Goal: Task Accomplishment & Management: Complete application form

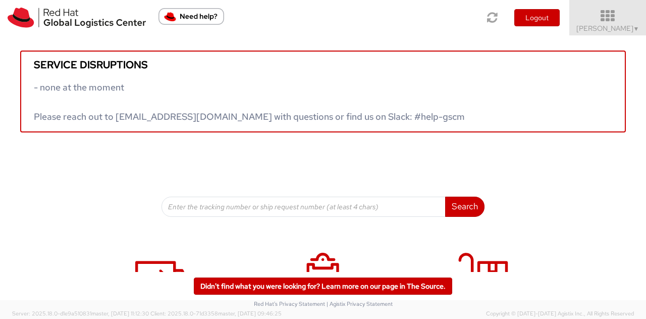
click at [627, 18] on icon at bounding box center [608, 16] width 88 height 14
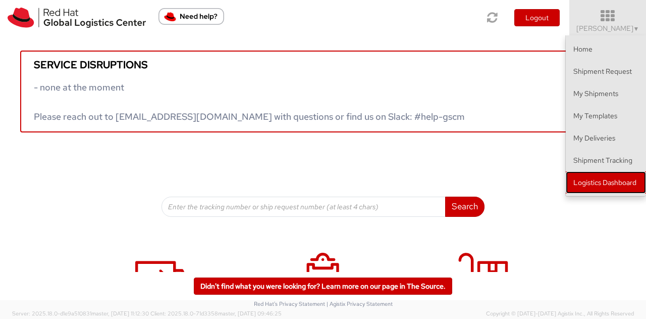
click at [595, 181] on link "Logistics Dashboard" at bounding box center [606, 182] width 80 height 22
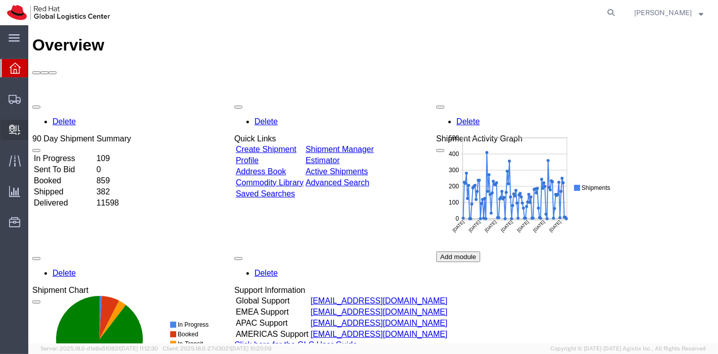
click at [0, 0] on span "Create Delivery" at bounding box center [0, 0] width 0 height 0
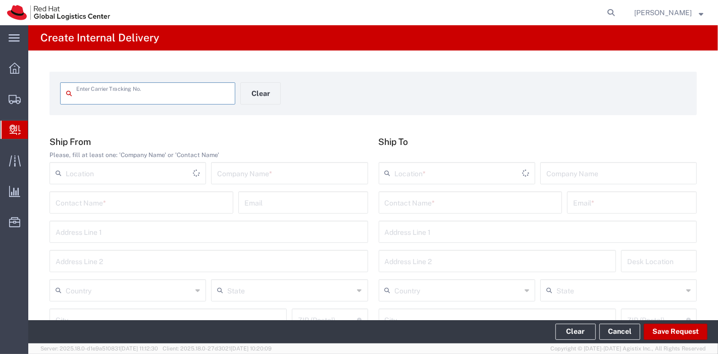
click at [97, 97] on input "text" at bounding box center [152, 93] width 153 height 18
type input "1Z7V269X0305780729"
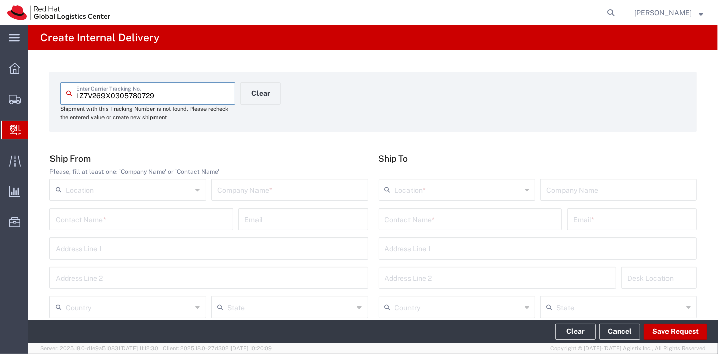
click at [267, 193] on input "text" at bounding box center [289, 189] width 144 height 18
type input "UPS"
click at [102, 306] on input "text" at bounding box center [129, 306] width 126 height 18
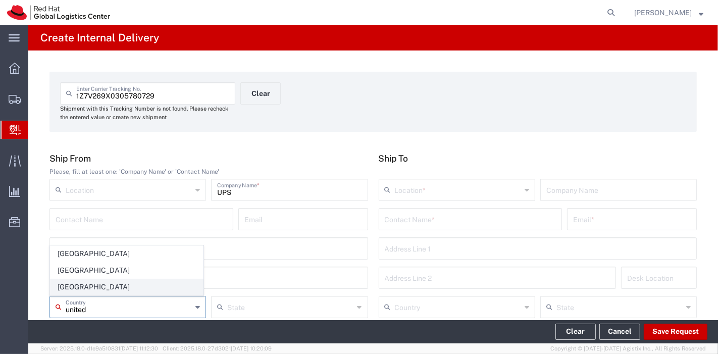
click at [71, 283] on span "[GEOGRAPHIC_DATA]" at bounding box center [126, 287] width 152 height 16
type input "[GEOGRAPHIC_DATA]"
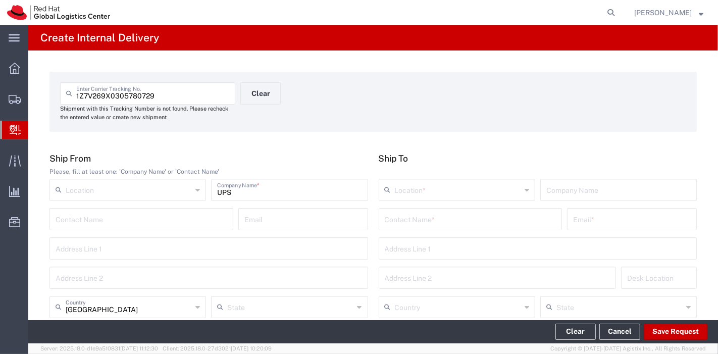
click at [434, 193] on input "text" at bounding box center [458, 189] width 126 height 18
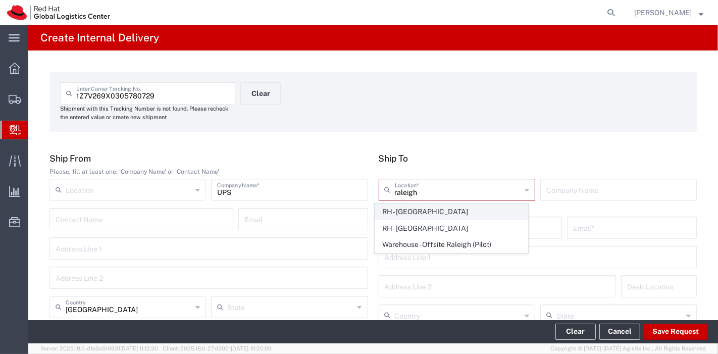
click at [435, 206] on span "RH - [GEOGRAPHIC_DATA]" at bounding box center [451, 212] width 152 height 16
type input "RH - [GEOGRAPHIC_DATA]"
type input "Red Hat, Inc."
type input "[STREET_ADDRESS]"
type input "[GEOGRAPHIC_DATA]"
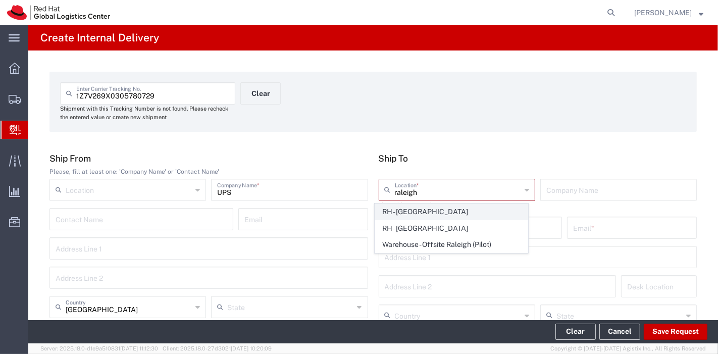
type input "RALEIGH"
type input "27601"
type input "[PHONE_NUMBER]"
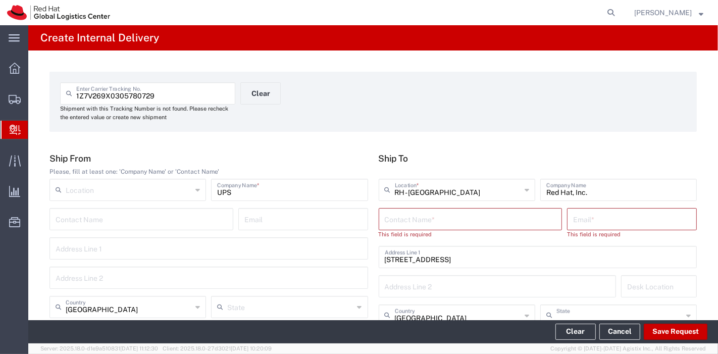
type input "[US_STATE]"
click at [435, 211] on input "text" at bounding box center [471, 219] width 172 height 18
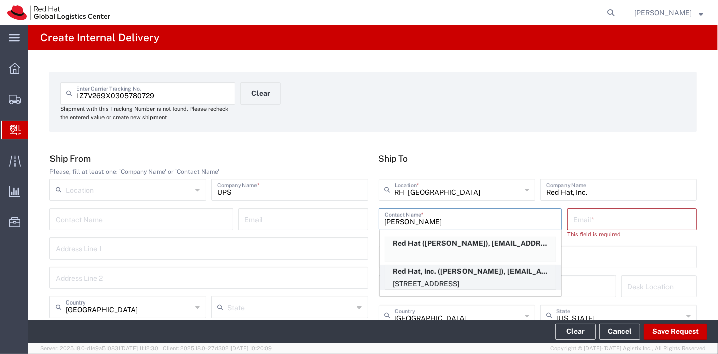
click at [442, 273] on p "Red Hat, Inc. ([PERSON_NAME]), [EMAIL_ADDRESS][DOMAIN_NAME]" at bounding box center [470, 271] width 171 height 13
type input "[PERSON_NAME]"
type input "[EMAIL_ADDRESS][DOMAIN_NAME]"
type input "19S361"
type input "19196478534"
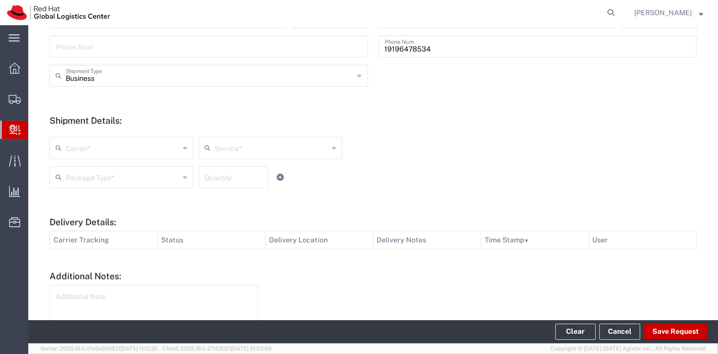
scroll to position [336, 0]
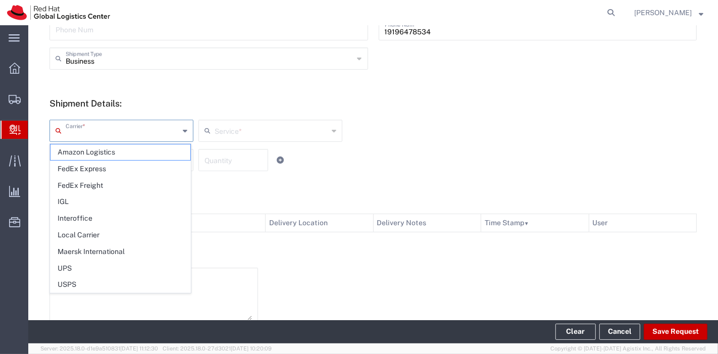
click at [158, 130] on input "text" at bounding box center [123, 130] width 114 height 18
click at [59, 265] on span "UPS" at bounding box center [120, 269] width 140 height 16
type input "UPS"
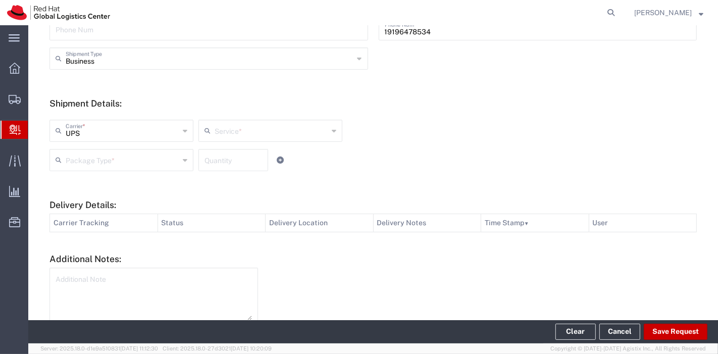
click at [242, 127] on input "text" at bounding box center [272, 130] width 114 height 18
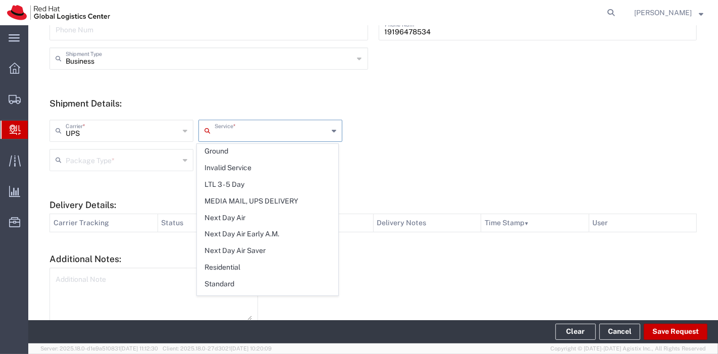
scroll to position [280, 0]
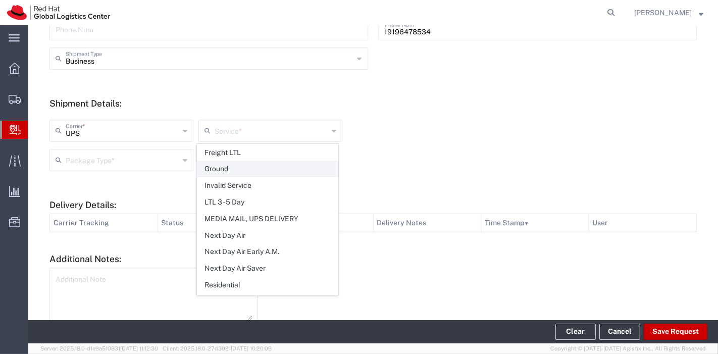
click at [233, 167] on span "Ground" at bounding box center [267, 169] width 140 height 16
type input "Ground"
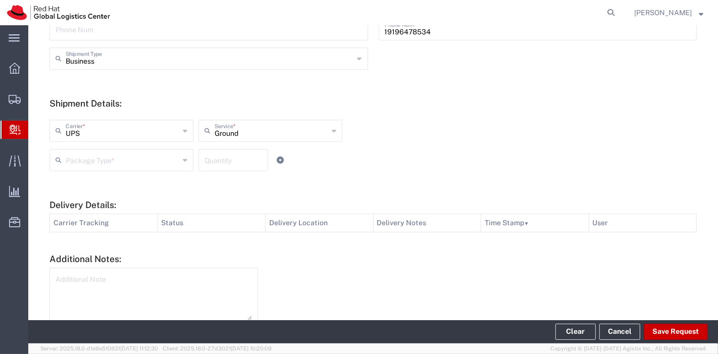
click at [152, 165] on input "text" at bounding box center [123, 159] width 114 height 18
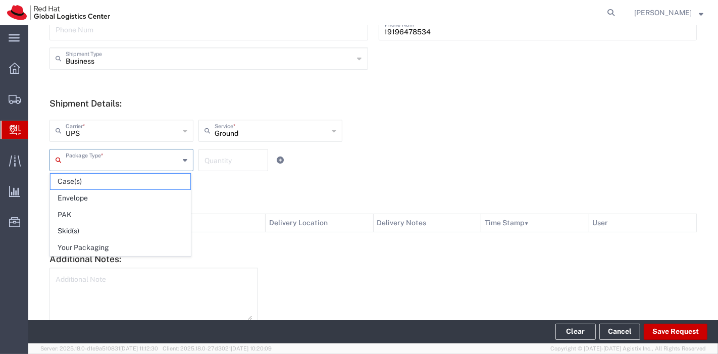
click at [105, 257] on h5 "Additional Notes:" at bounding box center [372, 258] width 647 height 11
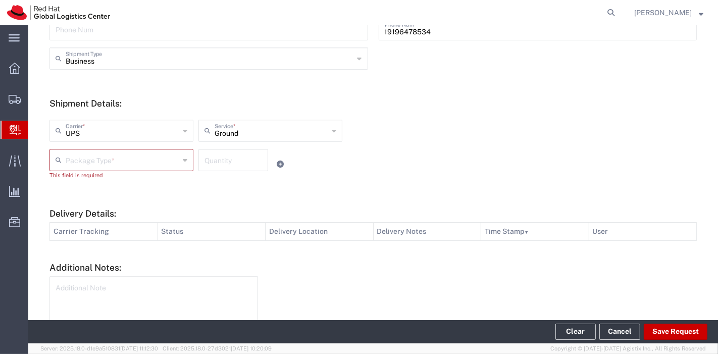
click at [111, 165] on input "text" at bounding box center [123, 159] width 114 height 18
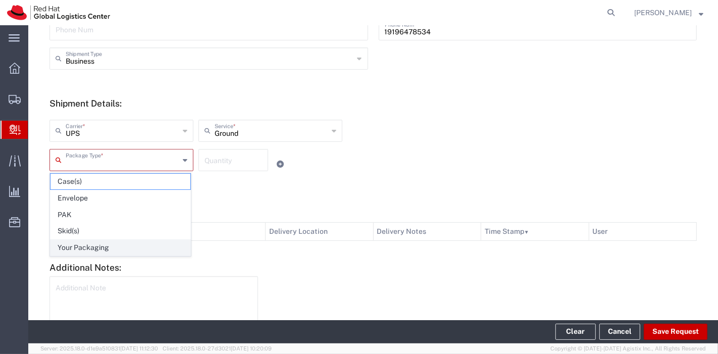
click at [95, 240] on span "Your Packaging" at bounding box center [120, 248] width 140 height 16
type input "Your Packaging"
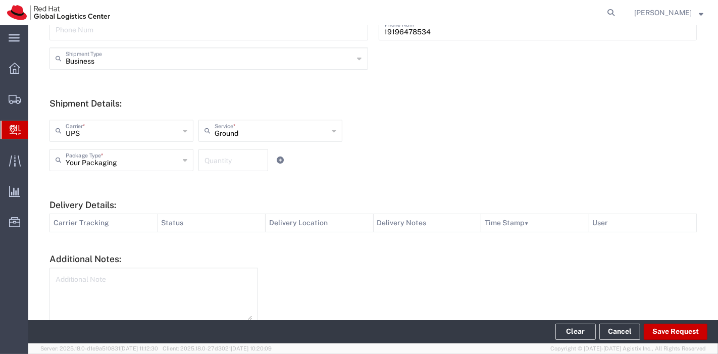
click at [226, 159] on input "number" at bounding box center [233, 159] width 58 height 18
type input "1"
click at [277, 160] on icon at bounding box center [280, 160] width 7 height 7
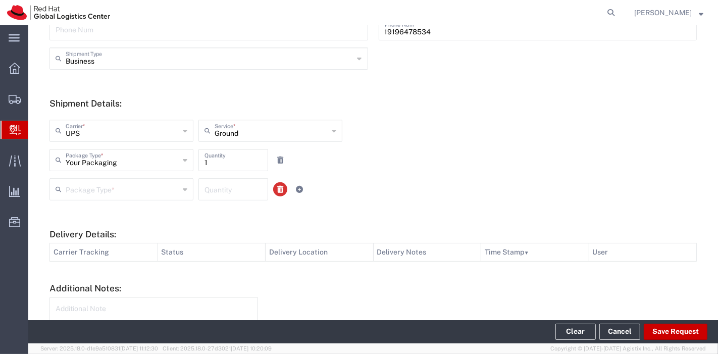
click at [279, 188] on icon at bounding box center [280, 189] width 6 height 7
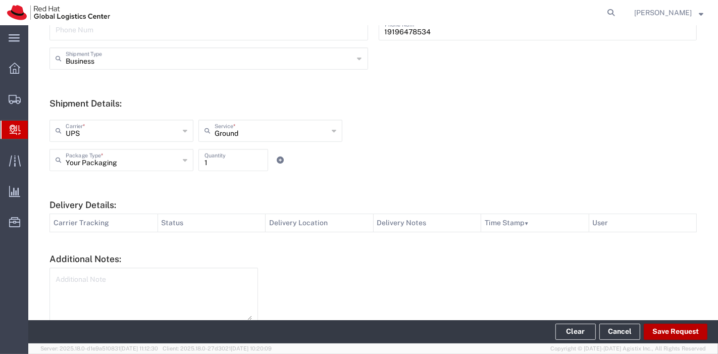
click at [665, 327] on button "Save Request" at bounding box center [676, 332] width 64 height 16
type input "[GEOGRAPHIC_DATA]"
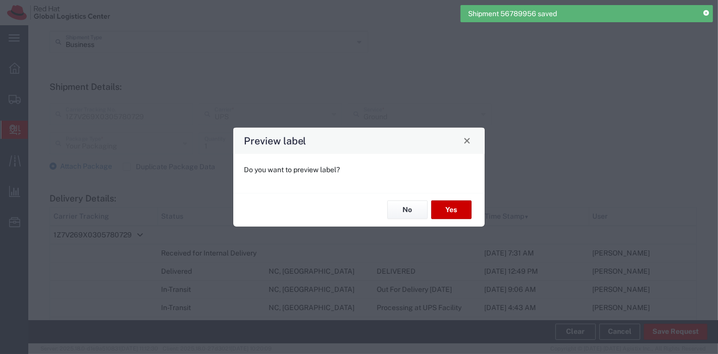
scroll to position [320, 0]
click at [395, 204] on button "No" at bounding box center [407, 209] width 40 height 19
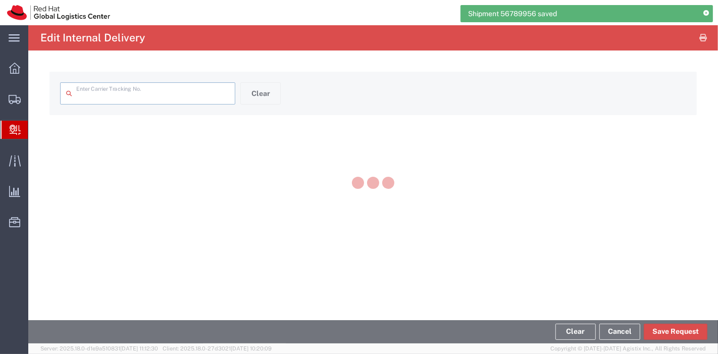
type input "1Z7V269X0305780729"
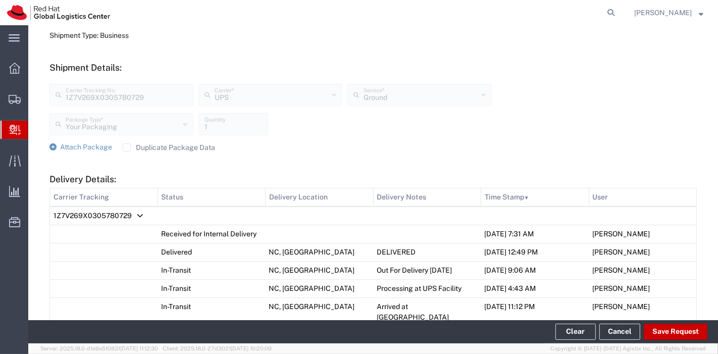
scroll to position [336, 0]
click at [50, 147] on icon at bounding box center [52, 147] width 7 height 7
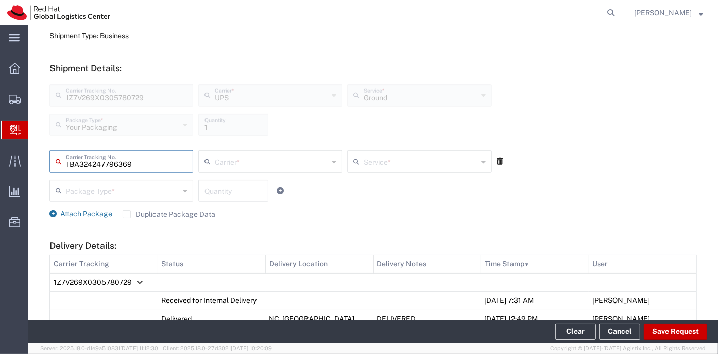
type input "TBA324247796369"
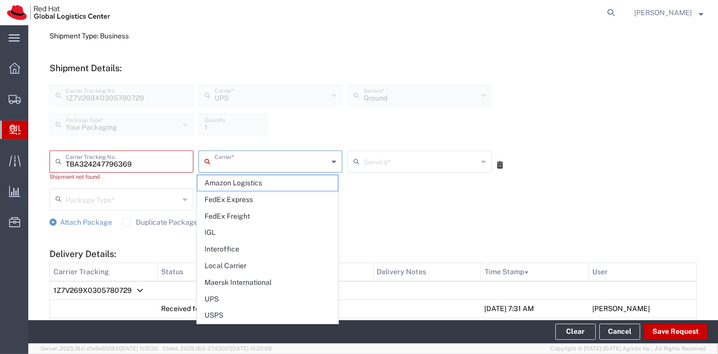
click at [238, 158] on input "text" at bounding box center [272, 161] width 114 height 18
click at [228, 199] on span "FedEx Express" at bounding box center [267, 200] width 140 height 16
type input "FedEx Express"
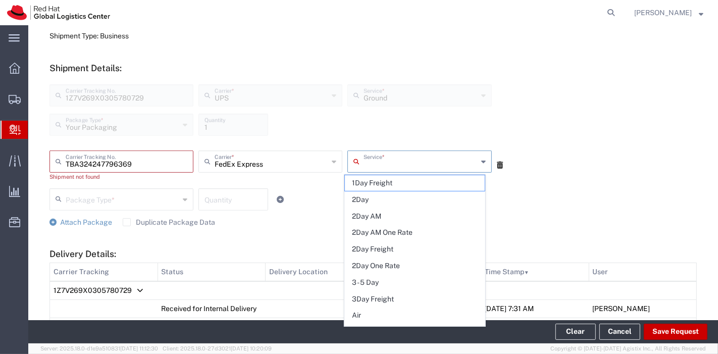
click at [370, 165] on input "text" at bounding box center [421, 161] width 114 height 18
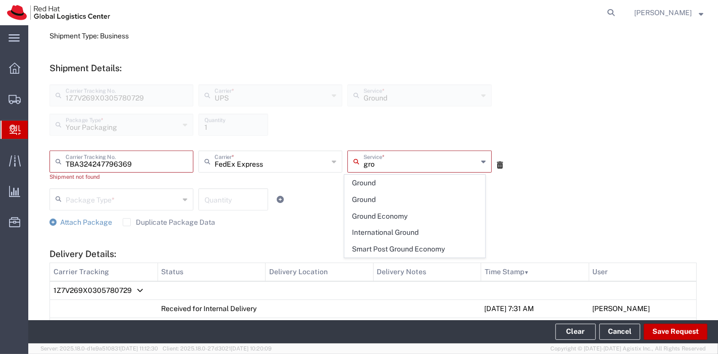
type input "gro"
type input "FedEx Express"
click at [317, 167] on input "FedEx Express" at bounding box center [272, 161] width 114 height 18
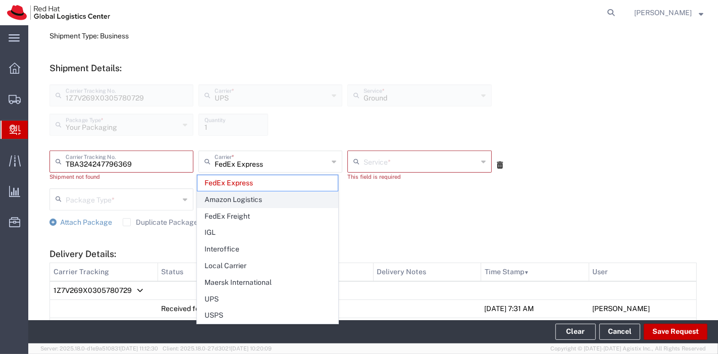
click at [247, 199] on span "Amazon Logistics" at bounding box center [267, 200] width 140 height 16
type input "Amazon Logistics"
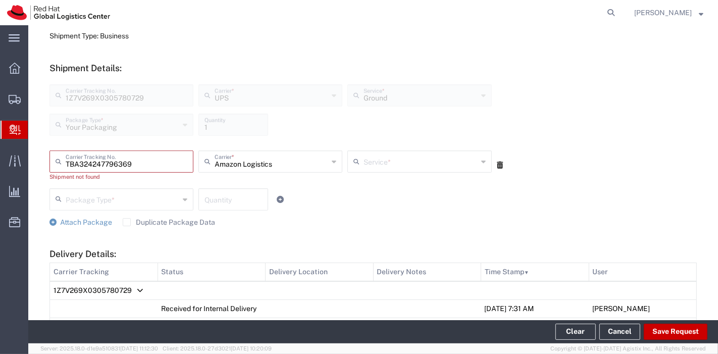
click at [437, 161] on input "text" at bounding box center [421, 161] width 114 height 18
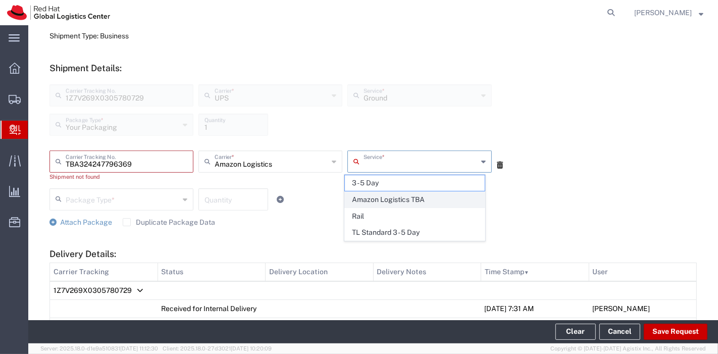
click at [404, 196] on span "Amazon Logistics TBA" at bounding box center [415, 200] width 140 height 16
type input "Amazon Logistics TBA"
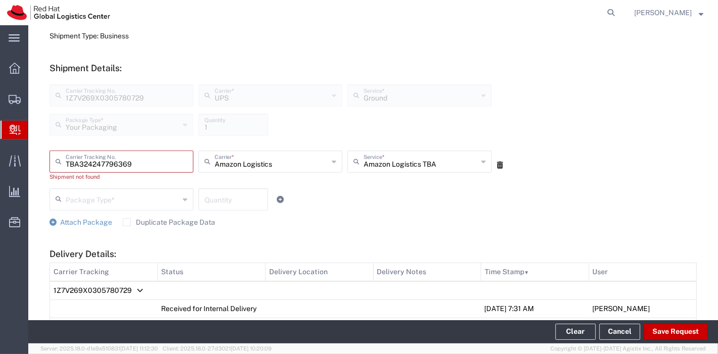
click at [128, 199] on input "text" at bounding box center [123, 199] width 114 height 18
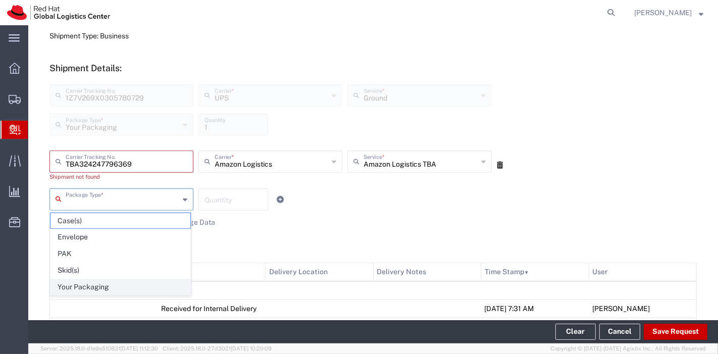
click at [86, 288] on span "Your Packaging" at bounding box center [120, 287] width 140 height 16
type input "Your Packaging"
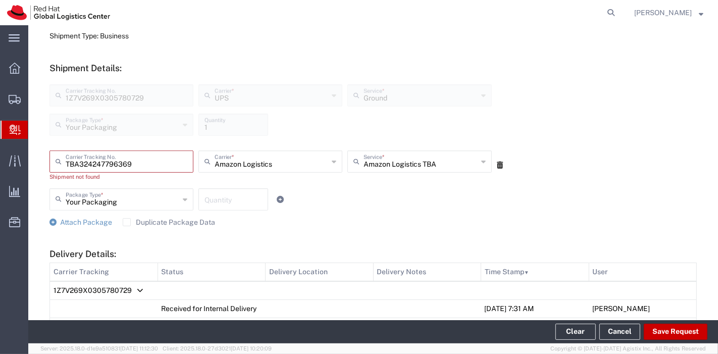
click at [219, 201] on input "number" at bounding box center [233, 199] width 58 height 18
type input "1"
click at [127, 222] on label "Duplicate Package Data" at bounding box center [169, 222] width 92 height 8
click at [127, 222] on input "Duplicate Package Data" at bounding box center [127, 222] width 0 height 0
click at [54, 221] on icon at bounding box center [52, 222] width 7 height 7
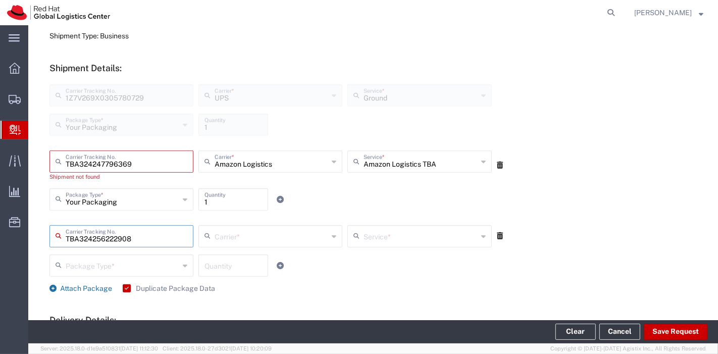
type input "TBA324256222908"
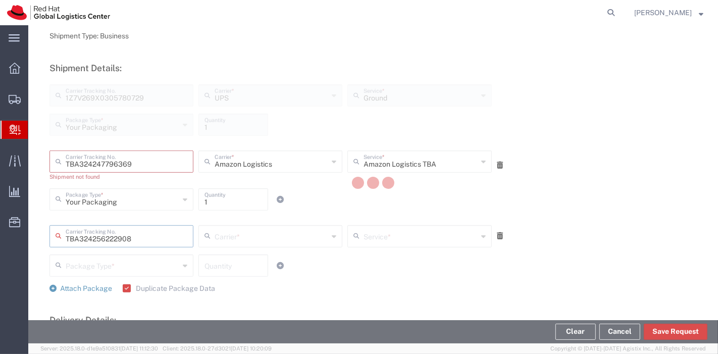
type input "Amazon Logistics"
type input "Your Packaging"
type input "1"
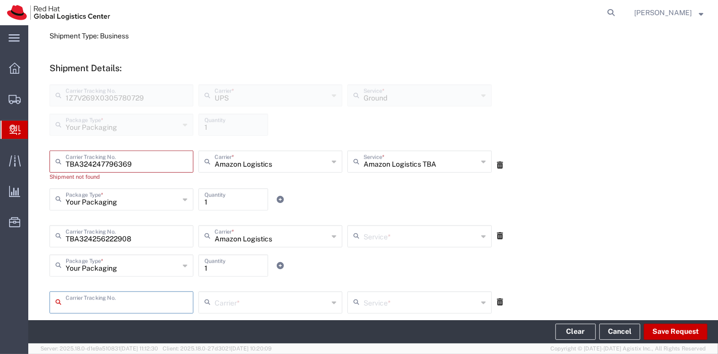
type input "Amazon Logistics TBA"
type input "TBA324239732096"
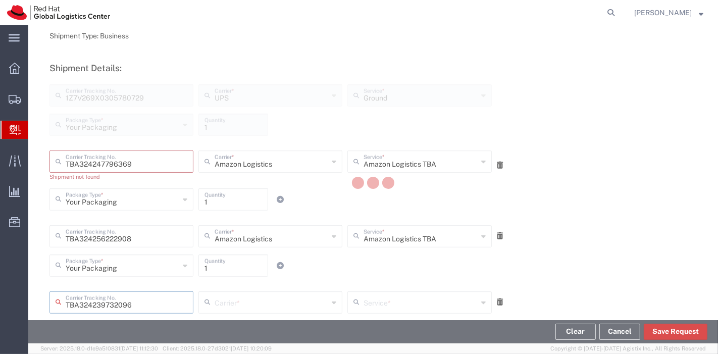
type input "Amazon Logistics"
type input "Your Packaging"
type input "1"
type input "Amazon Logistics TBA"
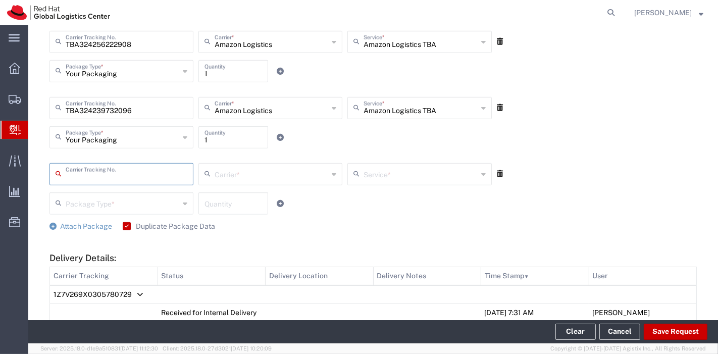
click at [126, 226] on label "Duplicate Package Data" at bounding box center [169, 226] width 92 height 8
click at [125, 226] on input "Duplicate Package Data" at bounding box center [125, 226] width 0 height 0
click at [125, 178] on input "text" at bounding box center [127, 174] width 122 height 18
type input "532510509095$06"
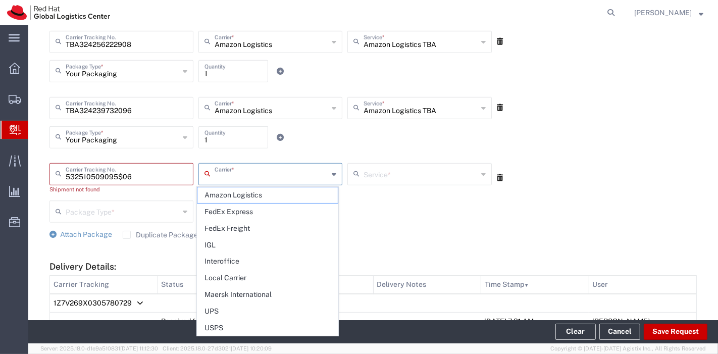
click at [236, 179] on input "text" at bounding box center [272, 174] width 114 height 18
drag, startPoint x: 136, startPoint y: 177, endPoint x: 0, endPoint y: 162, distance: 136.7
click at [0, 162] on div "main_menu Created with Sketch. Collapse Menu Overview Shipments Shipment Manage…" at bounding box center [359, 189] width 718 height 329
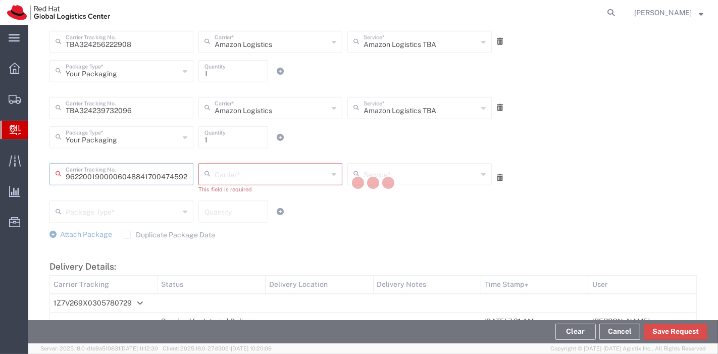
scroll to position [0, 23]
type input "474592742014"
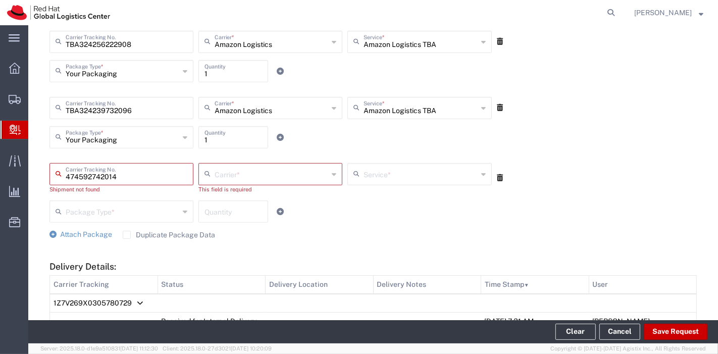
drag, startPoint x: 95, startPoint y: 182, endPoint x: 0, endPoint y: 204, distance: 97.5
click at [0, 204] on div "main_menu Created with Sketch. Collapse Menu Overview Shipments Shipment Manage…" at bounding box center [359, 189] width 718 height 329
type input "532510509095$06"
click at [332, 174] on icon at bounding box center [334, 174] width 5 height 16
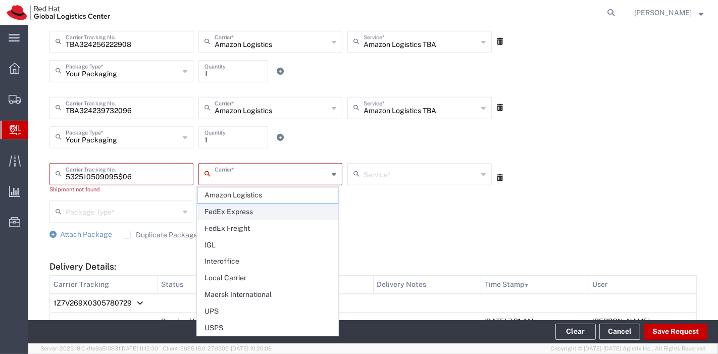
click at [284, 207] on span "FedEx Express" at bounding box center [267, 212] width 140 height 16
type input "FedEx Express"
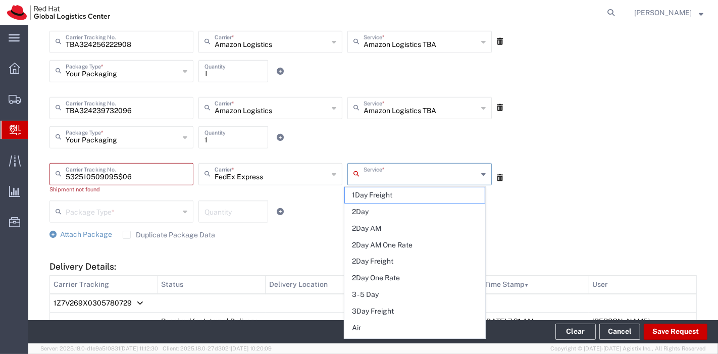
click at [379, 173] on input "text" at bounding box center [421, 174] width 114 height 18
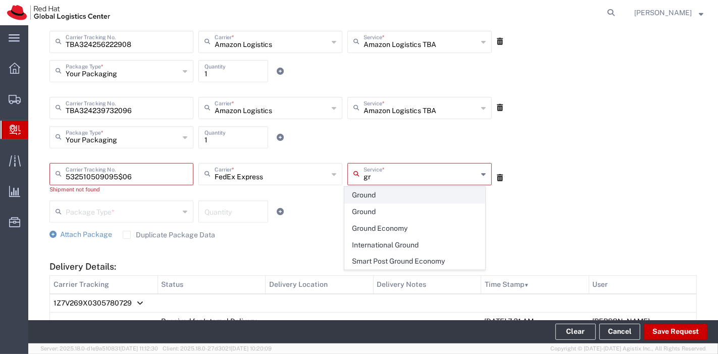
click at [383, 196] on span "Ground" at bounding box center [415, 195] width 140 height 16
type input "Ground"
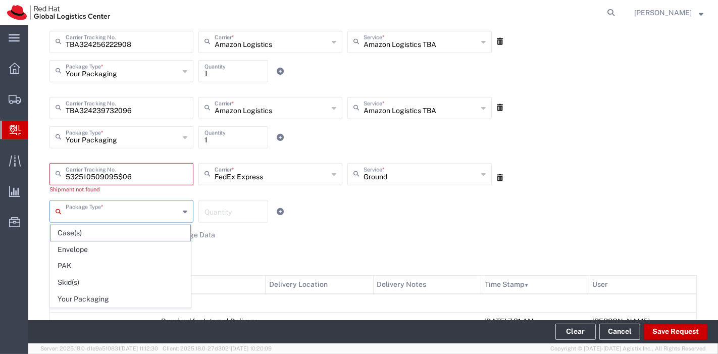
click at [152, 210] on input "text" at bounding box center [123, 211] width 114 height 18
click at [105, 298] on span "Your Packaging" at bounding box center [120, 299] width 140 height 16
type input "Your Packaging"
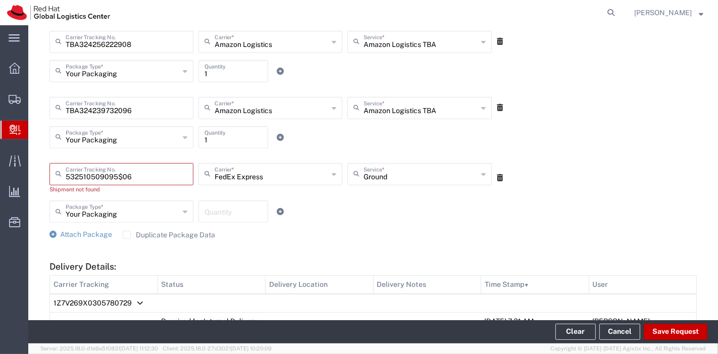
click at [221, 211] on input "number" at bounding box center [233, 211] width 58 height 18
type input "1"
click at [125, 234] on label "Duplicate Package Data" at bounding box center [169, 235] width 92 height 8
click at [127, 235] on input "Duplicate Package Data" at bounding box center [127, 235] width 0 height 0
click at [277, 210] on icon at bounding box center [280, 211] width 7 height 7
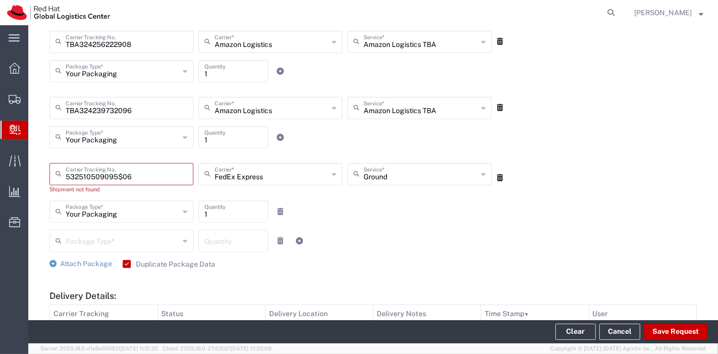
click at [128, 262] on label "Duplicate Package Data" at bounding box center [169, 264] width 92 height 8
click at [125, 264] on input "Duplicate Package Data" at bounding box center [125, 264] width 0 height 0
click at [277, 237] on icon at bounding box center [280, 240] width 6 height 7
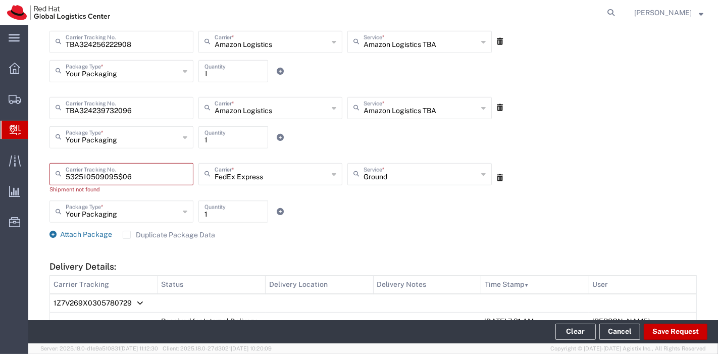
click at [52, 235] on icon at bounding box center [52, 234] width 7 height 7
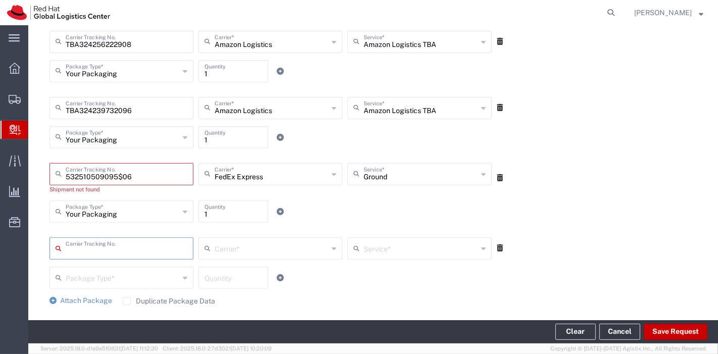
click at [82, 248] on input "text" at bounding box center [127, 248] width 122 height 18
type input "532510509094$06"
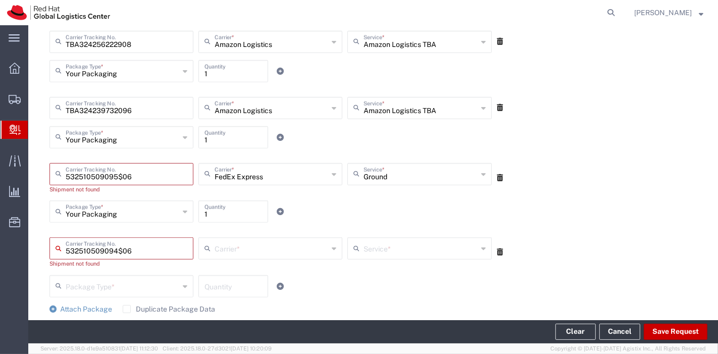
click at [239, 248] on input "text" at bounding box center [272, 248] width 114 height 18
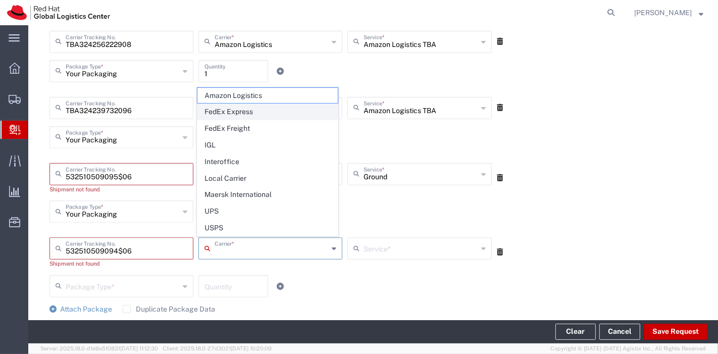
click at [244, 115] on span "FedEx Express" at bounding box center [267, 112] width 140 height 16
type input "FedEx Express"
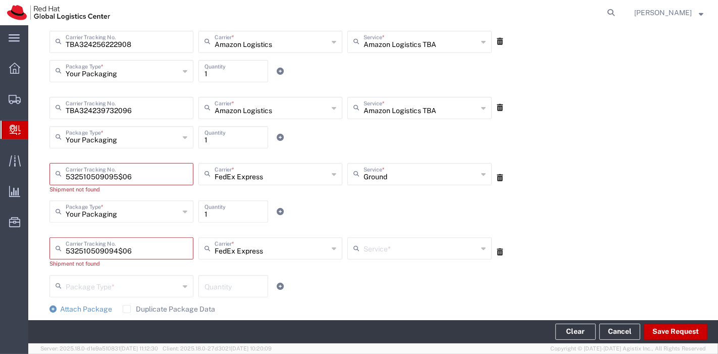
click at [414, 252] on input "text" at bounding box center [421, 248] width 114 height 18
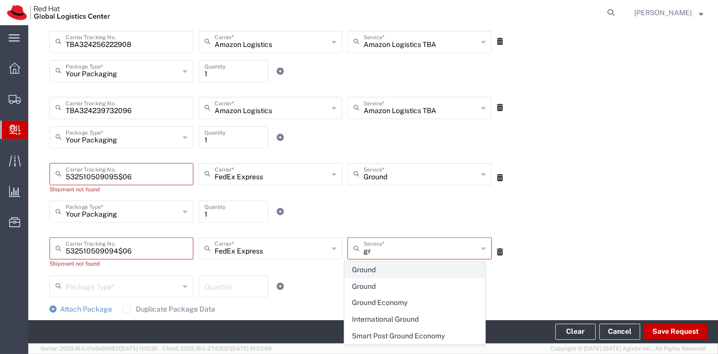
click at [374, 274] on span "Ground" at bounding box center [415, 270] width 140 height 16
type input "Ground"
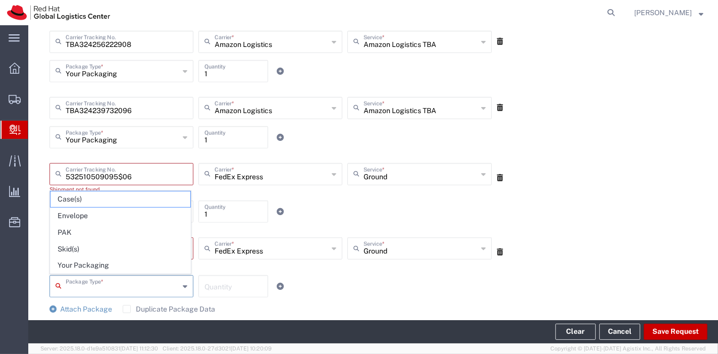
click at [111, 285] on input "text" at bounding box center [123, 286] width 114 height 18
click at [95, 270] on span "Your Packaging" at bounding box center [120, 265] width 140 height 16
type input "Your Packaging"
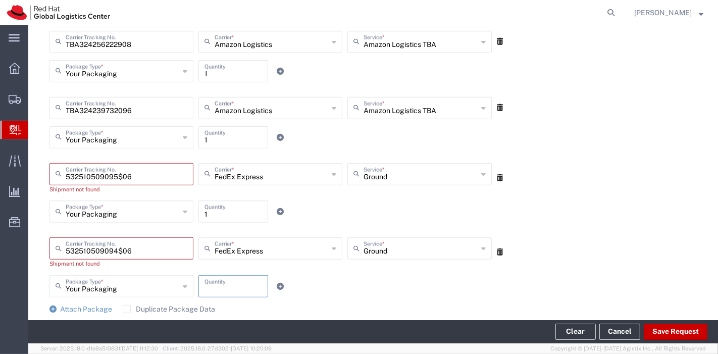
click at [212, 288] on input "number" at bounding box center [233, 286] width 58 height 18
type input "1"
click at [319, 289] on div "Your Packaging Package Type * Case(s) Envelope PAK Skid(s) Your Packaging 1 Qua…" at bounding box center [270, 289] width 447 height 29
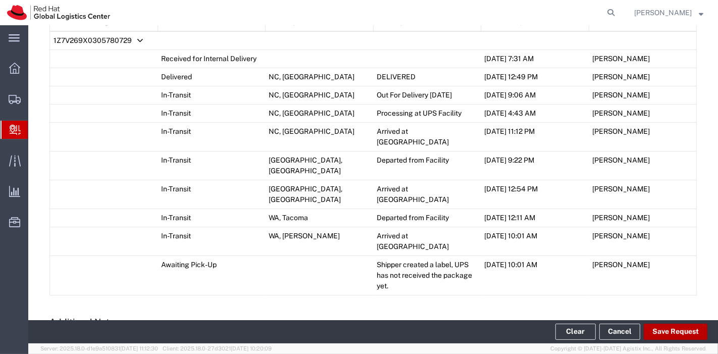
click at [675, 332] on button "Save Request" at bounding box center [676, 332] width 64 height 16
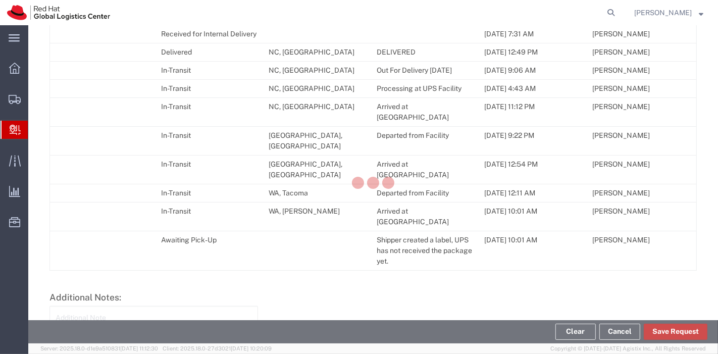
scroll to position [843, 0]
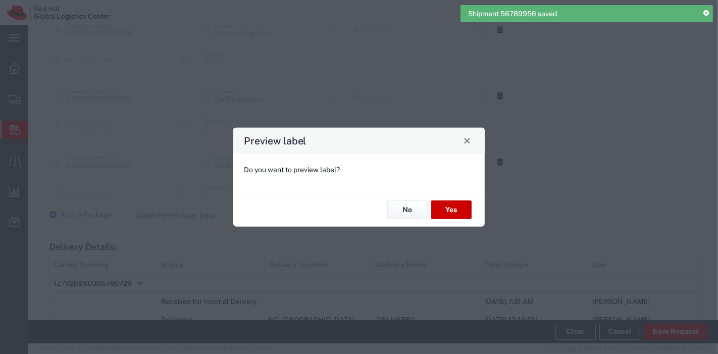
type input "Ground"
type input "Your Packaging"
type input "Ground"
type input "Amazon Logistics TBA"
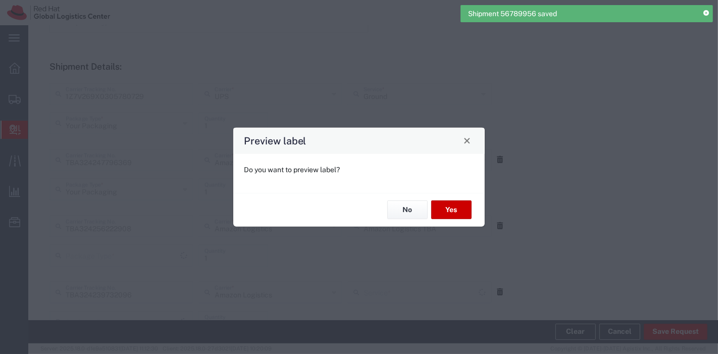
type input "Your Packaging"
type input "Ground"
type input "Amazon Logistics TBA"
type input "Your Packaging"
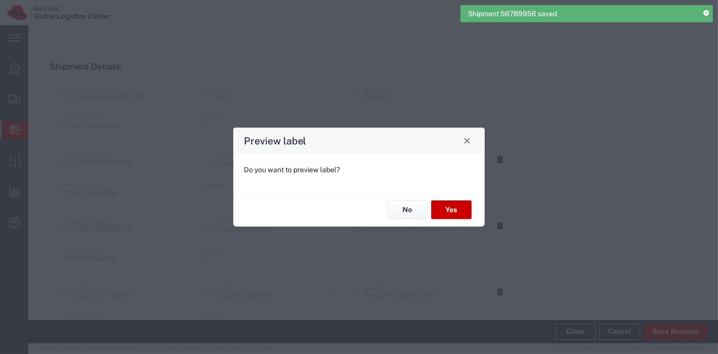
type input "Your Packaging"
click at [420, 212] on button "No" at bounding box center [407, 209] width 40 height 19
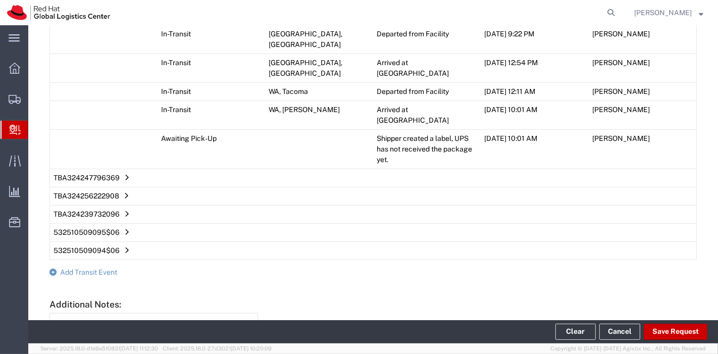
scroll to position [1035, 0]
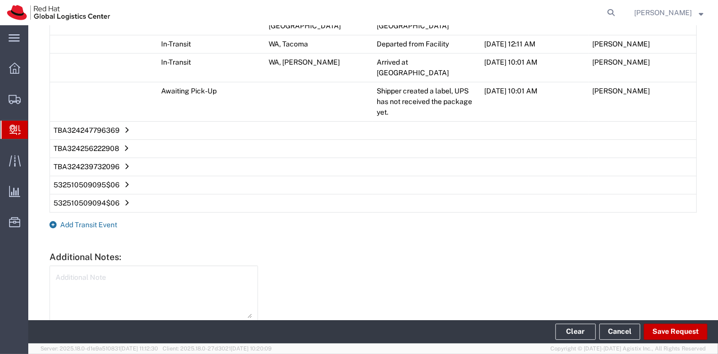
click at [85, 221] on span "Add Transit Event" at bounding box center [88, 225] width 57 height 8
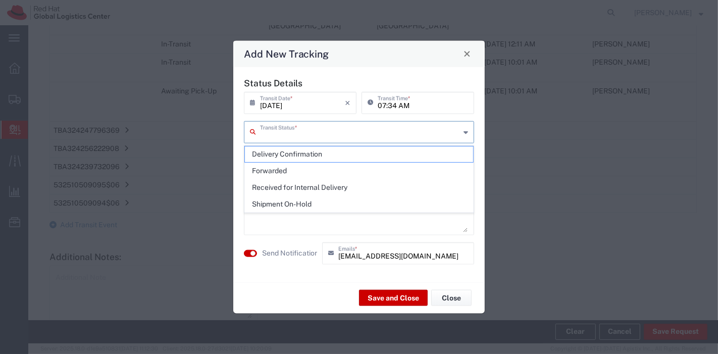
click at [391, 131] on input "text" at bounding box center [360, 131] width 200 height 18
click at [297, 157] on span "Delivery Confirmation" at bounding box center [359, 154] width 229 height 16
type input "Delivery Confirmation"
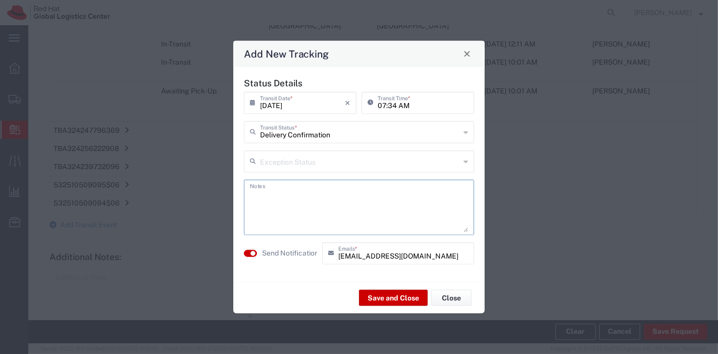
click at [295, 205] on textarea at bounding box center [359, 206] width 218 height 49
click at [256, 251] on button "button" at bounding box center [250, 252] width 13 height 7
click at [379, 294] on button "Save and Close" at bounding box center [393, 298] width 69 height 16
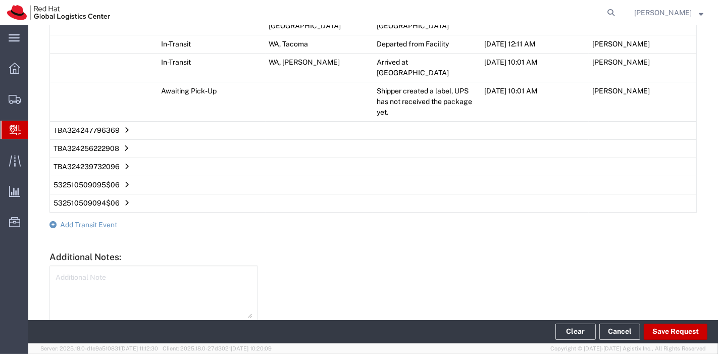
scroll to position [1053, 0]
click at [586, 332] on button "Clear" at bounding box center [575, 332] width 40 height 16
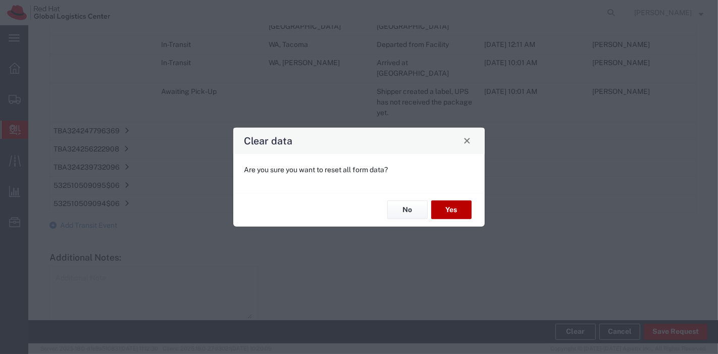
click at [442, 207] on button "Yes" at bounding box center [451, 209] width 40 height 19
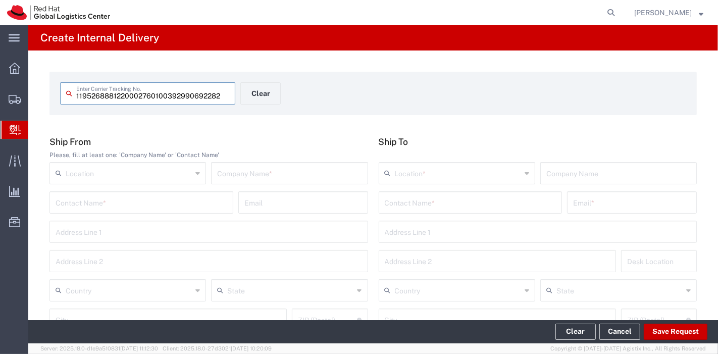
type input "392990692282"
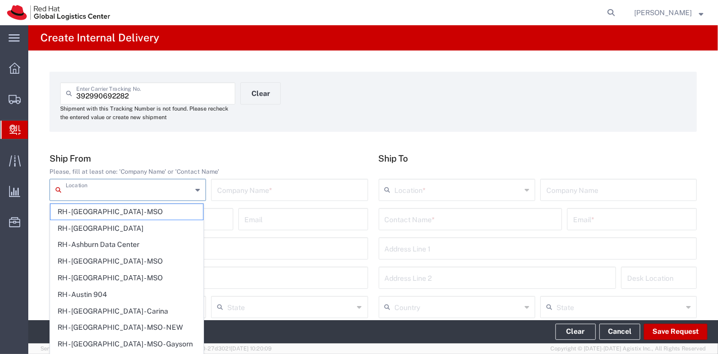
click at [134, 191] on input "text" at bounding box center [129, 189] width 126 height 18
click at [218, 188] on input "text" at bounding box center [289, 189] width 144 height 18
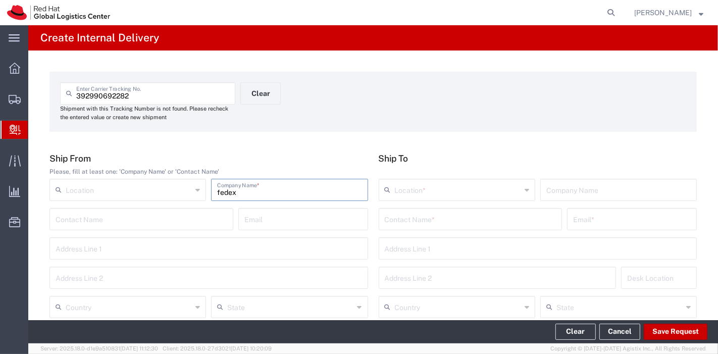
scroll to position [56, 0]
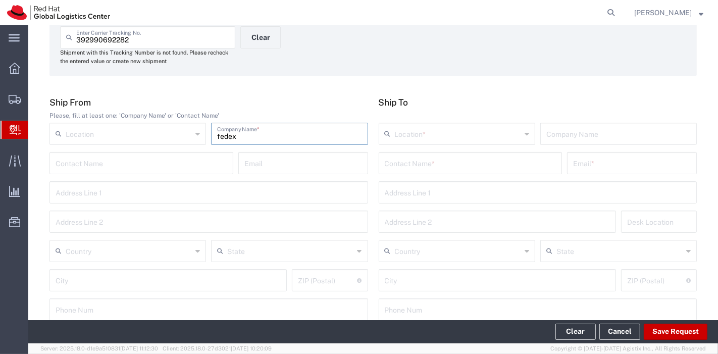
type input "fedex"
click at [132, 252] on input "text" at bounding box center [129, 250] width 126 height 18
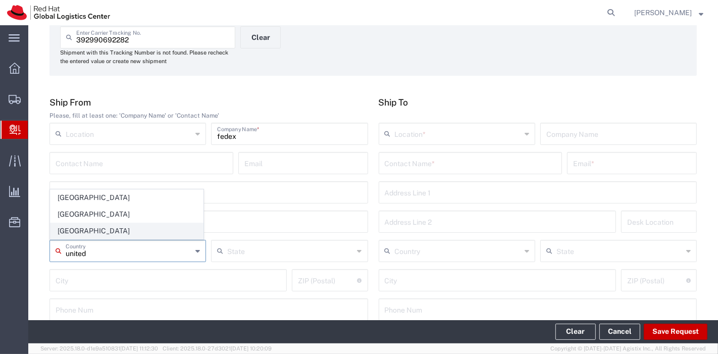
click at [103, 236] on span "[GEOGRAPHIC_DATA]" at bounding box center [126, 231] width 152 height 16
type input "[GEOGRAPHIC_DATA]"
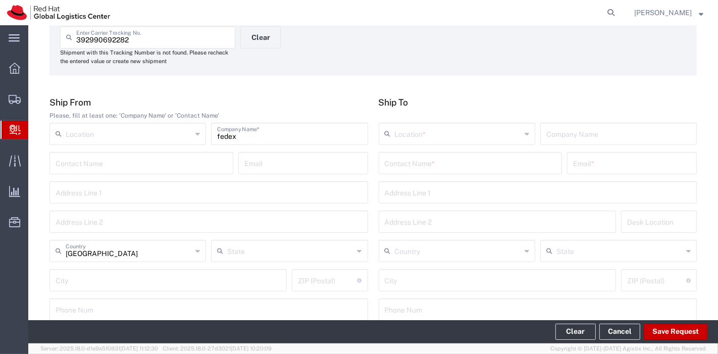
click at [458, 130] on input "text" at bounding box center [458, 133] width 126 height 18
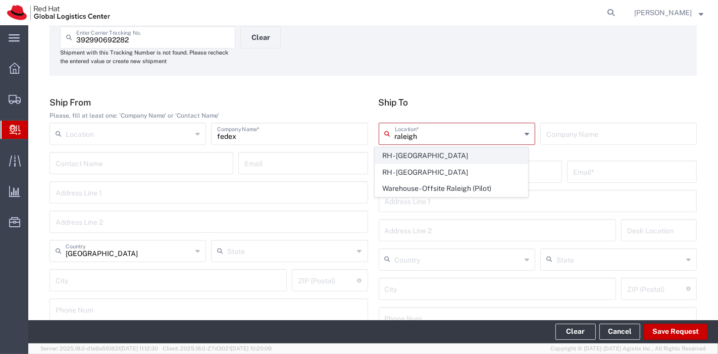
click at [418, 159] on span "RH - [GEOGRAPHIC_DATA]" at bounding box center [451, 156] width 152 height 16
type input "RH - [GEOGRAPHIC_DATA]"
type input "Red Hat, Inc."
type input "[STREET_ADDRESS]"
type input "[GEOGRAPHIC_DATA]"
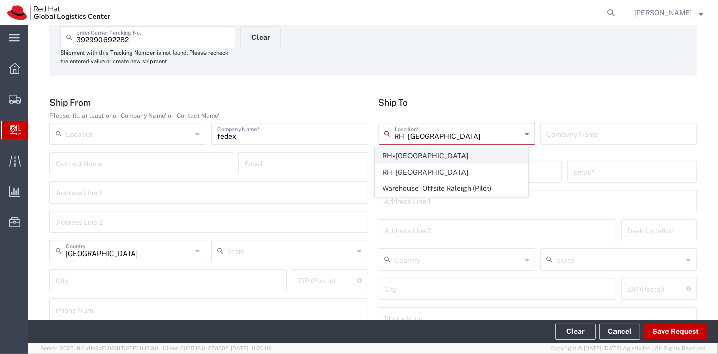
type input "RALEIGH"
type input "27601"
type input "[PHONE_NUMBER]"
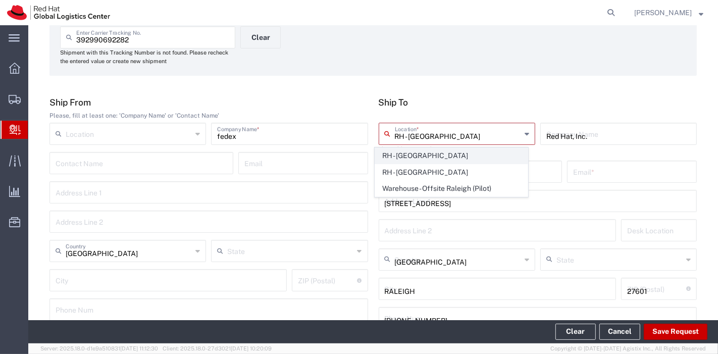
type input "[US_STATE]"
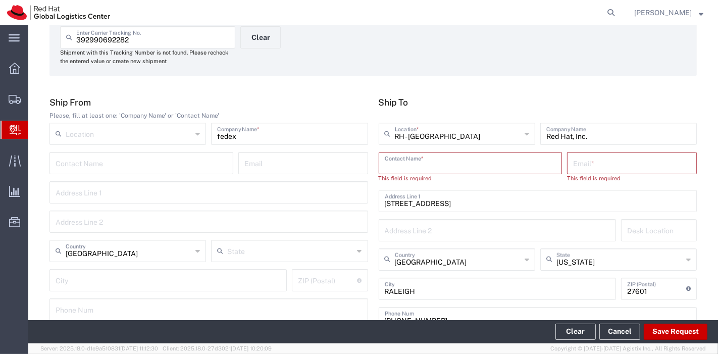
click at [422, 165] on input "text" at bounding box center [471, 162] width 172 height 18
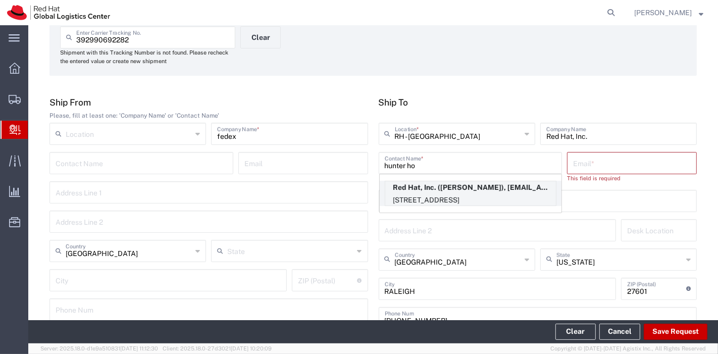
click at [434, 181] on p "Red Hat, Inc. ([PERSON_NAME]), [EMAIL_ADDRESS][DOMAIN_NAME]" at bounding box center [470, 187] width 171 height 13
type input "[PERSON_NAME]"
type input "[EMAIL_ADDRESS][DOMAIN_NAME]"
type input "FLEX"
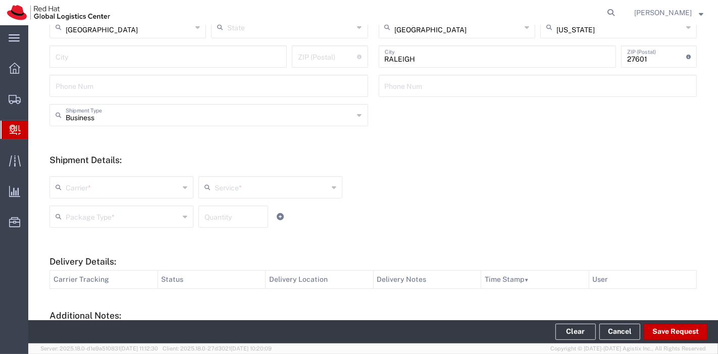
scroll to position [280, 0]
click at [144, 191] on input "text" at bounding box center [123, 186] width 114 height 18
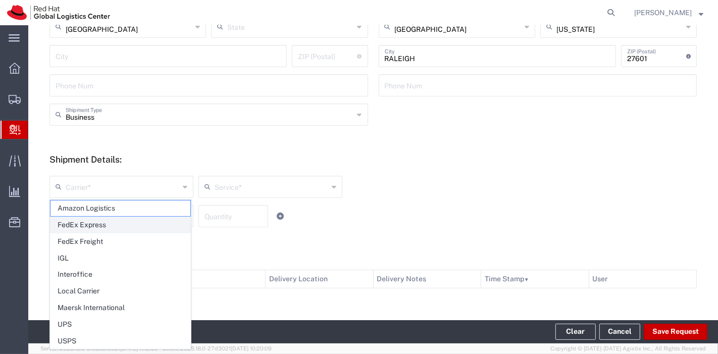
click at [117, 220] on span "FedEx Express" at bounding box center [120, 225] width 140 height 16
type input "FedEx Express"
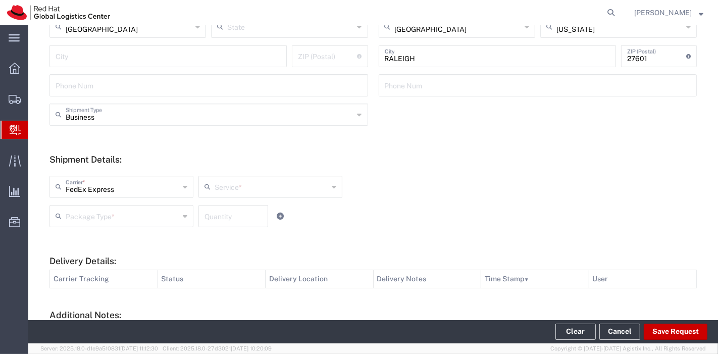
click at [267, 179] on input "text" at bounding box center [272, 186] width 114 height 18
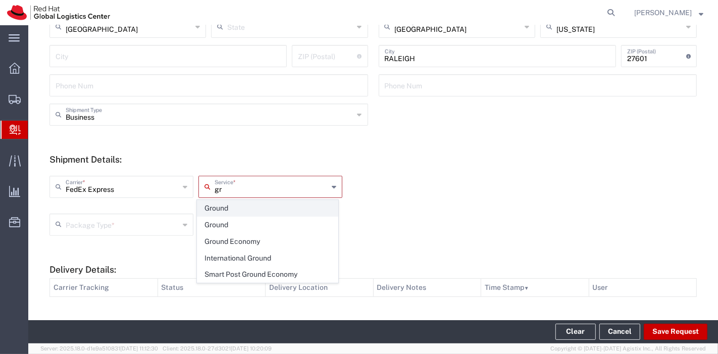
click at [229, 210] on span "Ground" at bounding box center [267, 208] width 140 height 16
type input "Ground"
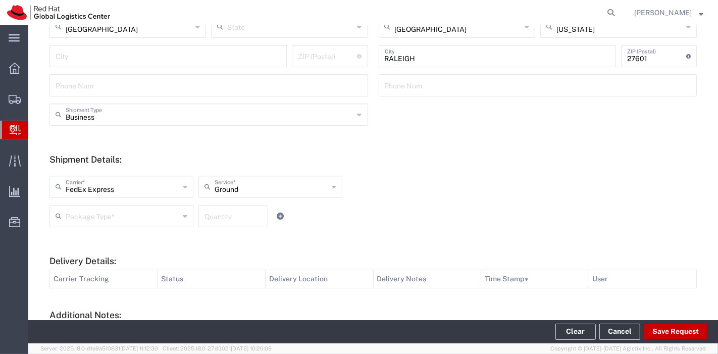
click at [113, 218] on input "text" at bounding box center [123, 216] width 114 height 18
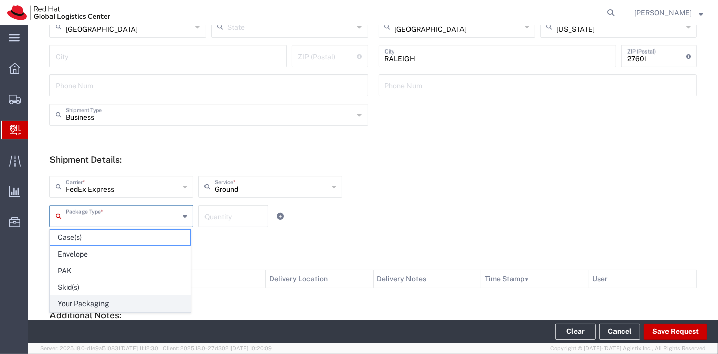
click at [61, 298] on span "Your Packaging" at bounding box center [120, 304] width 140 height 16
type input "Your Packaging"
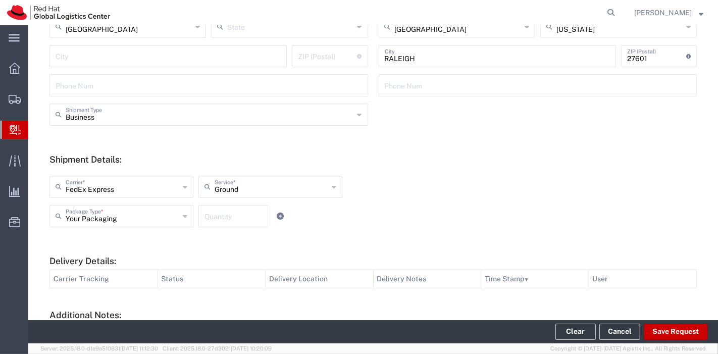
click at [247, 209] on input "number" at bounding box center [233, 216] width 58 height 18
type input "1"
click at [370, 205] on div "Your Packaging Package Type * Case(s) Envelope PAK Skid(s) Your Packaging 1 Qua…" at bounding box center [270, 219] width 447 height 29
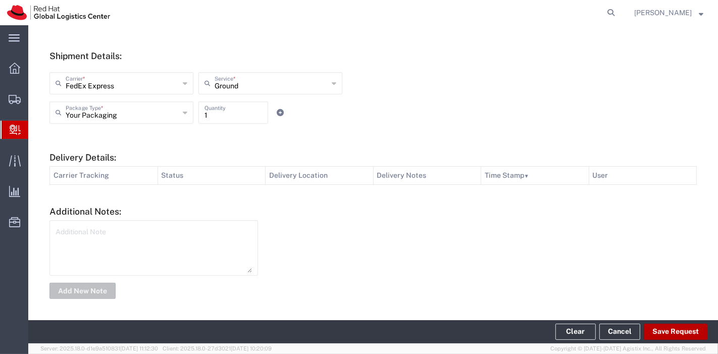
click at [664, 327] on button "Save Request" at bounding box center [676, 332] width 64 height 16
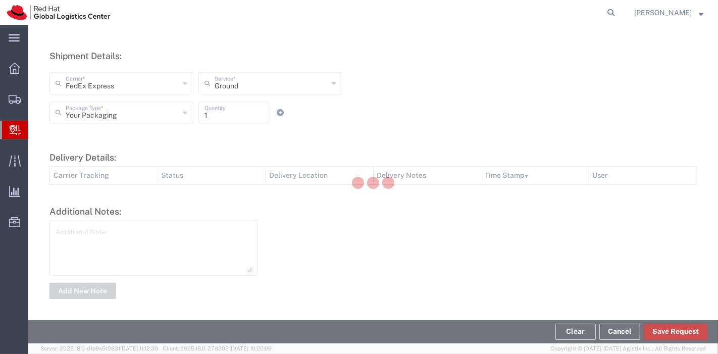
click at [644, 324] on button "Save Request" at bounding box center [676, 332] width 64 height 16
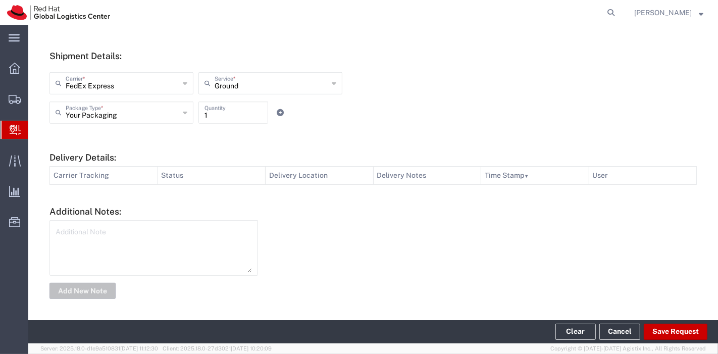
type input "[GEOGRAPHIC_DATA]"
type input "[US_STATE]"
type input "Costa Mesa"
type input "92626"
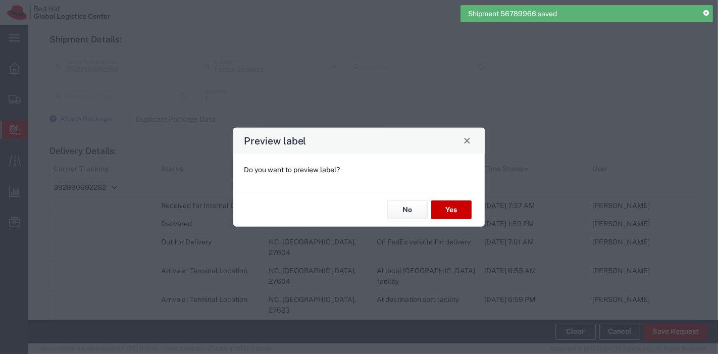
type input "Envelope"
type input "2Day"
click at [453, 214] on button "Yes" at bounding box center [451, 209] width 40 height 19
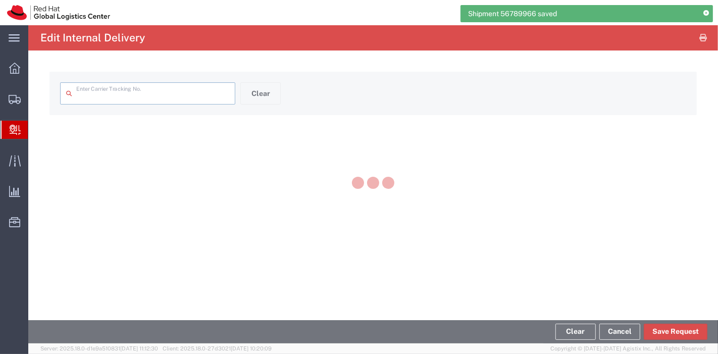
type input "392990692282"
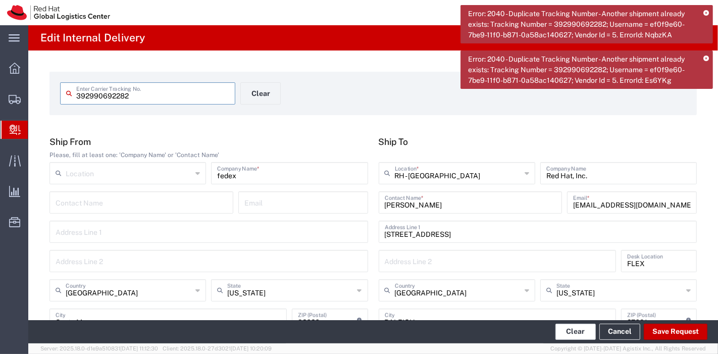
click at [576, 328] on button "Clear" at bounding box center [575, 332] width 40 height 16
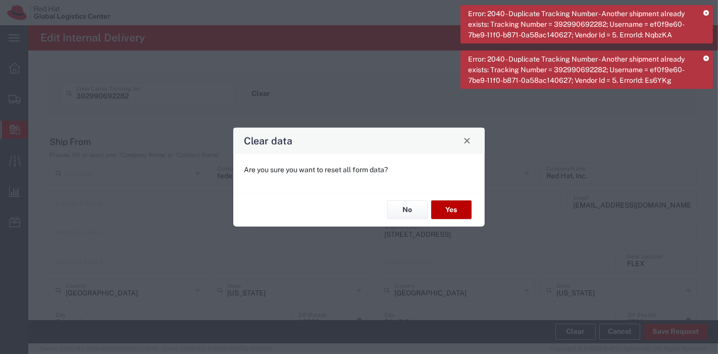
click at [455, 211] on button "Yes" at bounding box center [451, 209] width 40 height 19
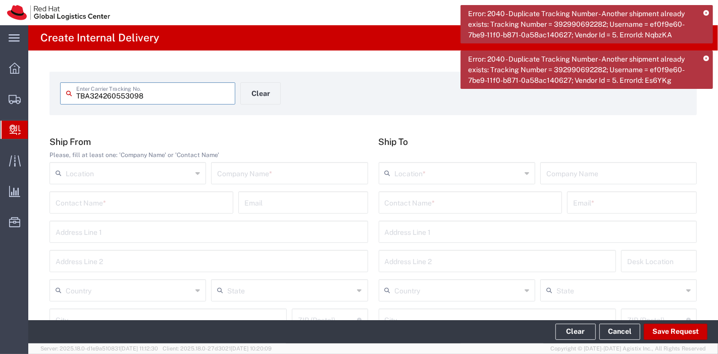
type input "TBA324260553098"
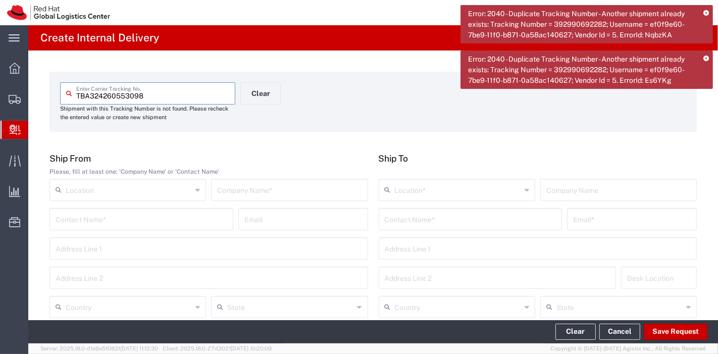
click at [224, 197] on input "text" at bounding box center [289, 189] width 144 height 18
type input "a"
type input "amazon"
click at [133, 312] on input "text" at bounding box center [129, 306] width 126 height 18
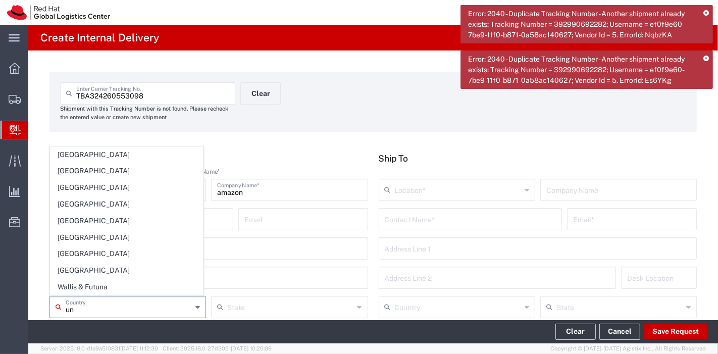
type input "u"
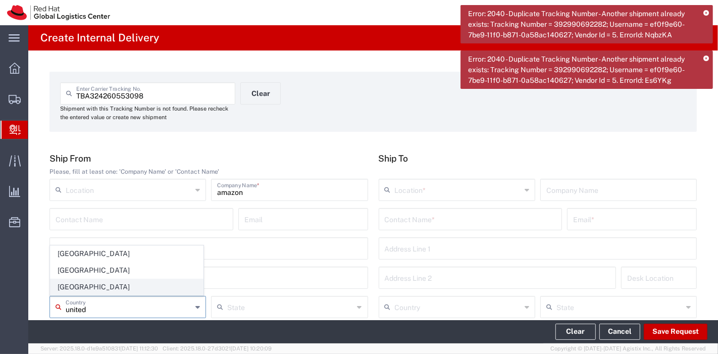
click at [99, 283] on span "[GEOGRAPHIC_DATA]" at bounding box center [126, 287] width 152 height 16
type input "[GEOGRAPHIC_DATA]"
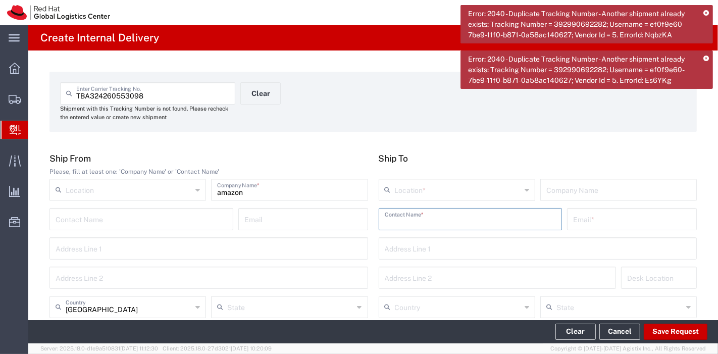
click at [395, 217] on input "text" at bounding box center [471, 219] width 172 height 18
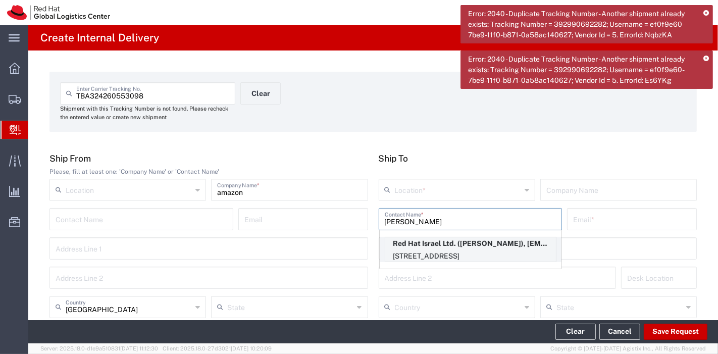
type input "[PERSON_NAME]"
click at [439, 243] on p "Red Hat Israel Ltd. ([PERSON_NAME]), [EMAIL_ADDRESS][DOMAIN_NAME]" at bounding box center [470, 243] width 171 height 13
type input "RH - Raanana"
type input "Red Hat Israel Ltd."
type input "[PERSON_NAME]"
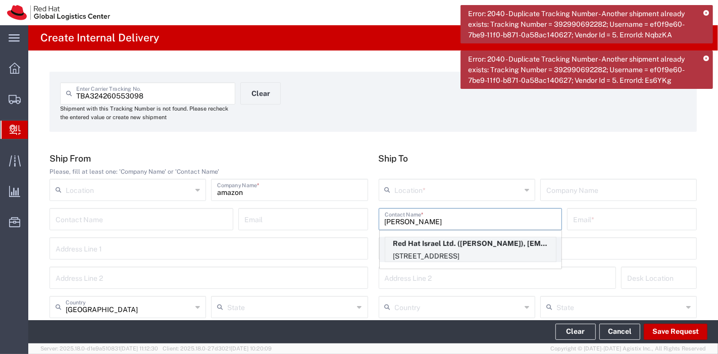
type input "[EMAIL_ADDRESS][DOMAIN_NAME]"
type input "[STREET_ADDRESS]"
type input "15th floor"
type input "FLEX"
type input "Israel"
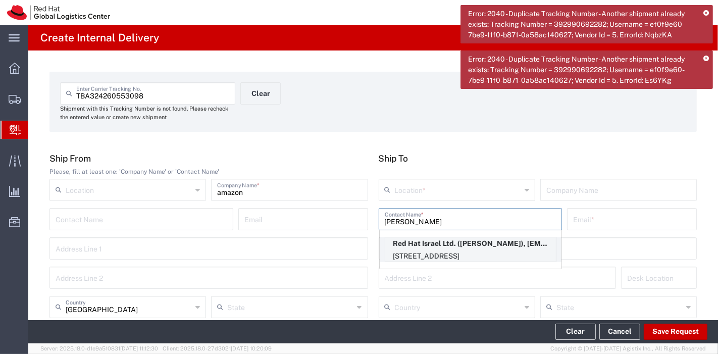
type input "RA'ANANA"
type input "4321545"
type input "97297692097"
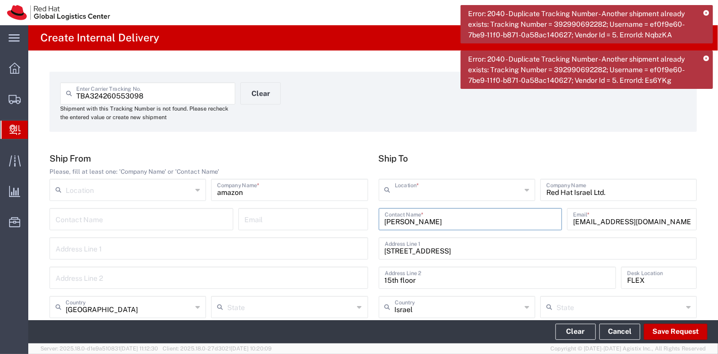
click at [513, 186] on input "text" at bounding box center [458, 189] width 126 height 18
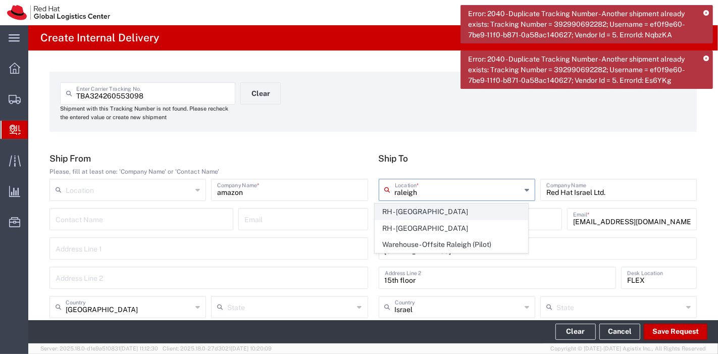
click at [427, 215] on span "RH - [GEOGRAPHIC_DATA]" at bounding box center [451, 212] width 152 height 16
type input "RH - [GEOGRAPHIC_DATA]"
type input "Red Hat, Inc."
type input "[STREET_ADDRESS]"
type input "[GEOGRAPHIC_DATA]"
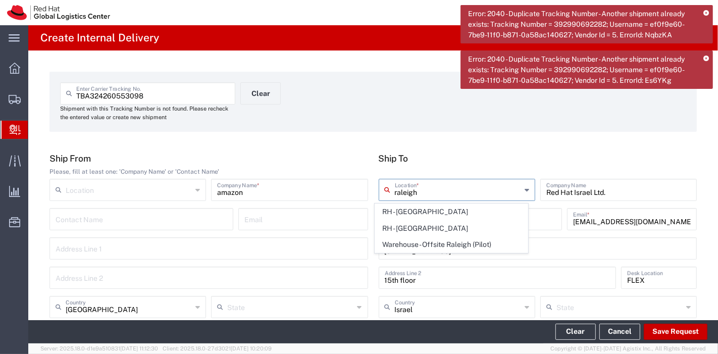
type input "RALEIGH"
type input "27601"
type input "[PHONE_NUMBER]"
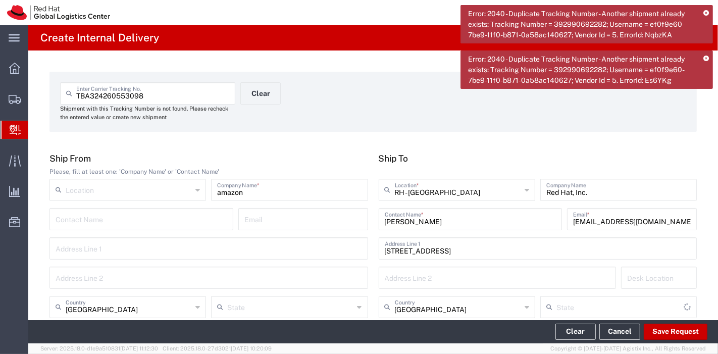
type input "[US_STATE]"
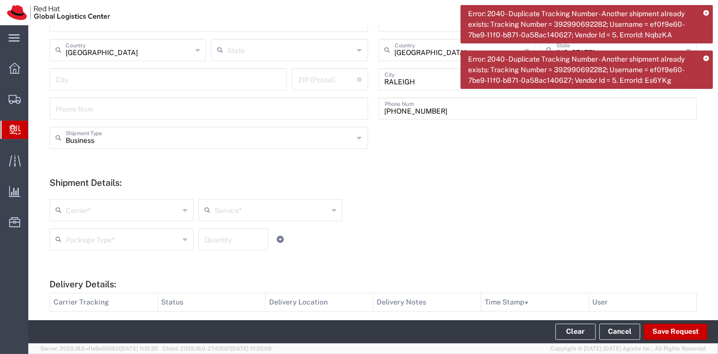
scroll to position [280, 0]
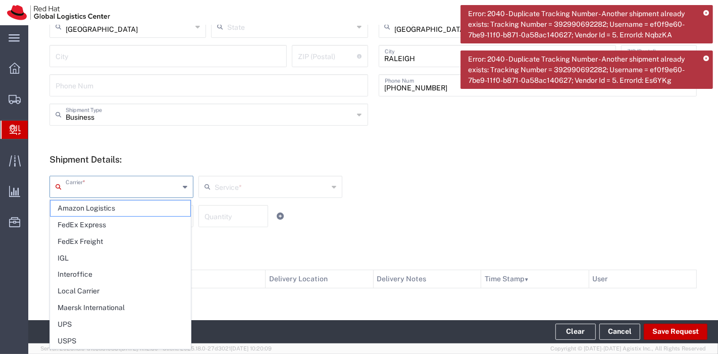
click at [170, 188] on input "text" at bounding box center [123, 186] width 114 height 18
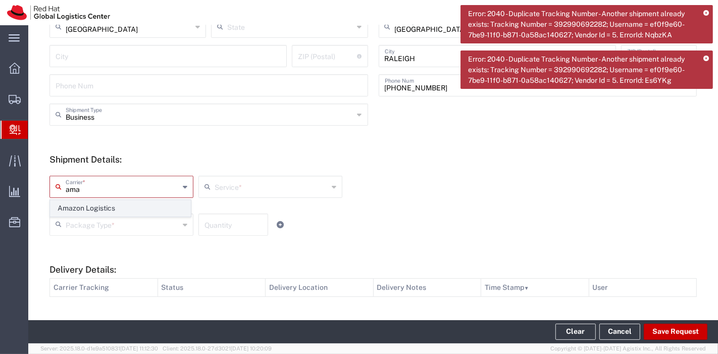
click at [137, 207] on span "Amazon Logistics" at bounding box center [120, 208] width 140 height 16
type input "Amazon Logistics"
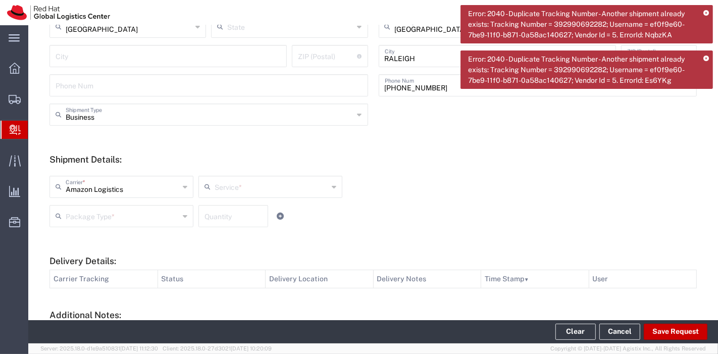
click at [225, 190] on input "text" at bounding box center [272, 186] width 114 height 18
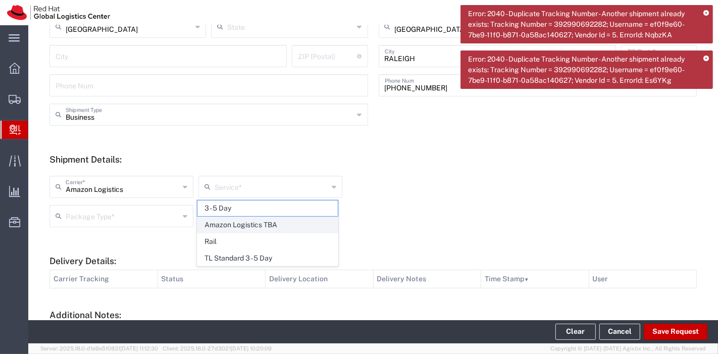
click at [239, 219] on span "Amazon Logistics TBA" at bounding box center [267, 225] width 140 height 16
type input "Amazon Logistics TBA"
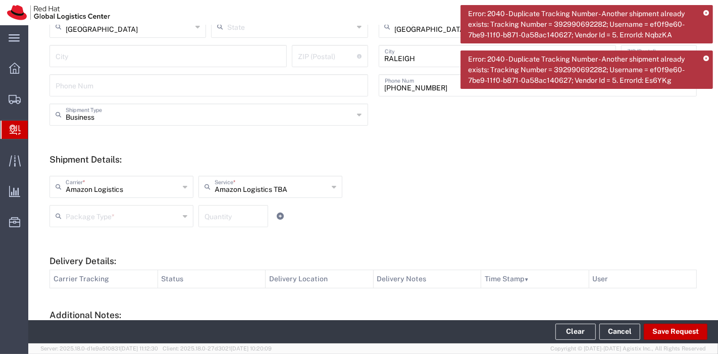
click at [144, 202] on div "Amazon Logistics Carrier * Amazon Logistics Amazon Logistics TBA Service * 3 - …" at bounding box center [270, 190] width 447 height 29
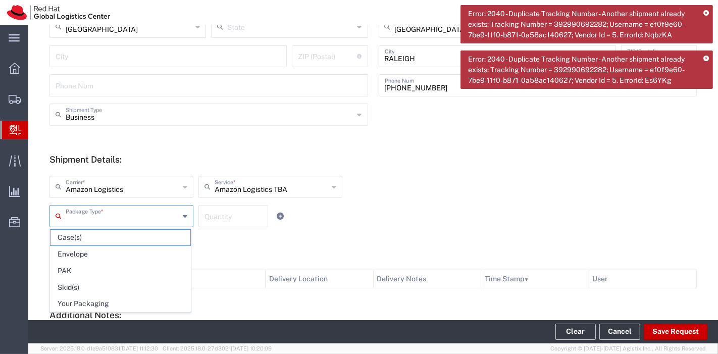
click at [144, 208] on input "text" at bounding box center [123, 216] width 114 height 18
click at [83, 296] on span "Your Packaging" at bounding box center [120, 304] width 140 height 16
type input "Your Packaging"
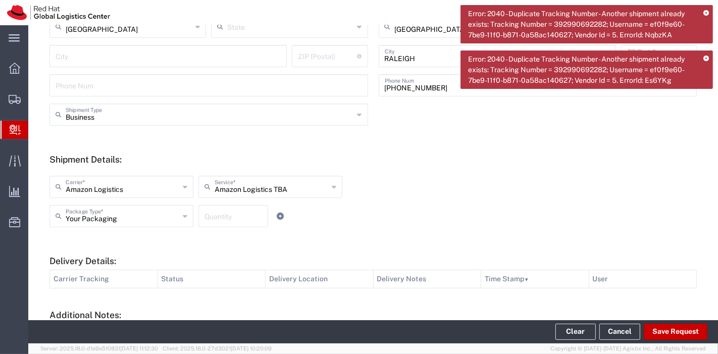
click at [208, 221] on input "number" at bounding box center [233, 216] width 58 height 18
type input "1"
click at [328, 226] on div "Your Packaging Package Type * Case(s) Envelope PAK Skid(s) Your Packaging 1 Qua…" at bounding box center [270, 219] width 447 height 29
click at [706, 12] on icon at bounding box center [706, 14] width 6 height 6
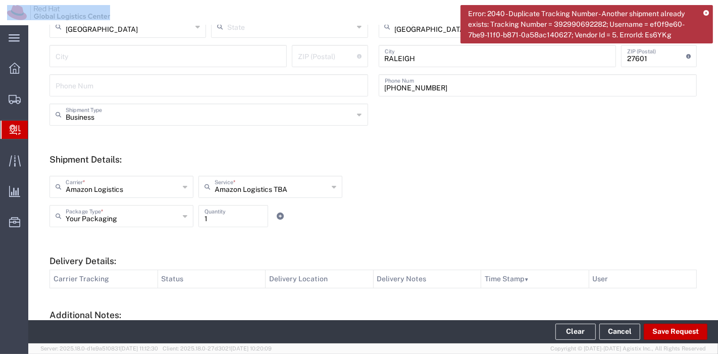
click at [706, 12] on icon at bounding box center [706, 14] width 6 height 6
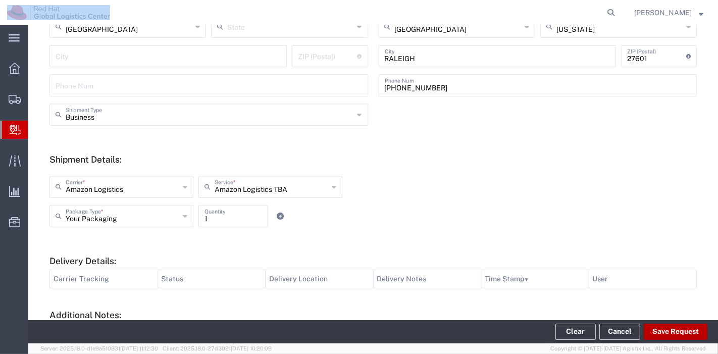
click at [676, 326] on button "Save Request" at bounding box center [676, 332] width 64 height 16
type input "[GEOGRAPHIC_DATA]"
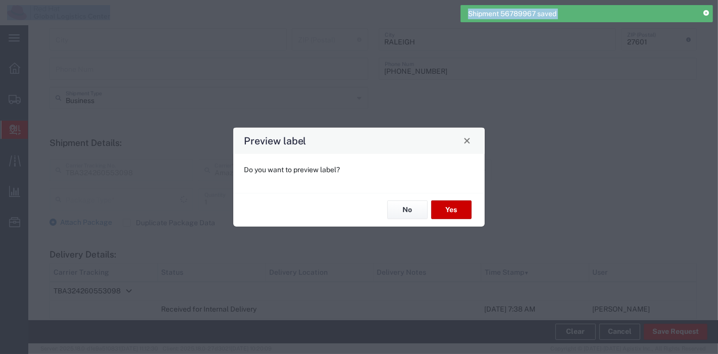
type input "Your Packaging"
type input "Amazon Logistics TBA"
click at [448, 213] on button "Yes" at bounding box center [451, 209] width 40 height 19
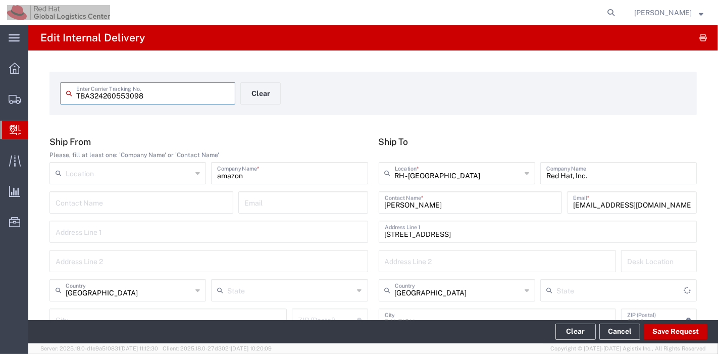
type input "[US_STATE]"
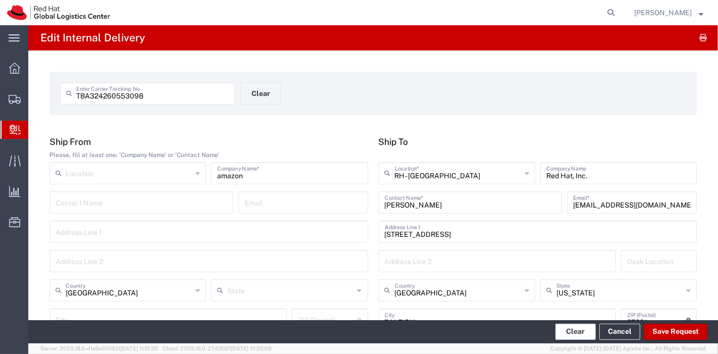
click at [580, 331] on button "Clear" at bounding box center [575, 332] width 40 height 16
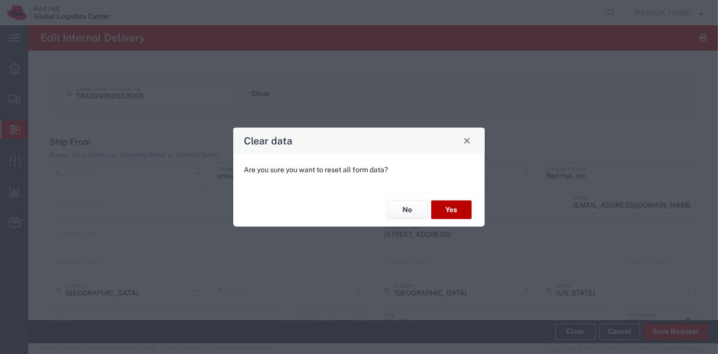
click at [444, 211] on button "Yes" at bounding box center [451, 209] width 40 height 19
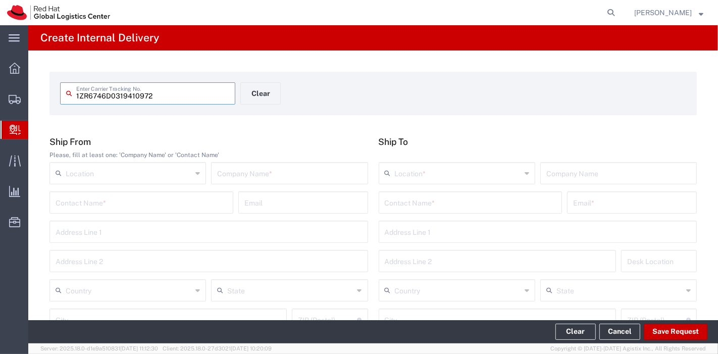
type input "1ZR6746D0319410972"
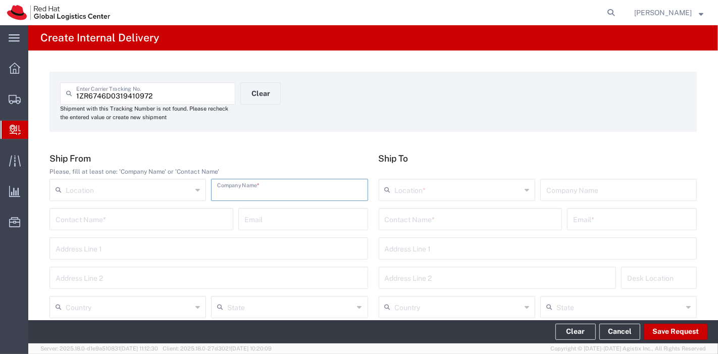
click at [220, 181] on input "text" at bounding box center [289, 189] width 144 height 18
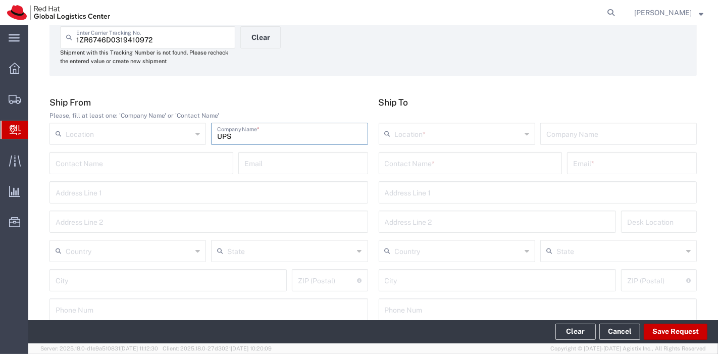
type input "UPS"
click at [137, 246] on input "text" at bounding box center [129, 250] width 126 height 18
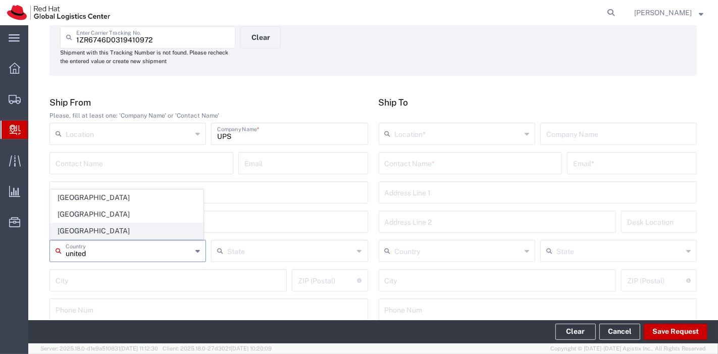
click at [91, 236] on span "[GEOGRAPHIC_DATA]" at bounding box center [126, 231] width 152 height 16
type input "[GEOGRAPHIC_DATA]"
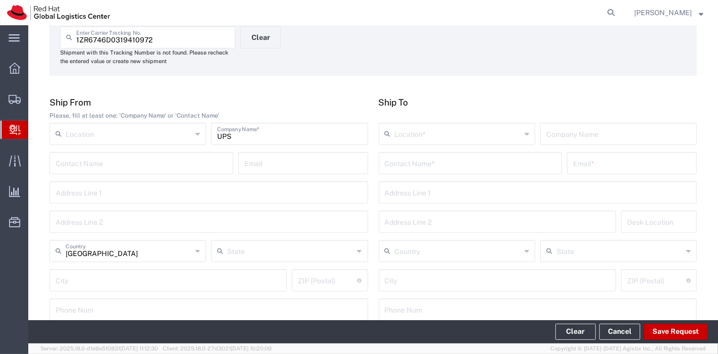
click at [482, 166] on input "text" at bounding box center [471, 162] width 172 height 18
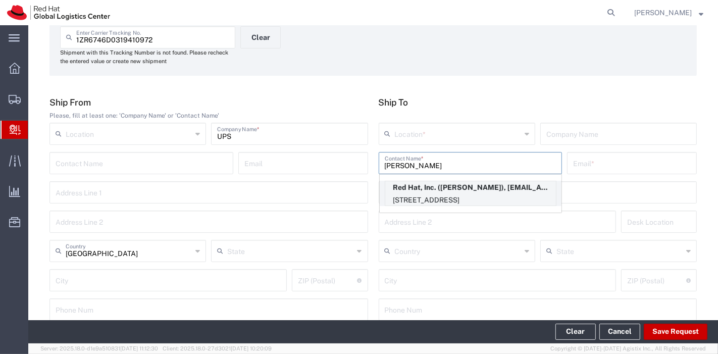
type input "[PERSON_NAME]"
click at [472, 186] on p "Red Hat, Inc. ([PERSON_NAME]), [EMAIL_ADDRESS][DOMAIN_NAME]" at bounding box center [470, 187] width 171 height 13
type input "RH - [GEOGRAPHIC_DATA]"
type input "Red Hat, Inc."
type input "[PERSON_NAME]"
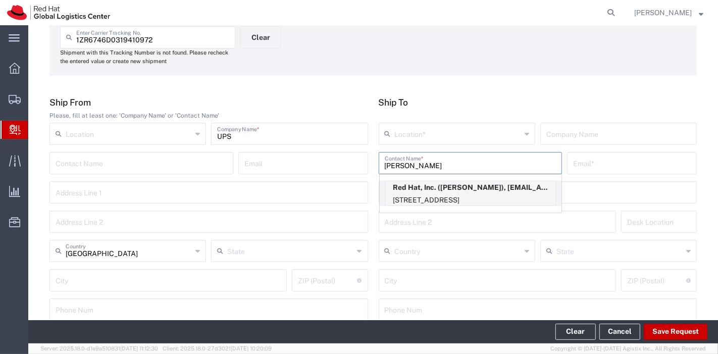
type input "[EMAIL_ADDRESS][DOMAIN_NAME]"
type input "[STREET_ADDRESS]"
type input "15S249"
type input "[GEOGRAPHIC_DATA]"
type input "RALEIGH"
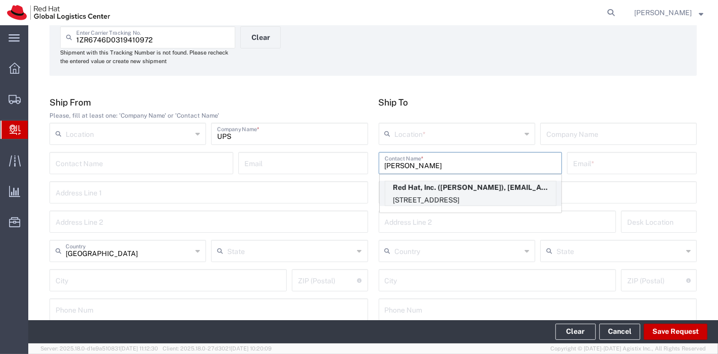
type input "27601"
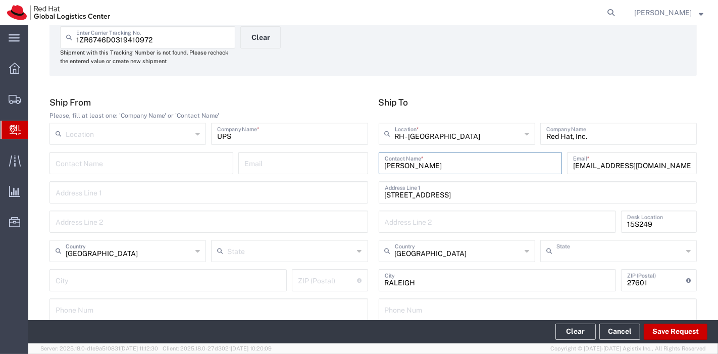
type input "[US_STATE]"
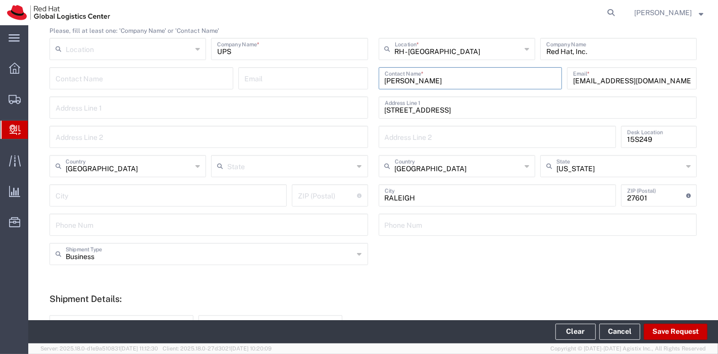
scroll to position [224, 0]
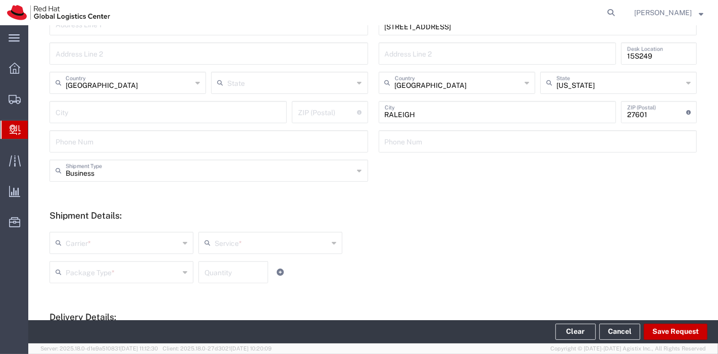
click at [140, 245] on input "text" at bounding box center [123, 242] width 114 height 18
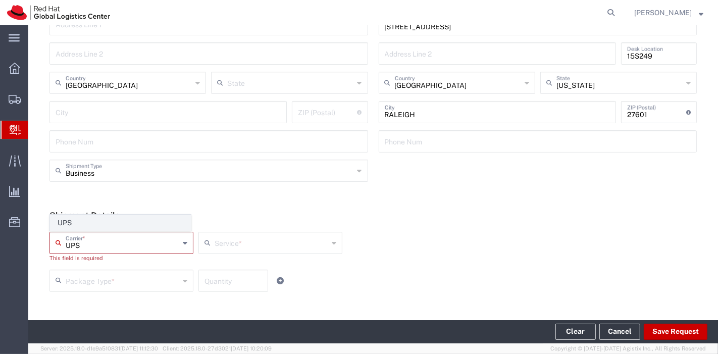
type input "UPS"
click at [135, 226] on span "UPS" at bounding box center [120, 223] width 140 height 16
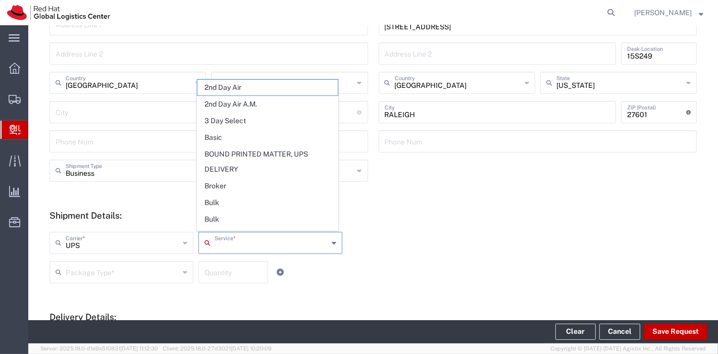
click at [220, 242] on input "text" at bounding box center [272, 242] width 114 height 18
type input "gr"
click at [226, 88] on span "Ground" at bounding box center [267, 88] width 140 height 16
type input "Ground"
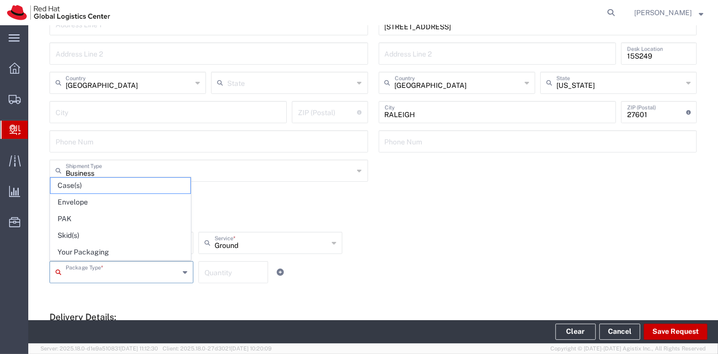
click at [131, 274] on input "text" at bounding box center [123, 272] width 114 height 18
click at [111, 258] on span "Your Packaging" at bounding box center [120, 252] width 140 height 16
type input "Your Packaging"
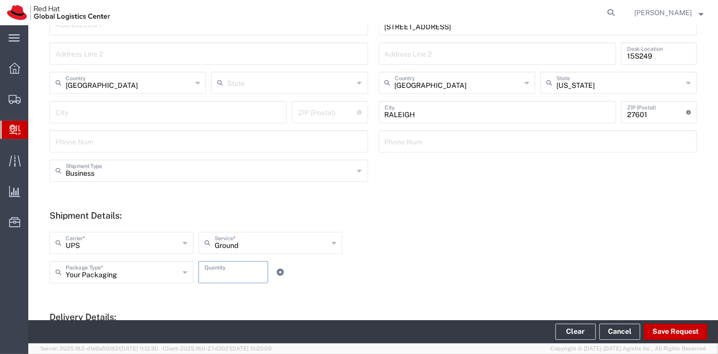
click at [212, 276] on input "number" at bounding box center [233, 272] width 58 height 18
type input "1"
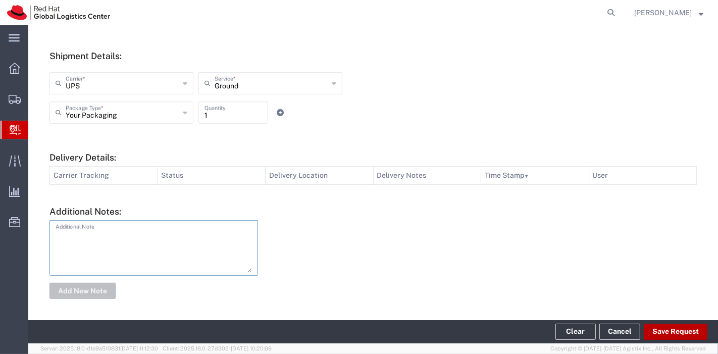
click at [677, 336] on button "Save Request" at bounding box center [676, 332] width 64 height 16
type input "[GEOGRAPHIC_DATA]"
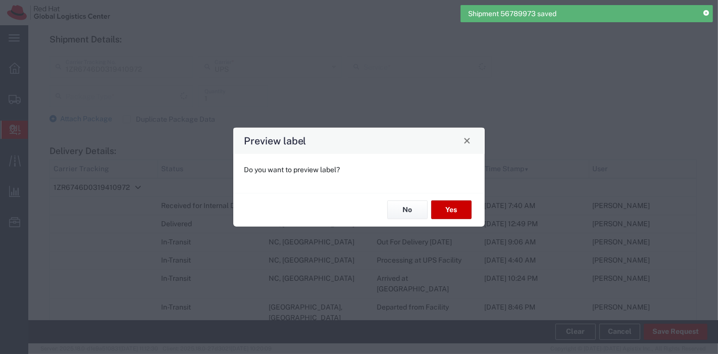
type input "Ground"
type input "Your Packaging"
click at [453, 212] on button "Yes" at bounding box center [451, 209] width 40 height 19
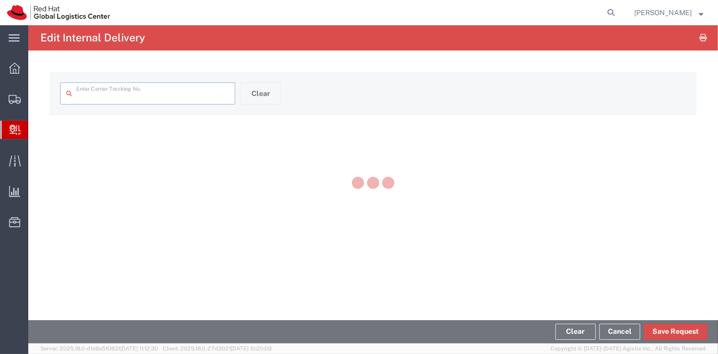
type input "1ZR6746D0319410972"
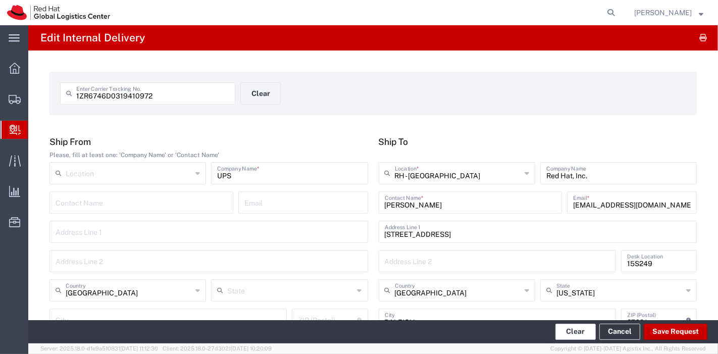
click at [587, 337] on button "Clear" at bounding box center [575, 332] width 40 height 16
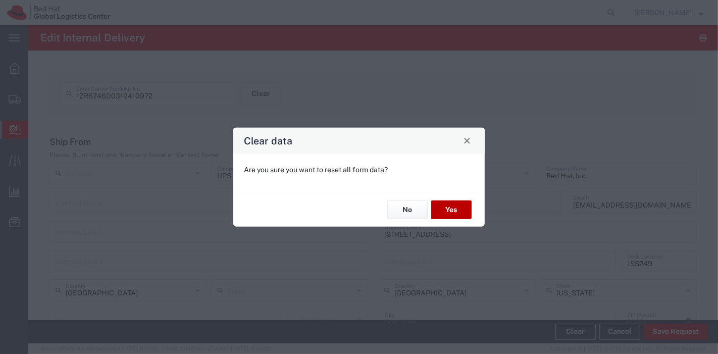
click at [443, 204] on button "Yes" at bounding box center [451, 209] width 40 height 19
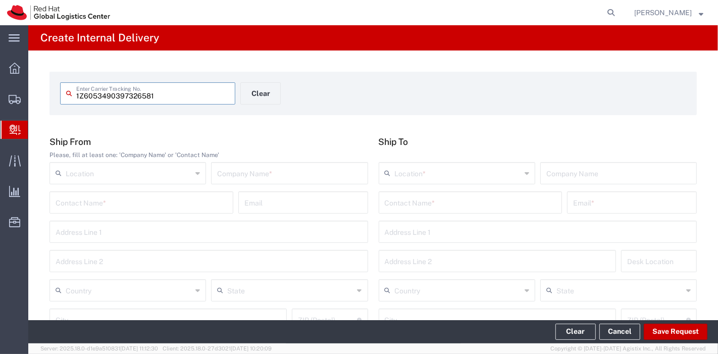
type input "1Z6053490397326581"
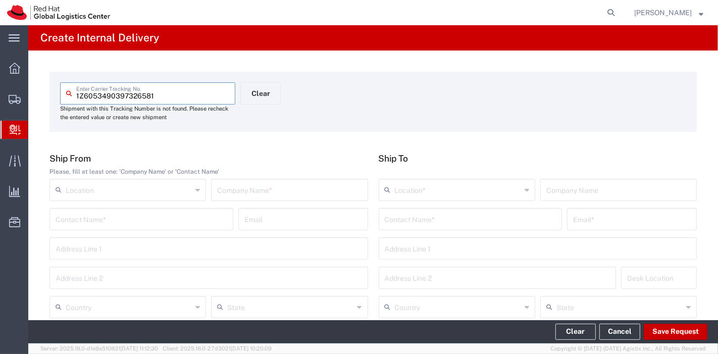
drag, startPoint x: 310, startPoint y: 194, endPoint x: 315, endPoint y: 197, distance: 5.5
click at [310, 194] on input "text" at bounding box center [289, 189] width 144 height 18
type input "UPS"
click at [158, 298] on input "text" at bounding box center [129, 306] width 126 height 18
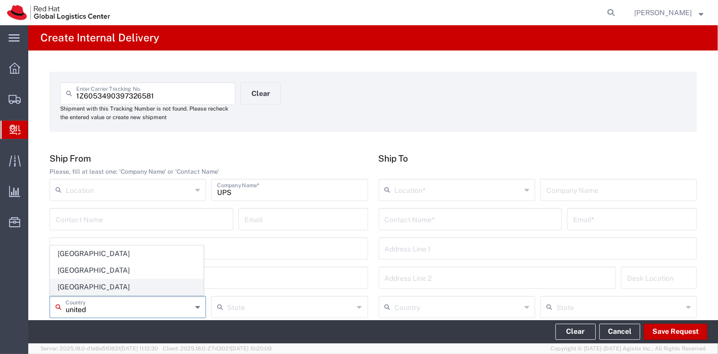
click at [101, 286] on span "[GEOGRAPHIC_DATA]" at bounding box center [126, 287] width 152 height 16
type input "[GEOGRAPHIC_DATA]"
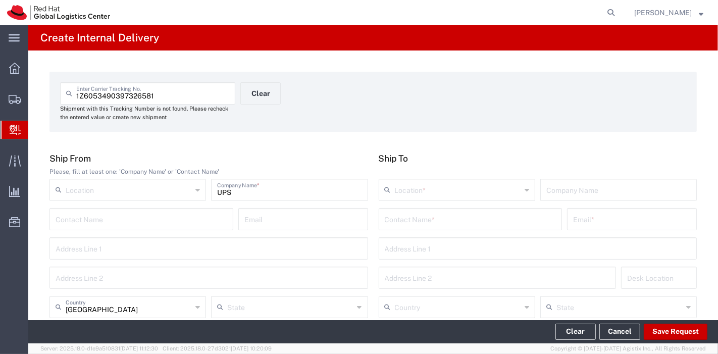
click at [430, 192] on input "text" at bounding box center [458, 189] width 126 height 18
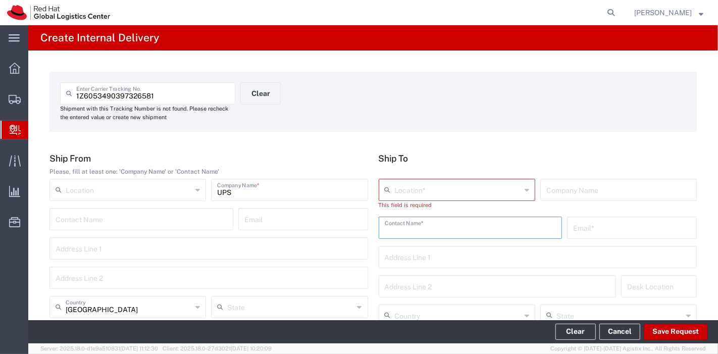
click at [475, 223] on input "text" at bounding box center [471, 227] width 172 height 18
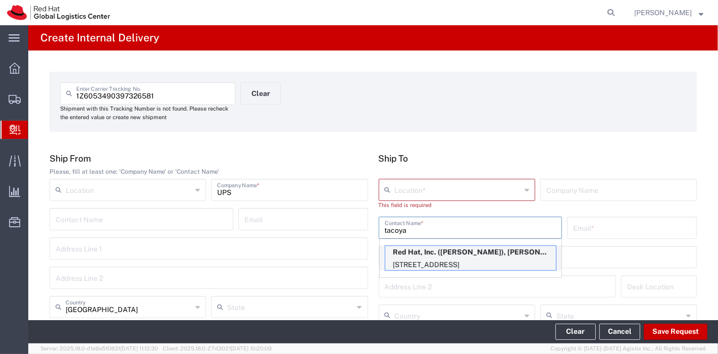
type input "tacoya"
click at [477, 259] on p "[STREET_ADDRESS]" at bounding box center [470, 265] width 171 height 13
type input "RH - [GEOGRAPHIC_DATA]"
type input "Red Hat, Inc."
type input "[PERSON_NAME]"
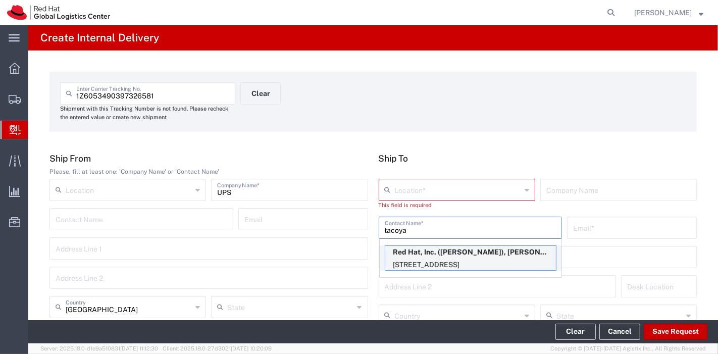
type input "[EMAIL_ADDRESS][DOMAIN_NAME]"
type input "[STREET_ADDRESS]"
type input "14N253"
type input "[GEOGRAPHIC_DATA]"
type input "RALEIGH"
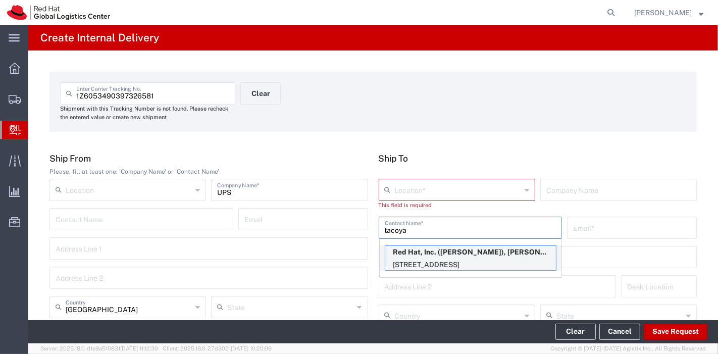
type input "27601"
type input "19197544240"
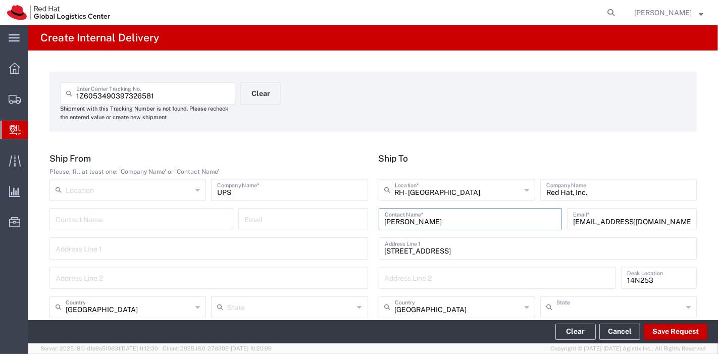
type input "[US_STATE]"
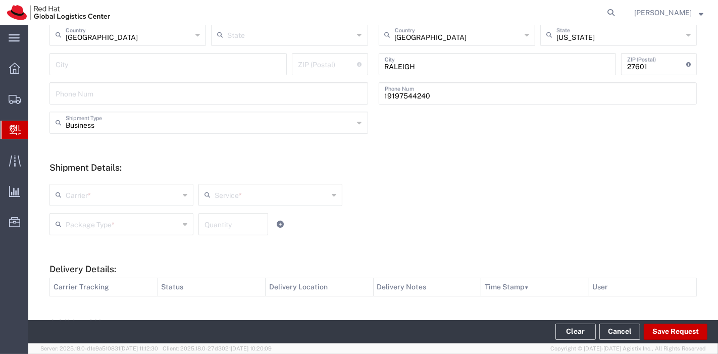
scroll to position [384, 0]
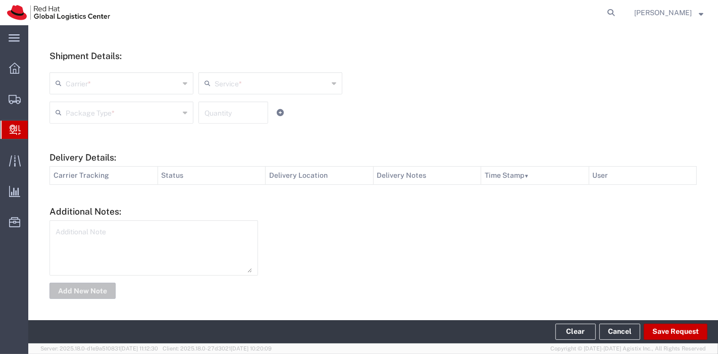
click at [147, 90] on input "text" at bounding box center [123, 83] width 114 height 18
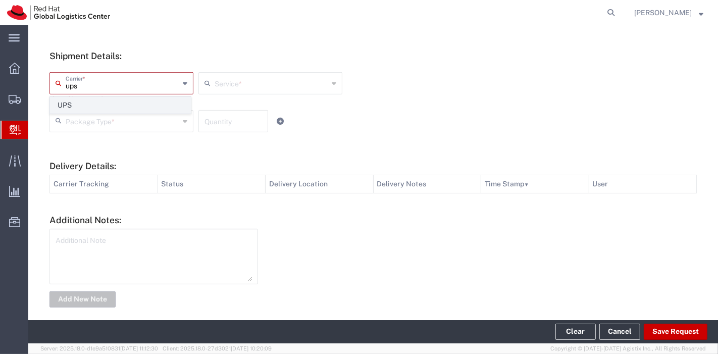
click at [89, 101] on span "UPS" at bounding box center [120, 105] width 140 height 16
type input "UPS"
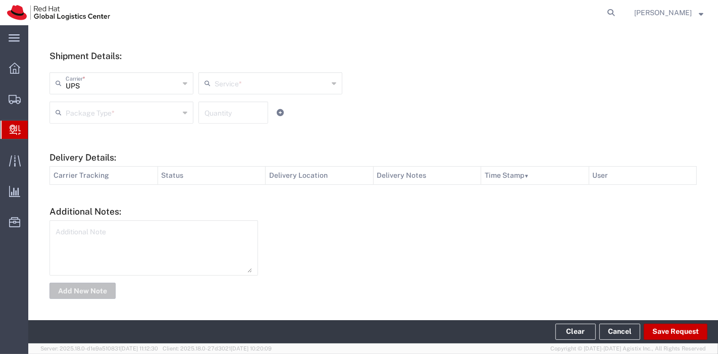
click at [223, 82] on input "text" at bounding box center [272, 83] width 114 height 18
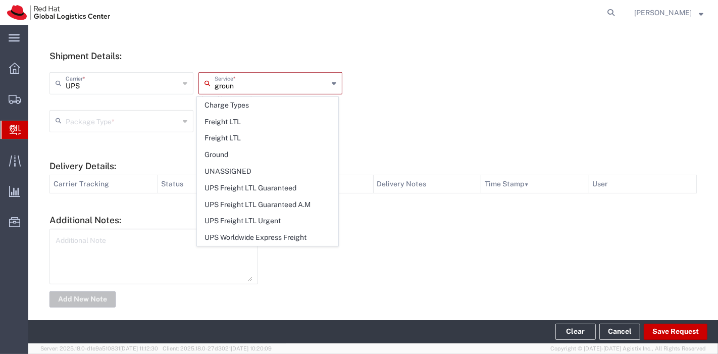
type input "ground"
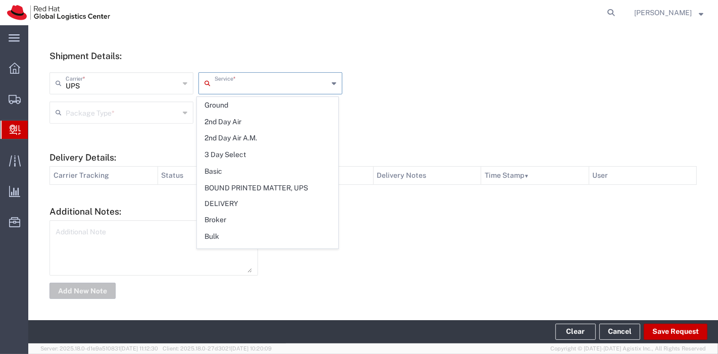
click at [230, 106] on span "Ground" at bounding box center [267, 105] width 140 height 16
type input "Ground"
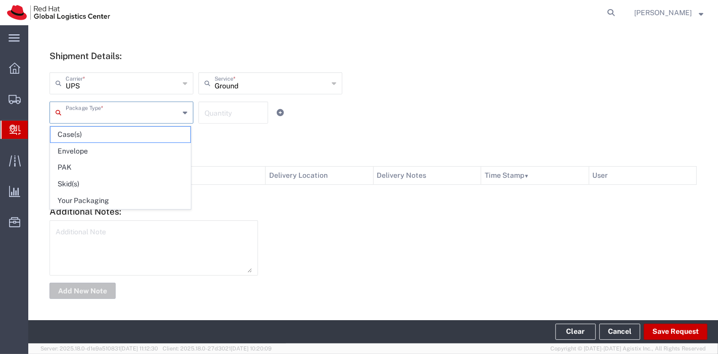
click at [118, 110] on input "text" at bounding box center [123, 112] width 114 height 18
click at [78, 198] on span "Your Packaging" at bounding box center [120, 201] width 140 height 16
type input "Your Packaging"
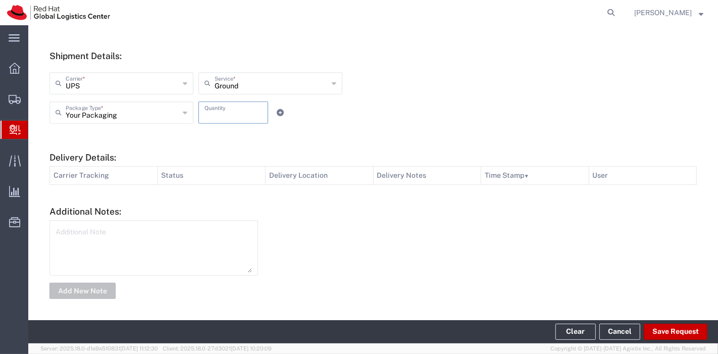
click at [216, 113] on input "number" at bounding box center [233, 112] width 58 height 18
type input "1"
click at [321, 125] on div "Your Packaging Package Type * Case(s) Envelope PAK Skid(s) Your Packaging 1 Qua…" at bounding box center [270, 115] width 447 height 29
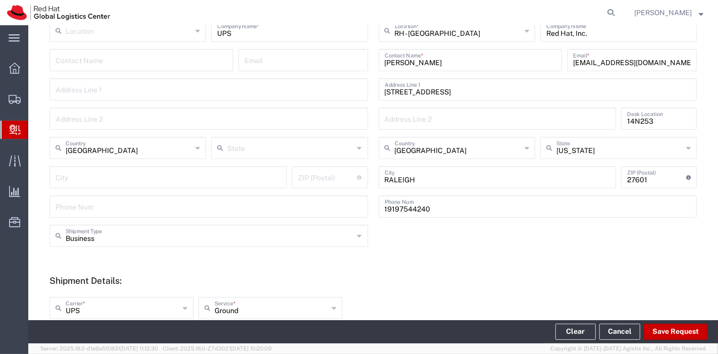
scroll to position [327, 0]
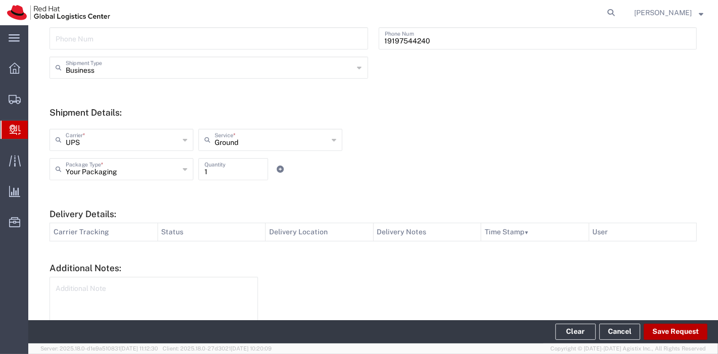
click at [674, 334] on button "Save Request" at bounding box center [676, 332] width 64 height 16
type input "[GEOGRAPHIC_DATA]"
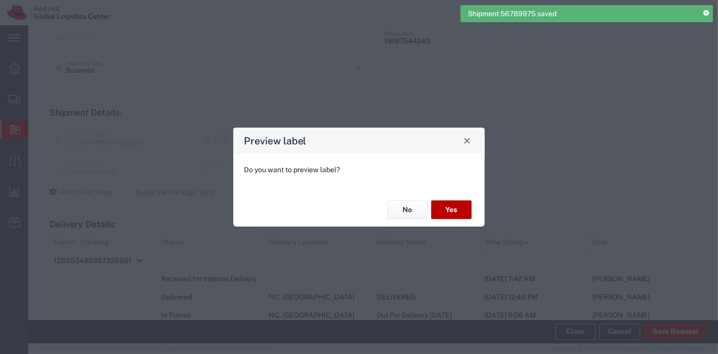
click at [462, 214] on button "Yes" at bounding box center [451, 209] width 40 height 19
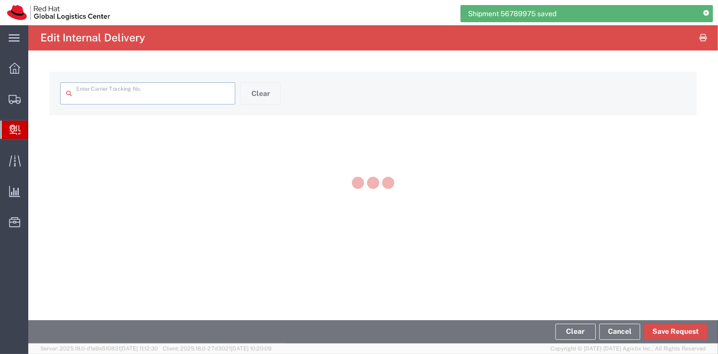
type input "1Z6053490397326581"
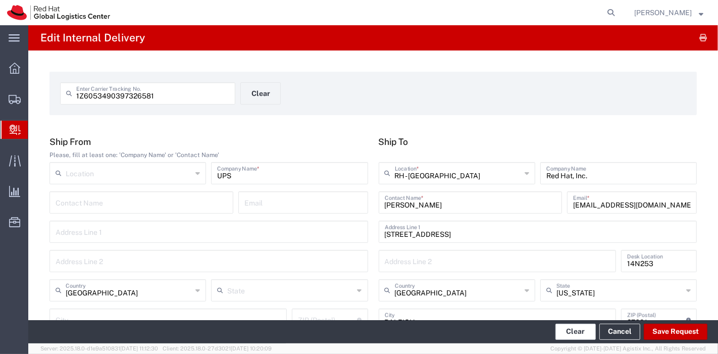
click at [570, 335] on button "Clear" at bounding box center [575, 332] width 40 height 16
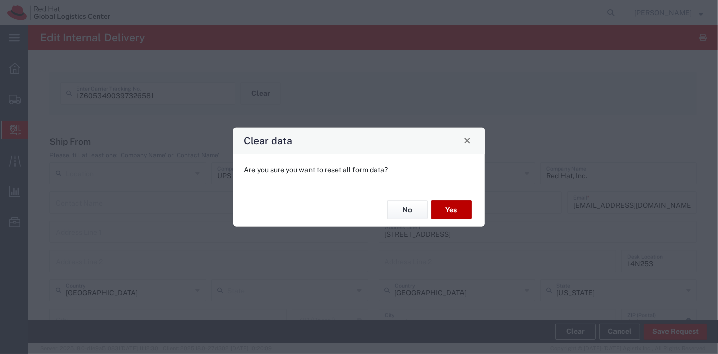
click at [459, 209] on button "Yes" at bounding box center [451, 209] width 40 height 19
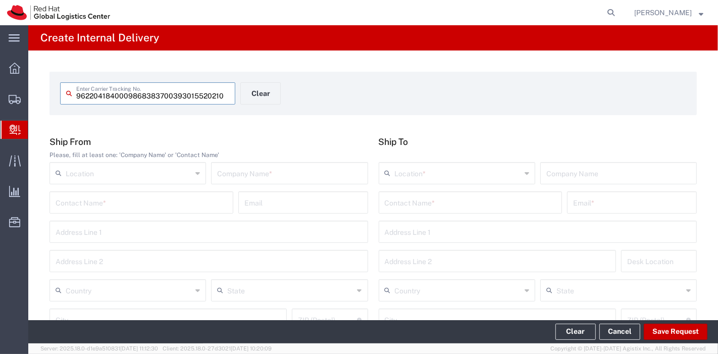
type input "393015520210"
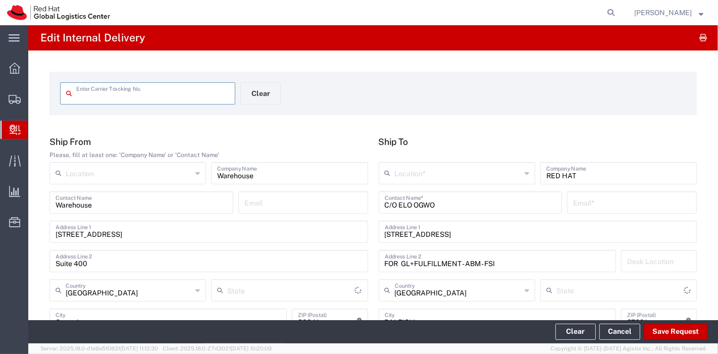
type input "393015520210"
type input "[US_STATE]"
type input "Ground"
type input "Your Packaging"
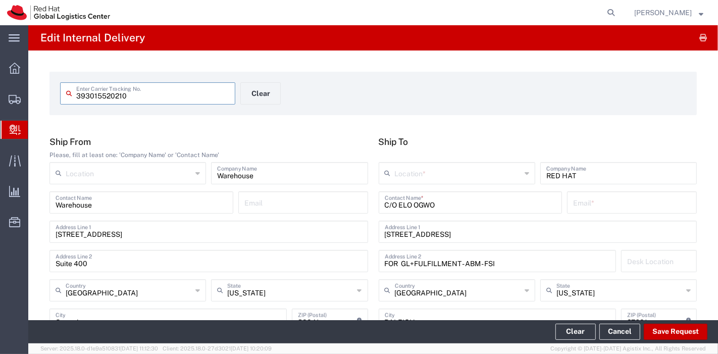
click at [407, 177] on input "text" at bounding box center [458, 173] width 126 height 18
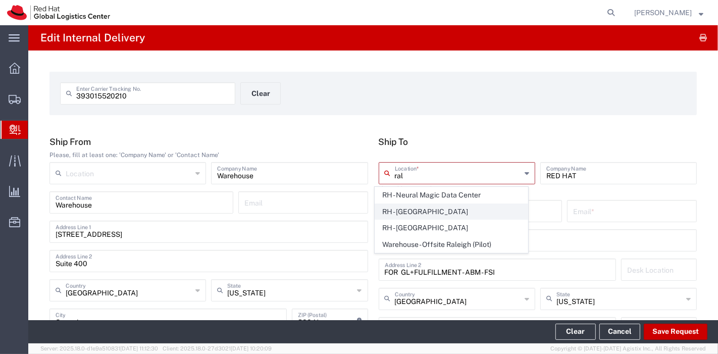
click at [447, 207] on span "RH - [GEOGRAPHIC_DATA]" at bounding box center [451, 212] width 152 height 16
type input "RH - [GEOGRAPHIC_DATA]"
type input "Red Hat, Inc."
type input "[STREET_ADDRESS]"
type input "[PHONE_NUMBER]"
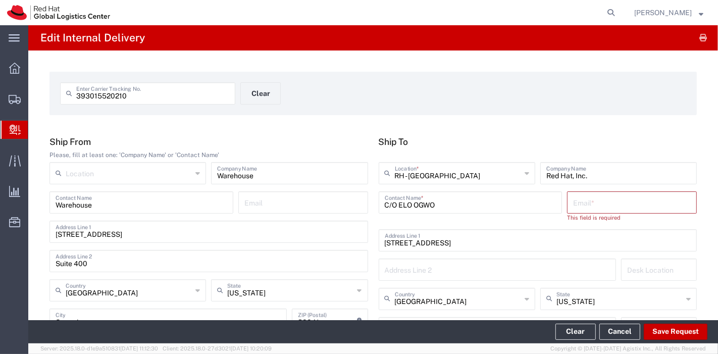
click at [584, 199] on input "text" at bounding box center [632, 202] width 118 height 18
paste input "[EMAIL_ADDRESS][DOMAIN_NAME]"
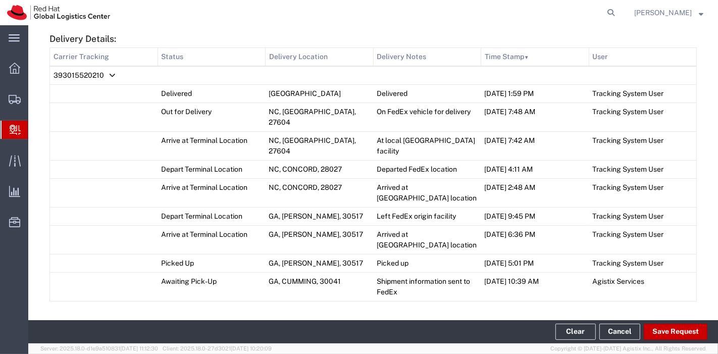
scroll to position [505, 0]
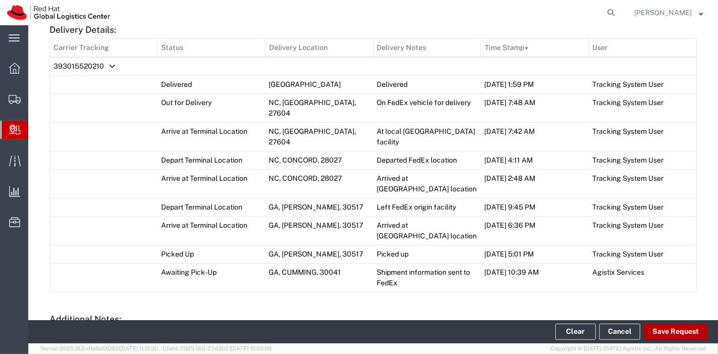
type input "[EMAIL_ADDRESS][DOMAIN_NAME]"
click at [679, 331] on button "Save Request" at bounding box center [676, 332] width 64 height 16
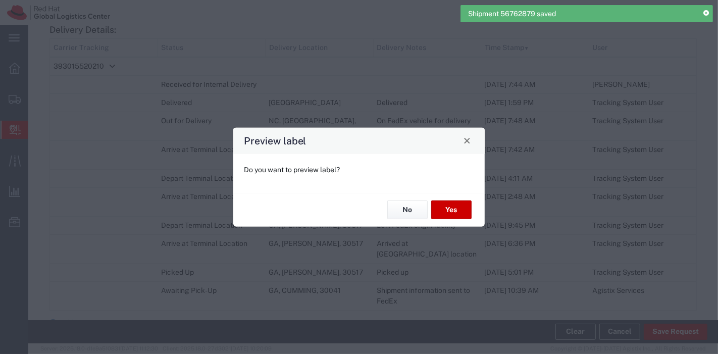
type input "Your Packaging"
type input "Ground"
click at [460, 204] on button "Yes" at bounding box center [451, 209] width 40 height 19
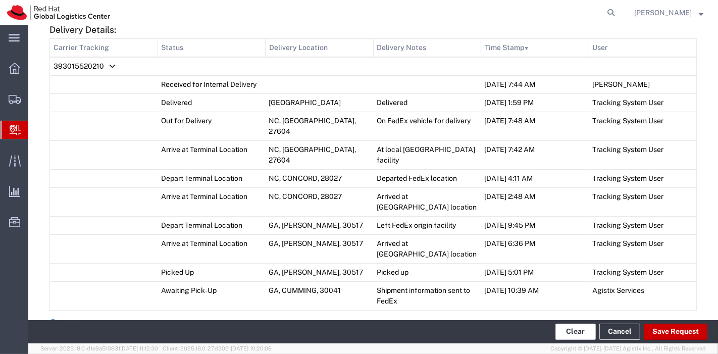
click at [591, 333] on button "Clear" at bounding box center [575, 332] width 40 height 16
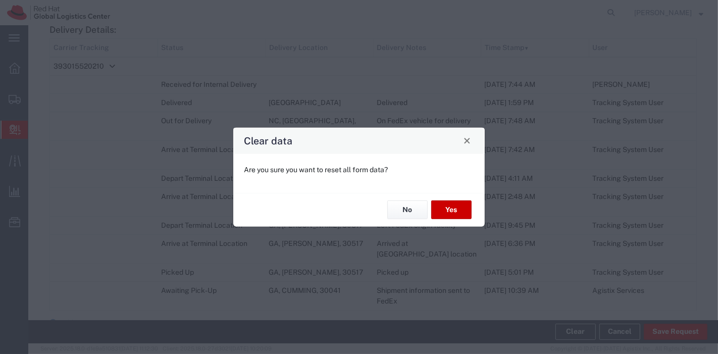
click at [445, 220] on div "No Yes" at bounding box center [358, 209] width 251 height 34
click at [450, 214] on button "Yes" at bounding box center [451, 209] width 40 height 19
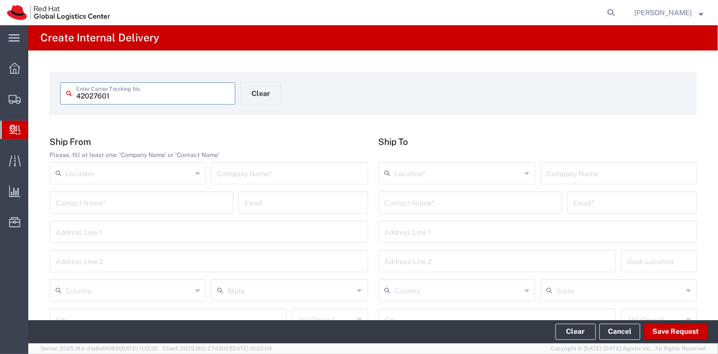
type input "42027601"
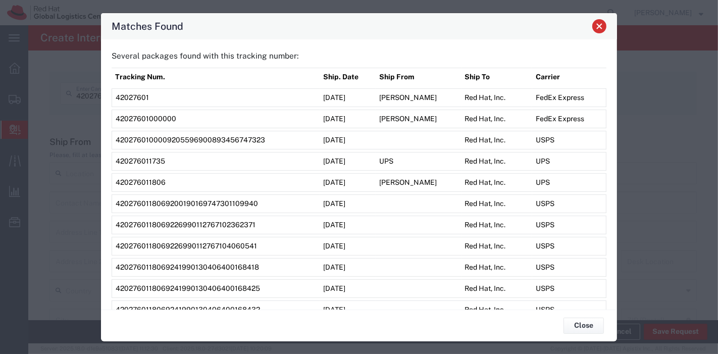
click at [600, 29] on span "Close" at bounding box center [599, 26] width 7 height 7
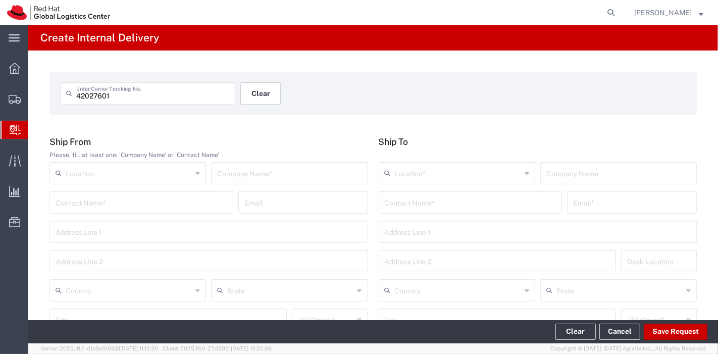
click at [251, 93] on button "Clear" at bounding box center [260, 93] width 40 height 22
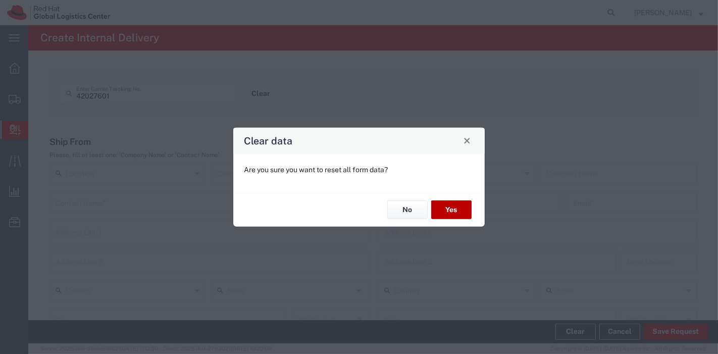
click at [453, 207] on button "Yes" at bounding box center [451, 209] width 40 height 19
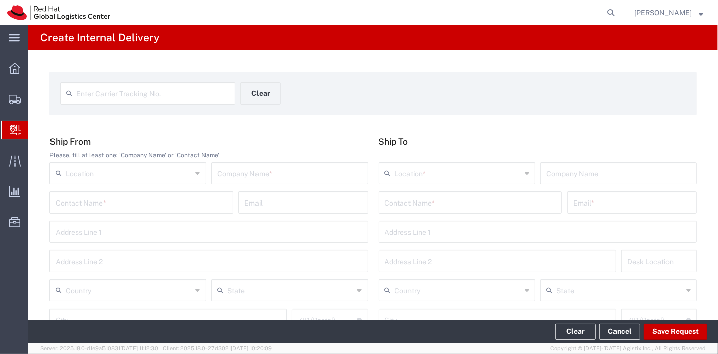
click at [102, 90] on input "text" at bounding box center [152, 93] width 153 height 18
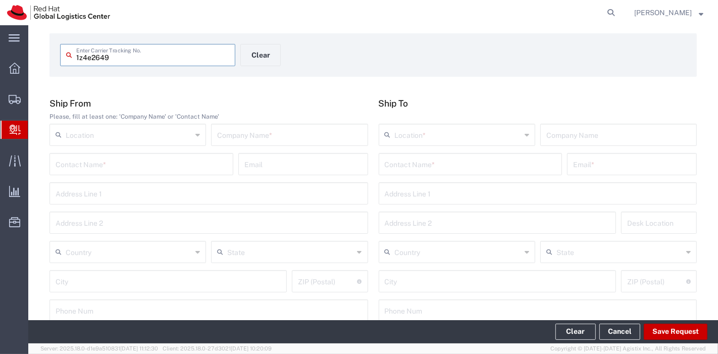
scroll to position [56, 0]
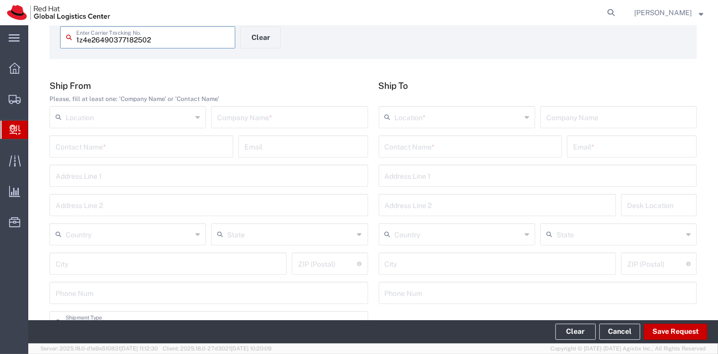
type input "1z4e26490377182502"
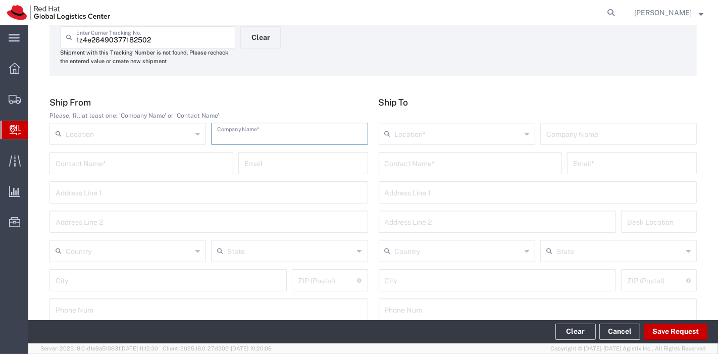
click at [231, 140] on input "text" at bounding box center [289, 133] width 144 height 18
type input "UPS"
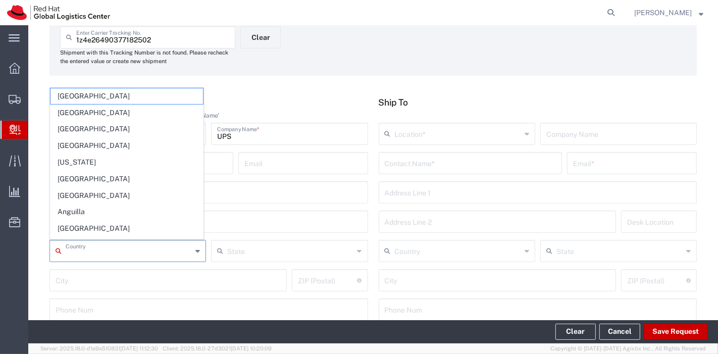
click at [139, 250] on input "text" at bounding box center [129, 250] width 126 height 18
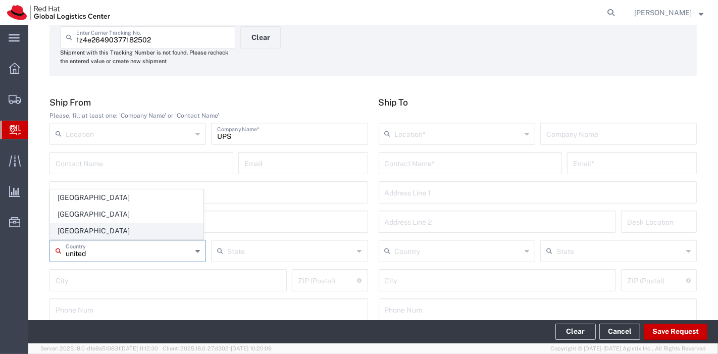
click at [113, 225] on span "[GEOGRAPHIC_DATA]" at bounding box center [126, 231] width 152 height 16
type input "[GEOGRAPHIC_DATA]"
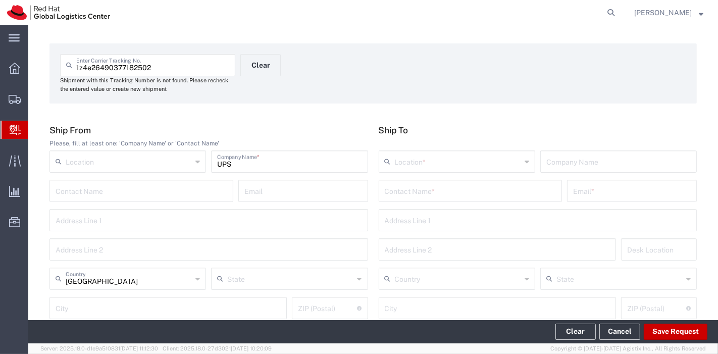
scroll to position [0, 0]
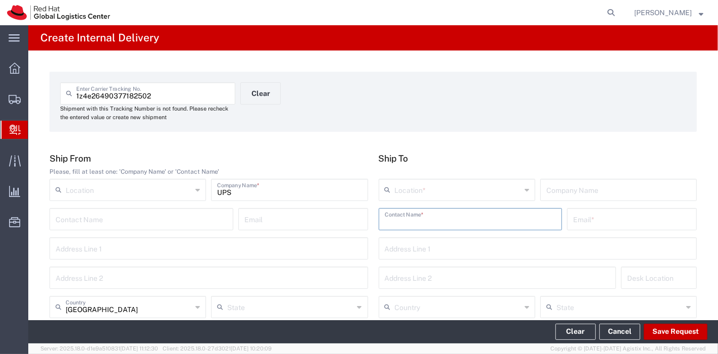
click at [421, 215] on input "text" at bounding box center [471, 219] width 172 height 18
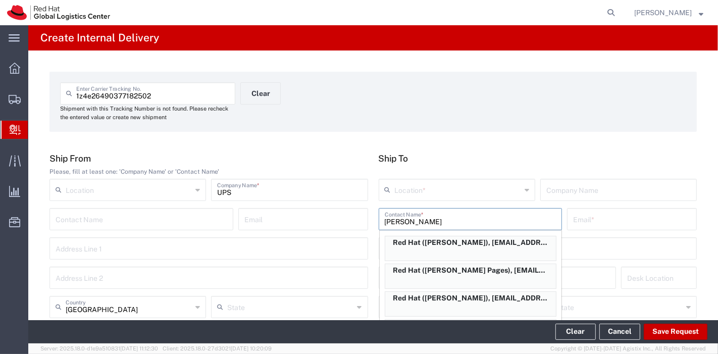
scroll to position [336, 0]
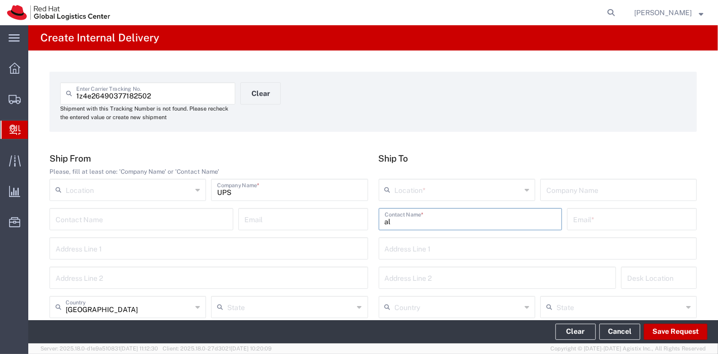
type input "a"
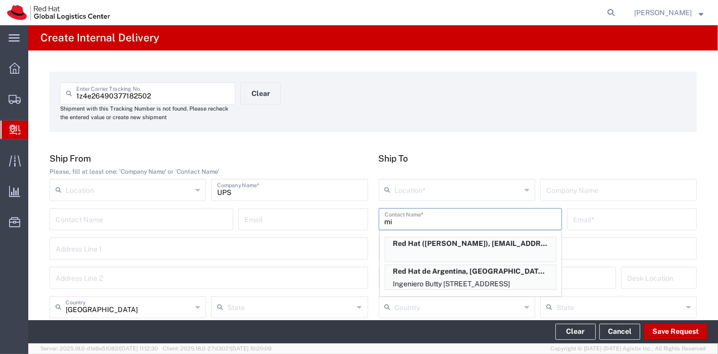
type input "m"
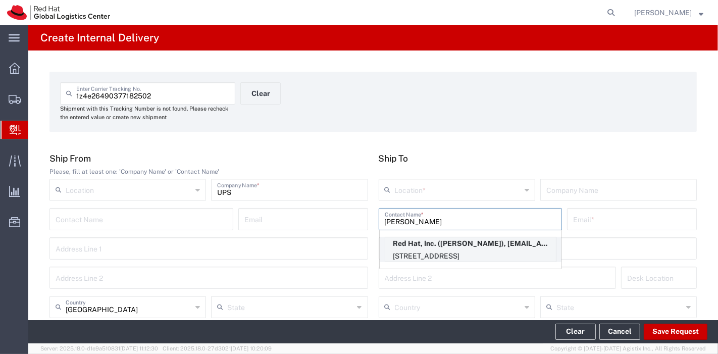
type input "[PERSON_NAME]"
click at [472, 247] on p "Red Hat, Inc. ([PERSON_NAME]), [EMAIL_ADDRESS][DOMAIN_NAME]" at bounding box center [470, 243] width 171 height 13
type input "RH - [GEOGRAPHIC_DATA]"
type input "Red Hat, Inc."
type input "[PERSON_NAME]"
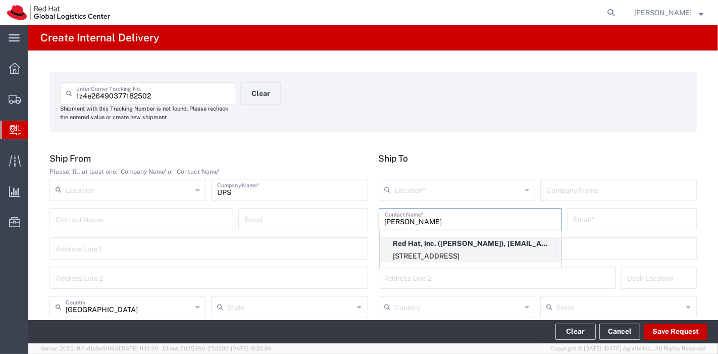
type input "[EMAIL_ADDRESS][DOMAIN_NAME]"
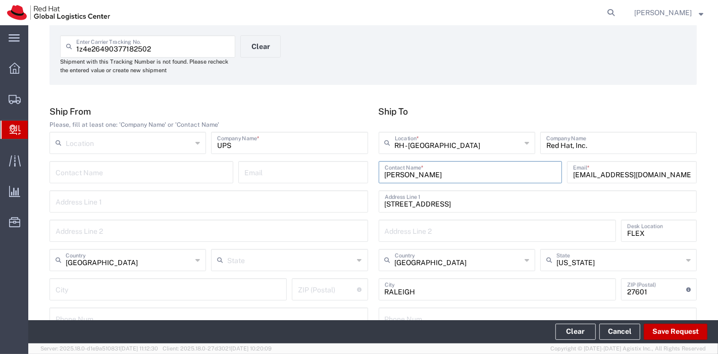
scroll to position [0, 0]
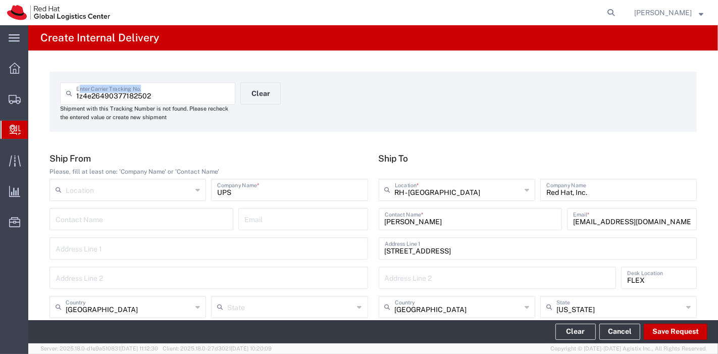
drag, startPoint x: 172, startPoint y: 103, endPoint x: 47, endPoint y: 113, distance: 125.1
click at [149, 98] on input "1z4e26490377182502" at bounding box center [152, 93] width 153 height 18
drag, startPoint x: 156, startPoint y: 97, endPoint x: 58, endPoint y: 112, distance: 99.0
click at [58, 112] on agx-input-control "1z4e26490377182502 Enter Carrier Tracking No. Shipment with this Tracking Numbe…" at bounding box center [148, 101] width 186 height 39
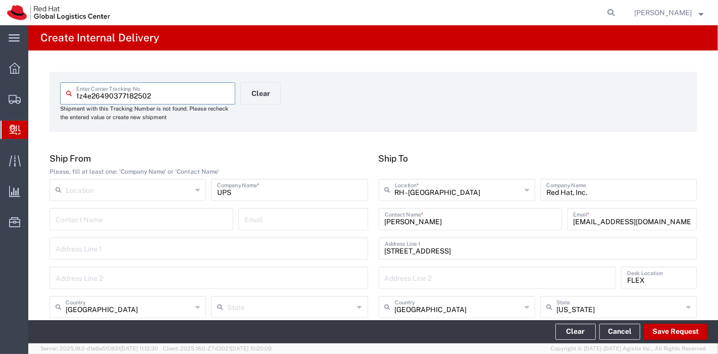
click at [78, 99] on input "1z4e26490377182502" at bounding box center [152, 93] width 153 height 18
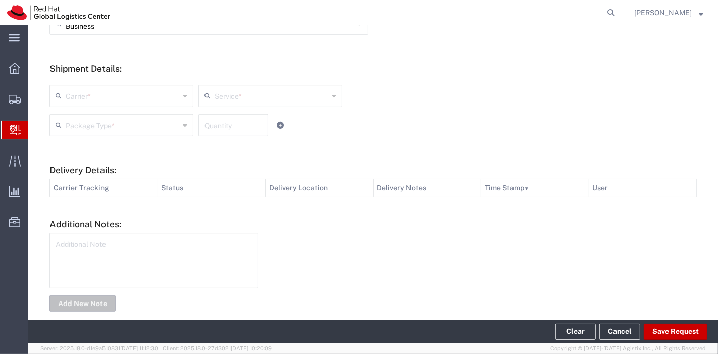
scroll to position [384, 0]
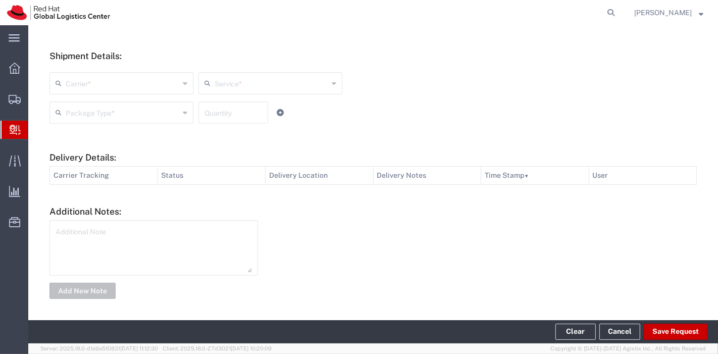
click at [160, 90] on input "text" at bounding box center [123, 83] width 114 height 18
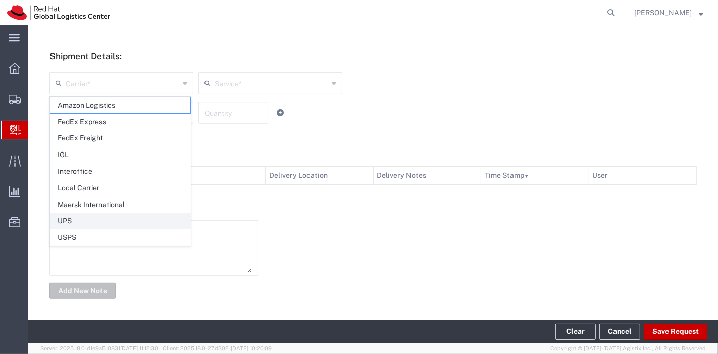
click at [89, 220] on span "UPS" at bounding box center [120, 221] width 140 height 16
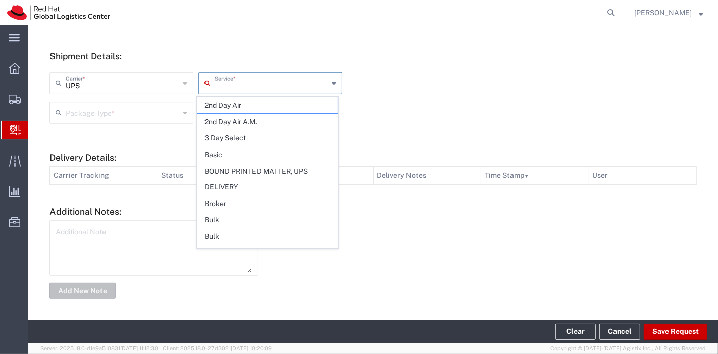
click at [227, 74] on input "text" at bounding box center [272, 83] width 114 height 18
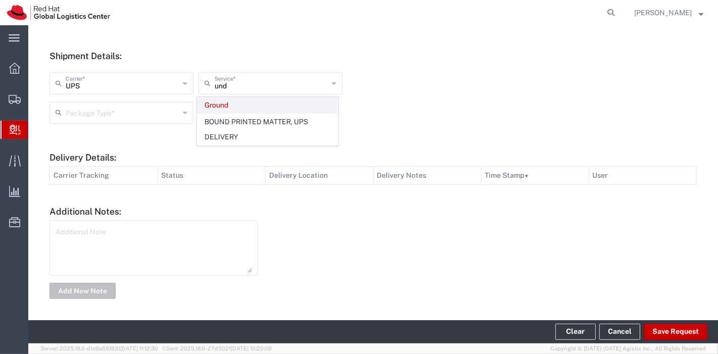
click at [228, 108] on span "Ground" at bounding box center [267, 105] width 140 height 16
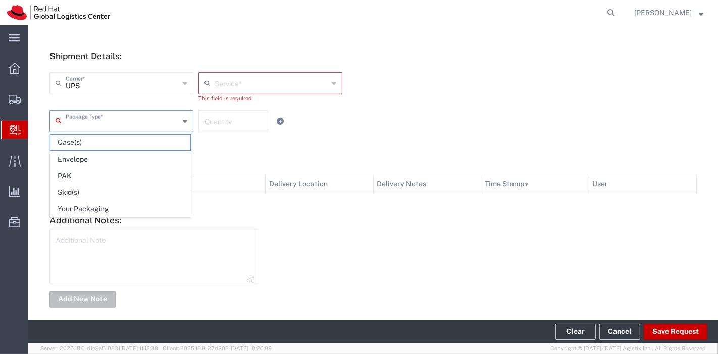
click at [119, 122] on input "text" at bounding box center [123, 121] width 114 height 18
click at [97, 203] on span "Your Packaging" at bounding box center [120, 209] width 140 height 16
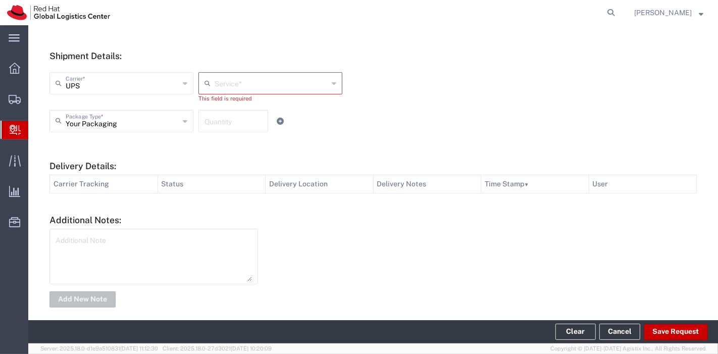
click at [226, 74] on input "text" at bounding box center [272, 83] width 114 height 18
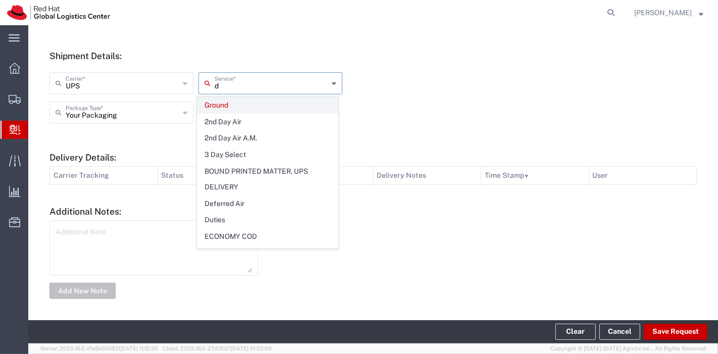
click at [256, 107] on span "Ground" at bounding box center [267, 105] width 140 height 16
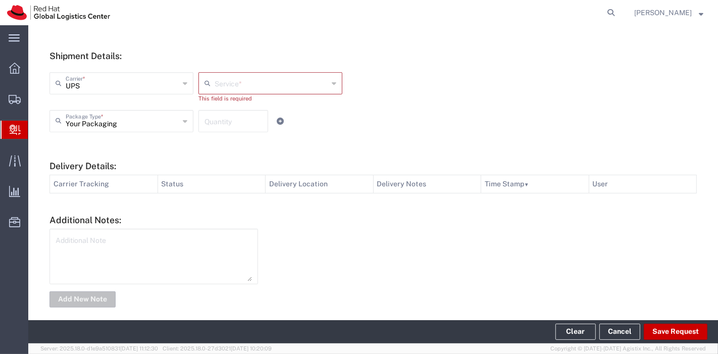
click at [257, 90] on input "text" at bounding box center [272, 83] width 114 height 18
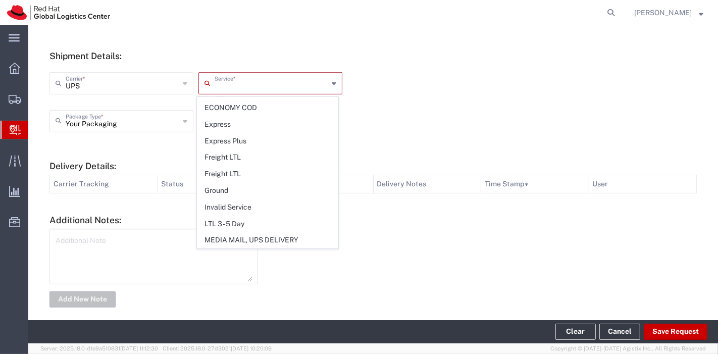
scroll to position [280, 0]
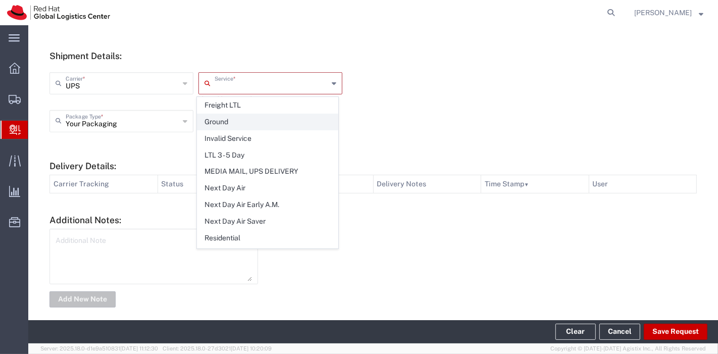
click at [228, 116] on span "Ground" at bounding box center [267, 122] width 140 height 16
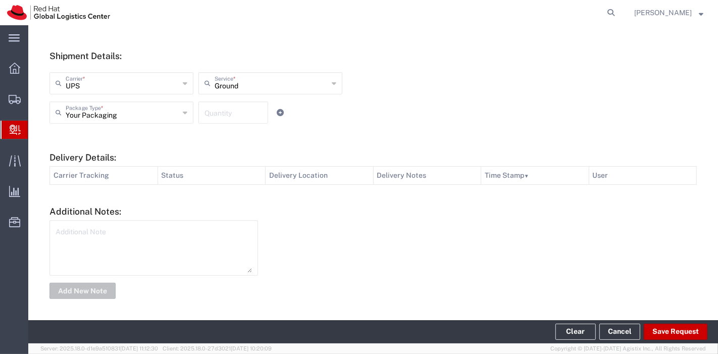
click at [232, 111] on input "number" at bounding box center [233, 112] width 58 height 18
click at [240, 138] on form "Ship From Please, fill at least one: 'Company Name' or 'Contact Name' Location …" at bounding box center [372, 35] width 647 height 532
click at [665, 327] on button "Save Request" at bounding box center [676, 332] width 64 height 16
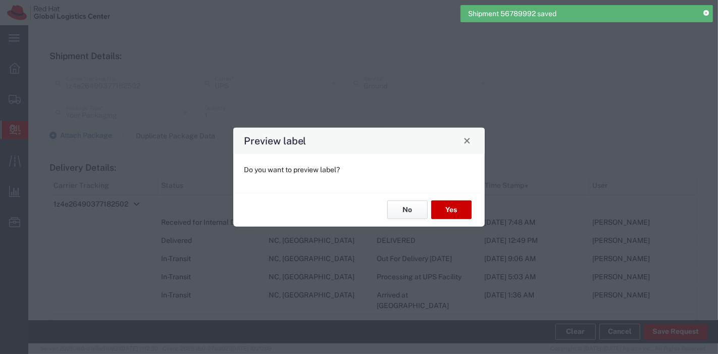
click at [420, 208] on button "No" at bounding box center [407, 209] width 40 height 19
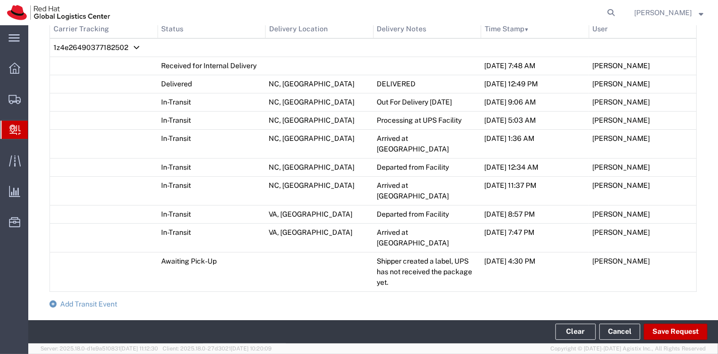
scroll to position [561, 0]
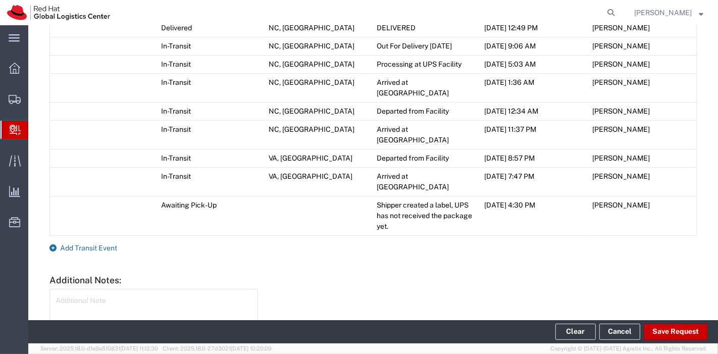
click at [100, 244] on span "Add Transit Event" at bounding box center [88, 248] width 57 height 8
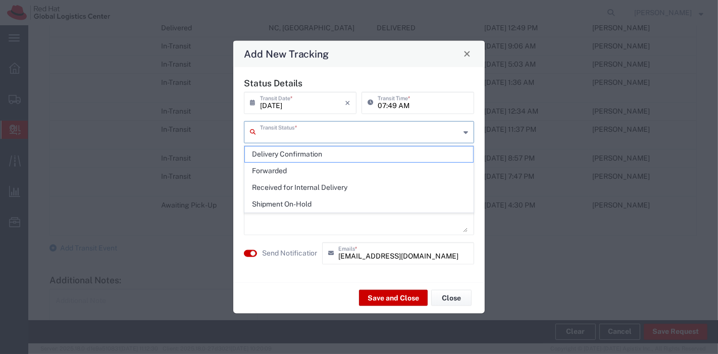
click at [354, 130] on input "text" at bounding box center [360, 131] width 200 height 18
click at [292, 155] on span "Delivery Confirmation" at bounding box center [359, 154] width 229 height 16
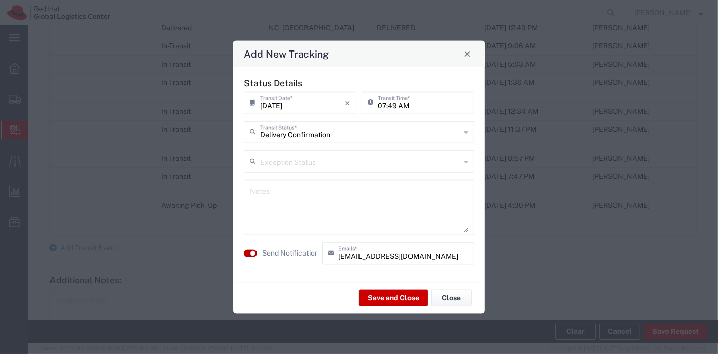
click at [253, 254] on small "button" at bounding box center [252, 252] width 5 height 5
click at [378, 294] on button "Save and Close" at bounding box center [393, 298] width 69 height 16
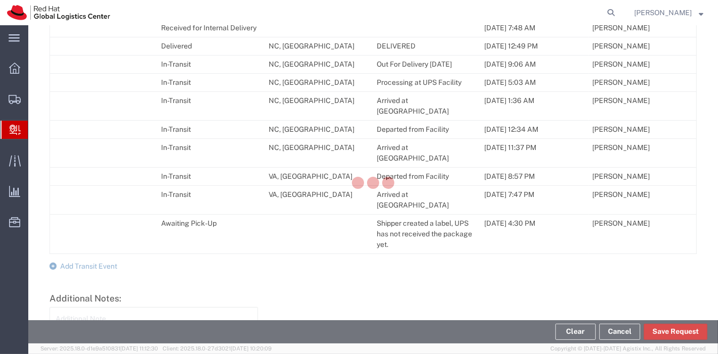
scroll to position [579, 0]
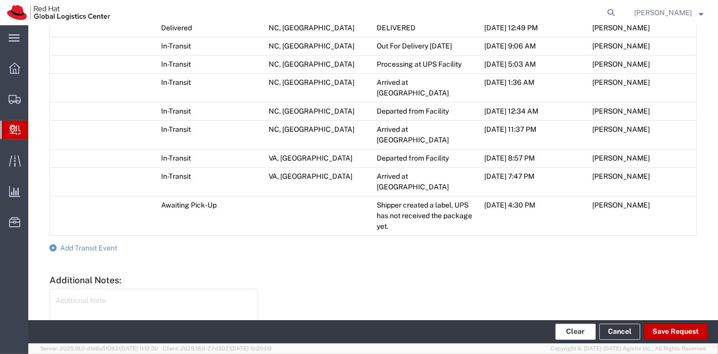
click at [573, 336] on button "Clear" at bounding box center [575, 332] width 40 height 16
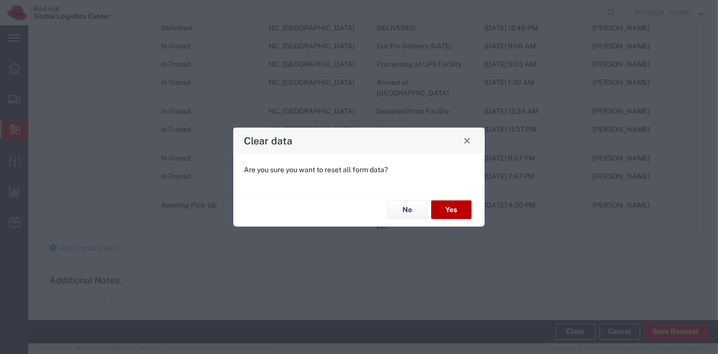
click at [456, 210] on button "Yes" at bounding box center [451, 209] width 40 height 19
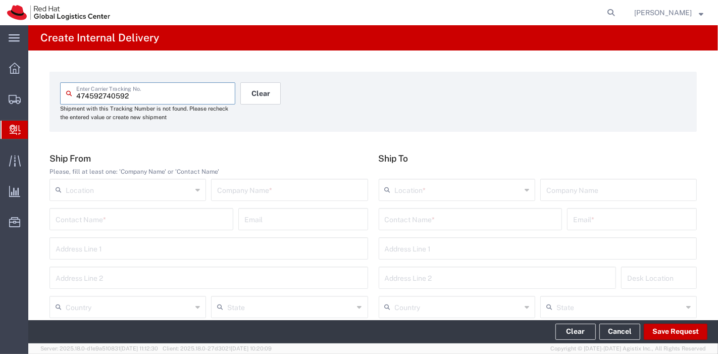
click at [256, 94] on button "Clear" at bounding box center [260, 93] width 40 height 22
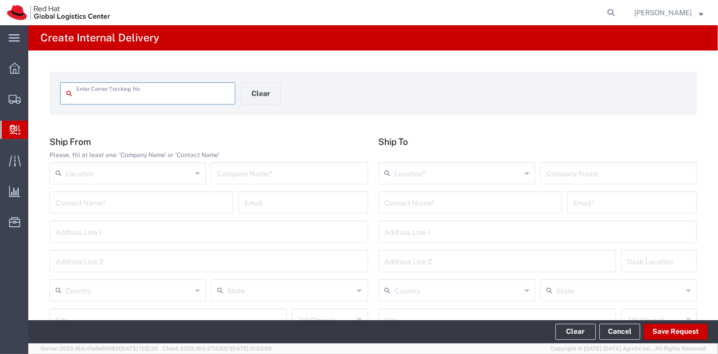
click at [166, 93] on input "text" at bounding box center [152, 93] width 153 height 18
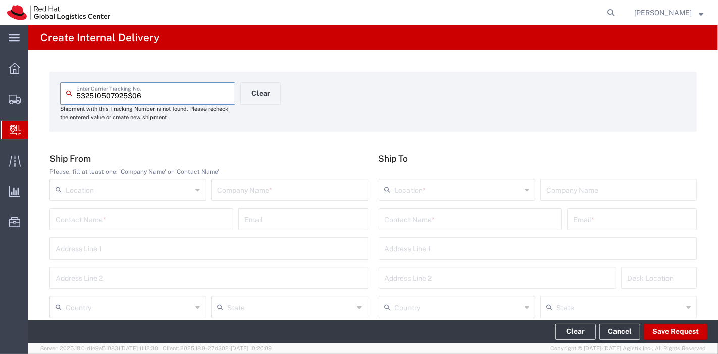
click at [248, 187] on input "text" at bounding box center [289, 189] width 144 height 18
click at [153, 305] on input "text" at bounding box center [129, 306] width 126 height 18
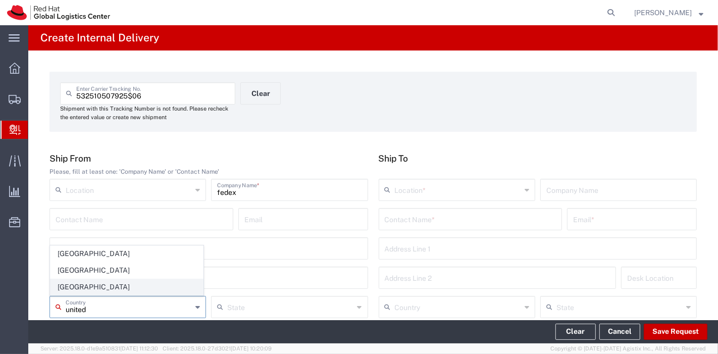
click at [107, 283] on span "[GEOGRAPHIC_DATA]" at bounding box center [126, 287] width 152 height 16
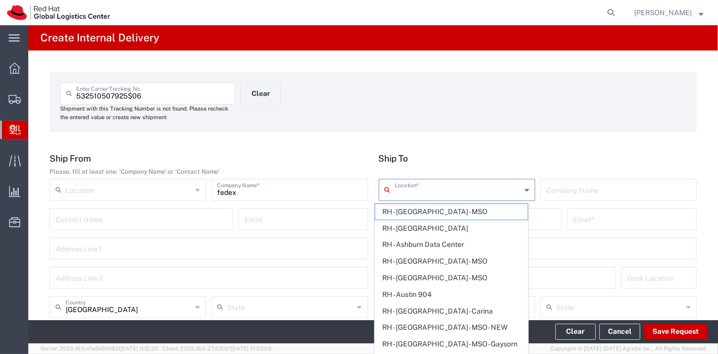
click at [434, 190] on input "text" at bounding box center [458, 189] width 126 height 18
click at [486, 127] on div "532510507925$06 Enter Carrier Tracking No. Shipment with this Tracking Number i…" at bounding box center [373, 105] width 637 height 46
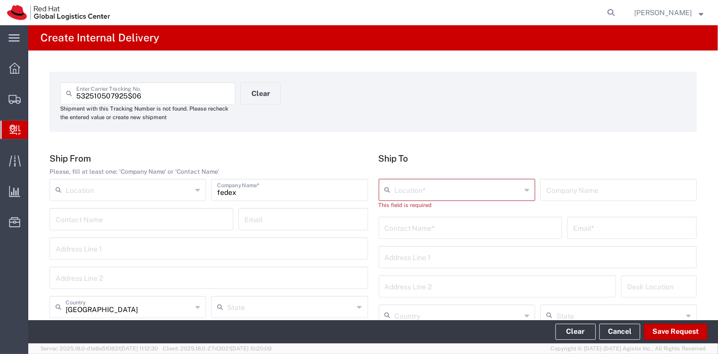
click at [451, 223] on input "text" at bounding box center [471, 227] width 172 height 18
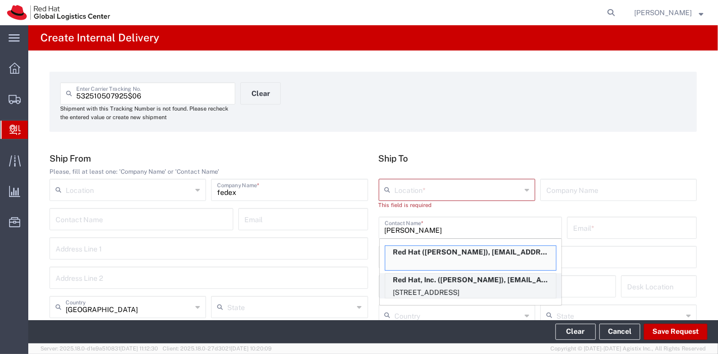
click at [457, 282] on p "Red Hat, Inc. ([PERSON_NAME]), [EMAIL_ADDRESS][DOMAIN_NAME]" at bounding box center [470, 280] width 171 height 13
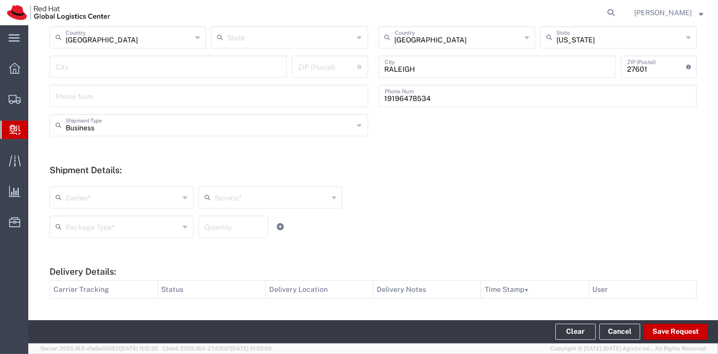
scroll to position [280, 0]
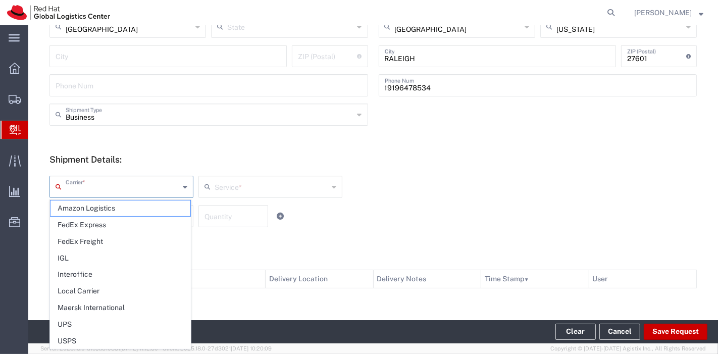
click at [156, 191] on input "text" at bounding box center [123, 186] width 114 height 18
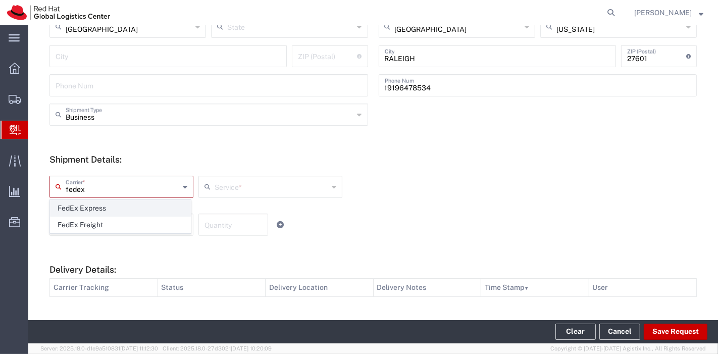
click at [122, 209] on span "FedEx Express" at bounding box center [120, 208] width 140 height 16
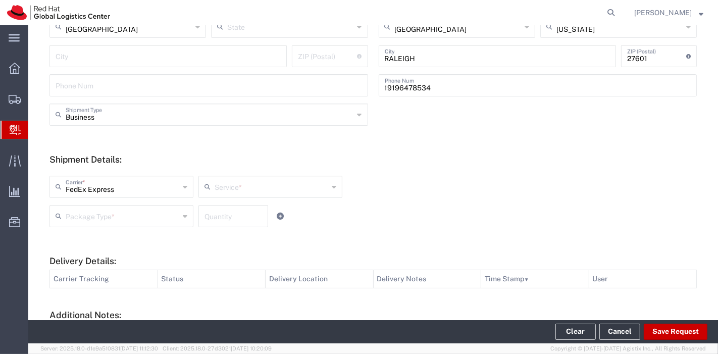
click at [243, 181] on input "text" at bounding box center [272, 186] width 114 height 18
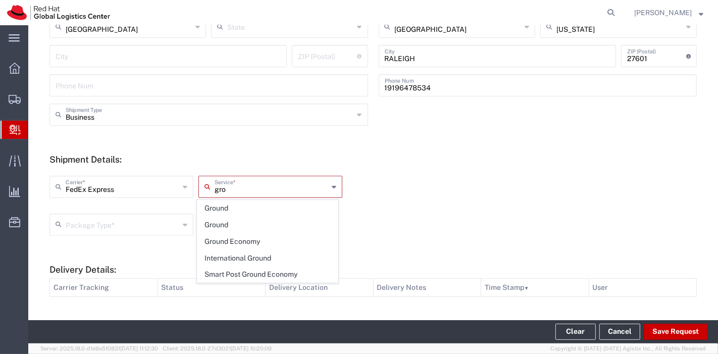
click at [214, 213] on span "Ground" at bounding box center [267, 208] width 140 height 16
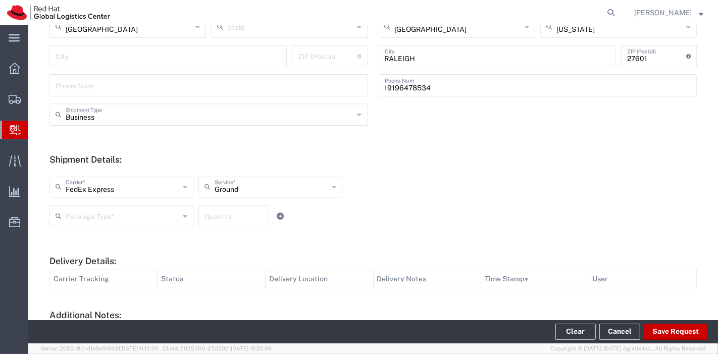
click at [148, 219] on input "text" at bounding box center [123, 216] width 114 height 18
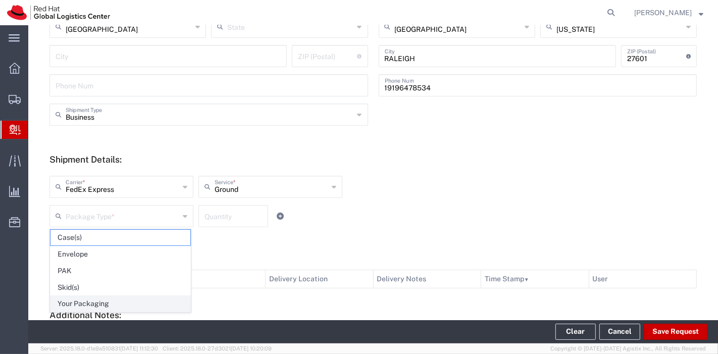
click at [101, 299] on span "Your Packaging" at bounding box center [120, 304] width 140 height 16
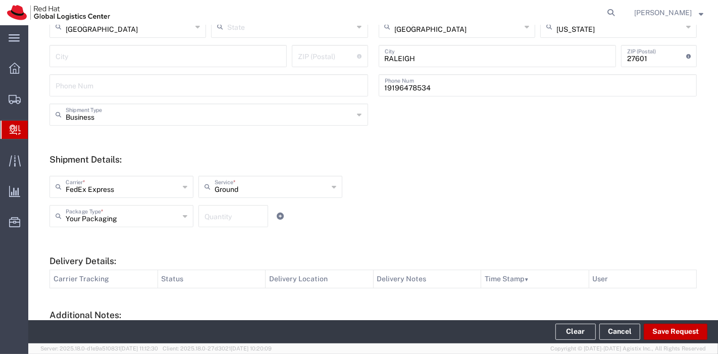
click at [216, 218] on input "number" at bounding box center [233, 216] width 58 height 18
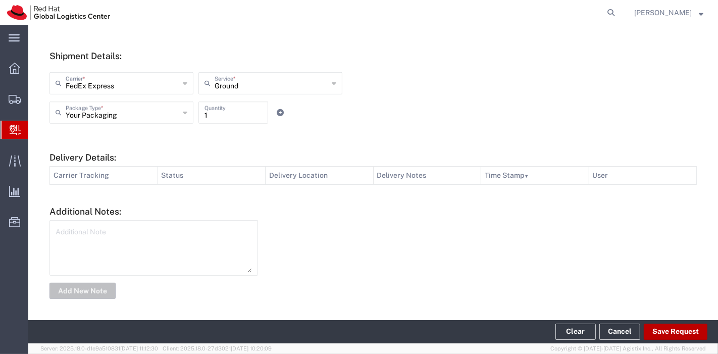
click at [666, 333] on button "Save Request" at bounding box center [676, 332] width 64 height 16
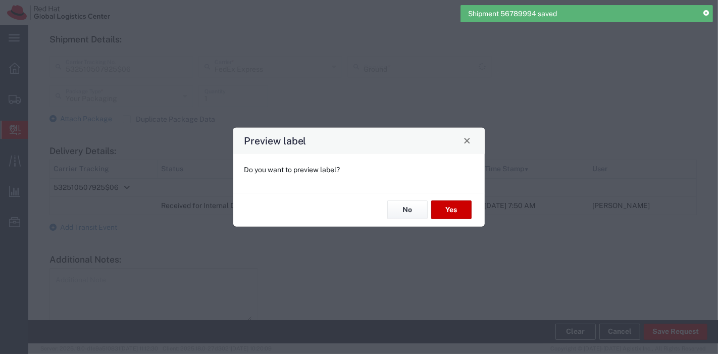
scroll to position [367, 0]
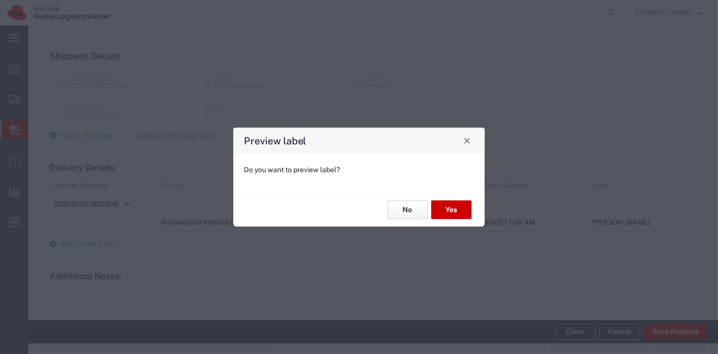
click at [417, 211] on button "No" at bounding box center [407, 209] width 40 height 19
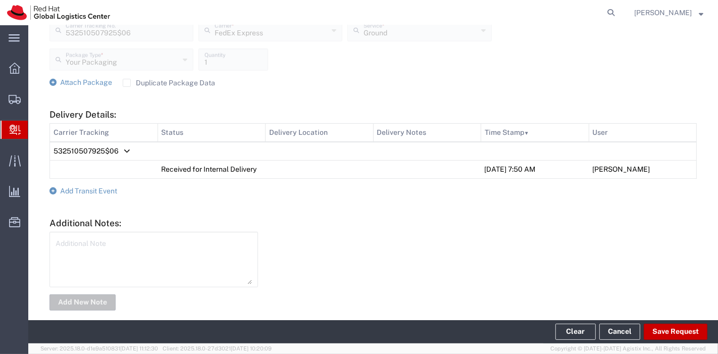
scroll to position [413, 0]
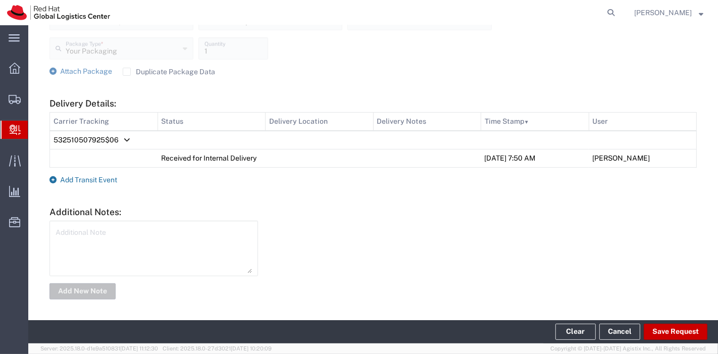
click at [53, 178] on icon at bounding box center [52, 179] width 7 height 7
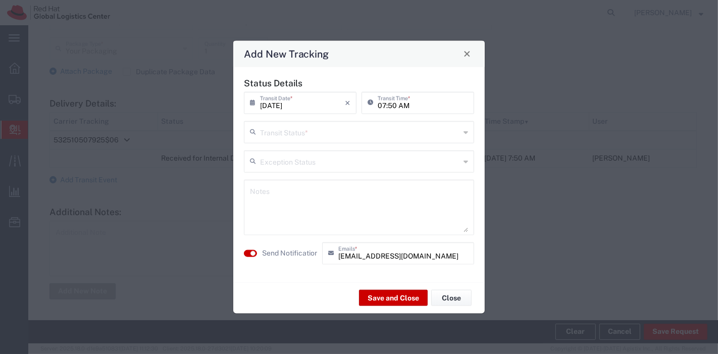
click at [402, 135] on input "text" at bounding box center [360, 131] width 200 height 18
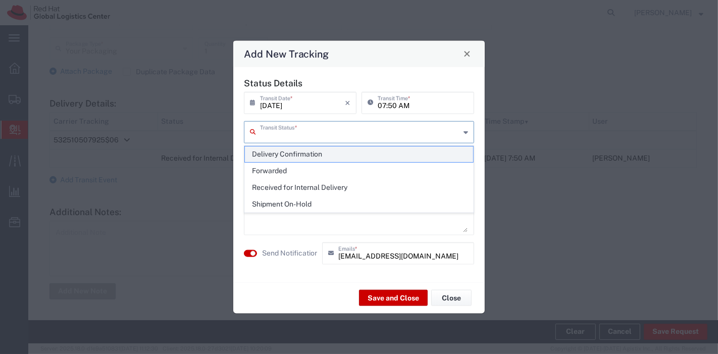
click at [300, 157] on span "Delivery Confirmation" at bounding box center [359, 154] width 229 height 16
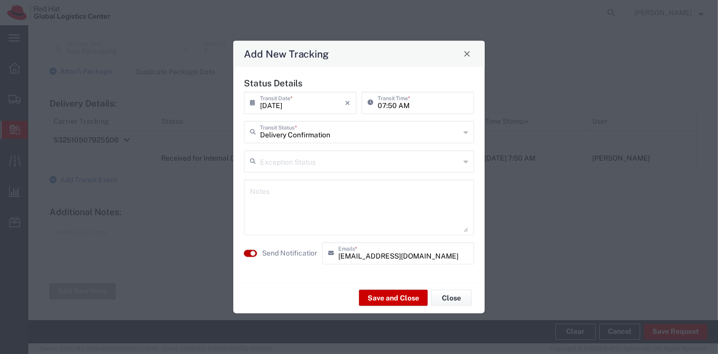
click at [251, 254] on small "button" at bounding box center [252, 252] width 5 height 5
click at [385, 298] on button "Save and Close" at bounding box center [393, 298] width 69 height 16
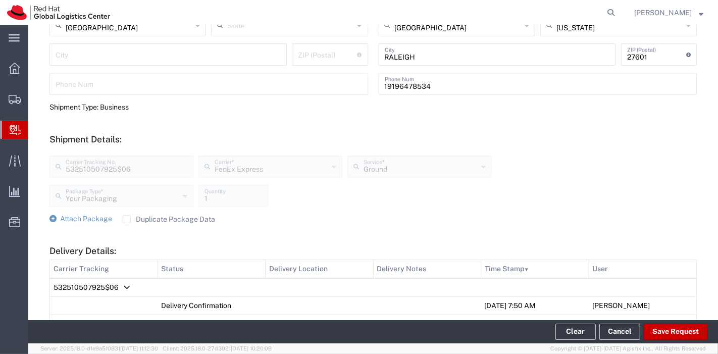
scroll to position [392, 0]
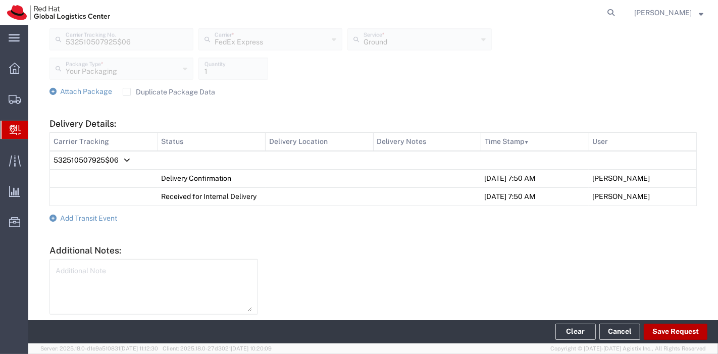
click at [671, 329] on button "Save Request" at bounding box center [676, 332] width 64 height 16
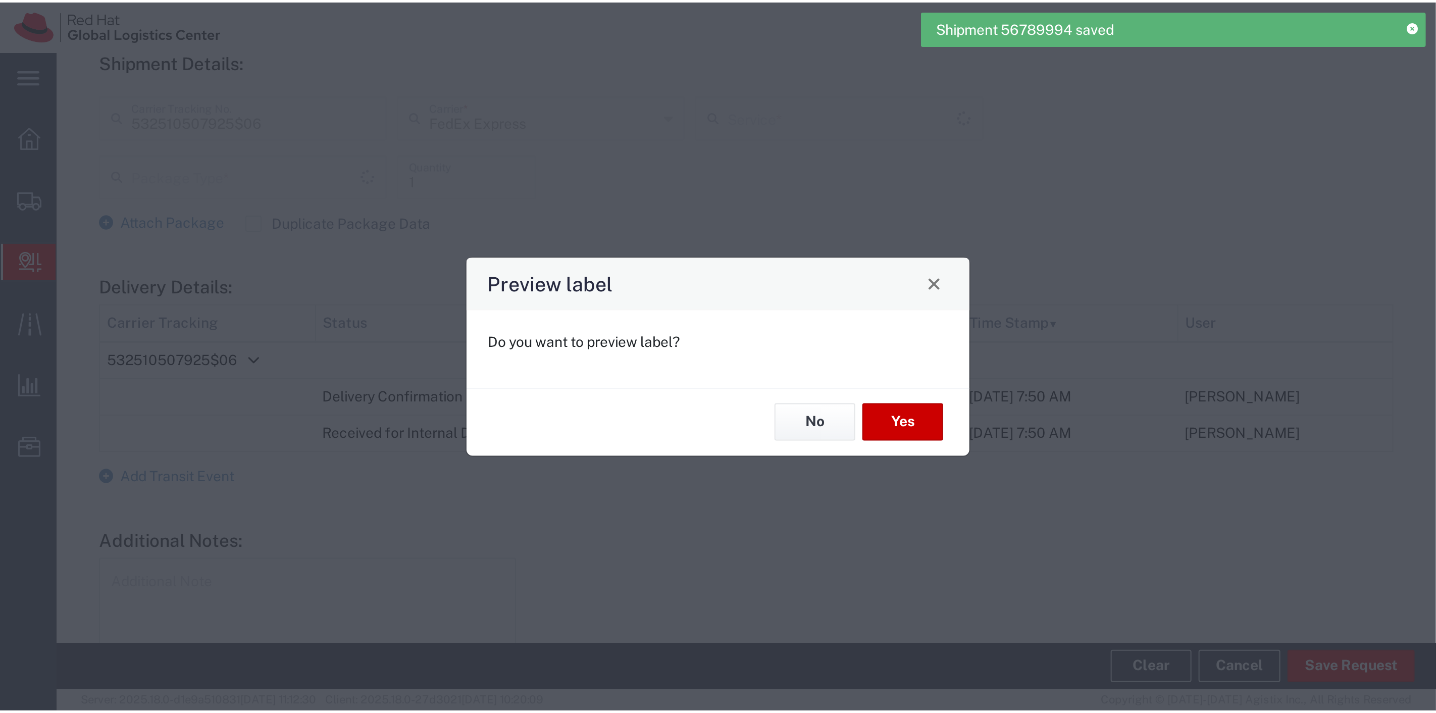
scroll to position [411, 0]
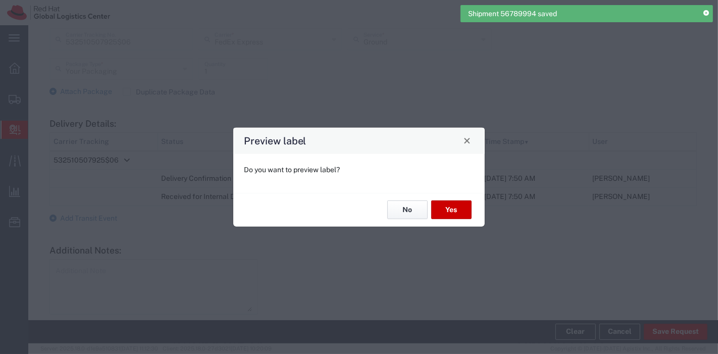
click at [405, 208] on button "No" at bounding box center [407, 209] width 40 height 19
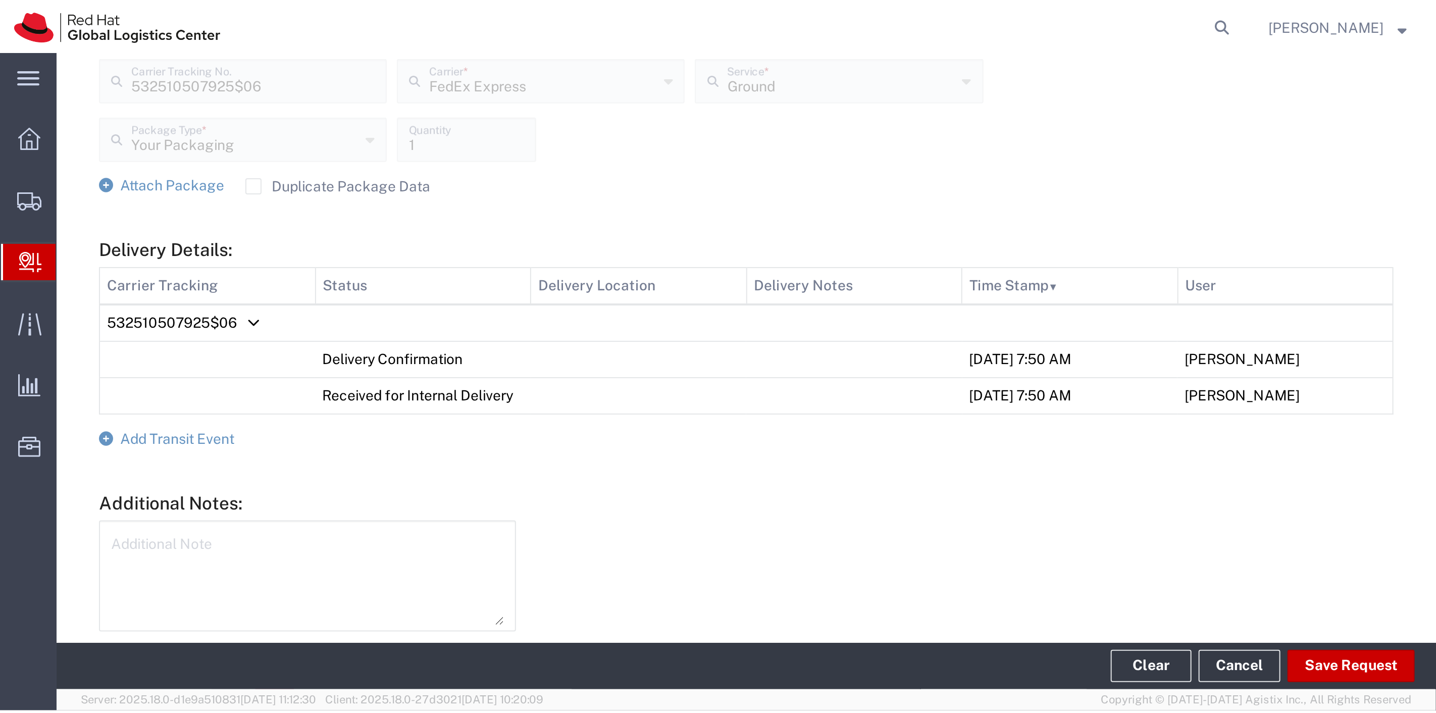
scroll to position [92, 0]
